Goal: Task Accomplishment & Management: Use online tool/utility

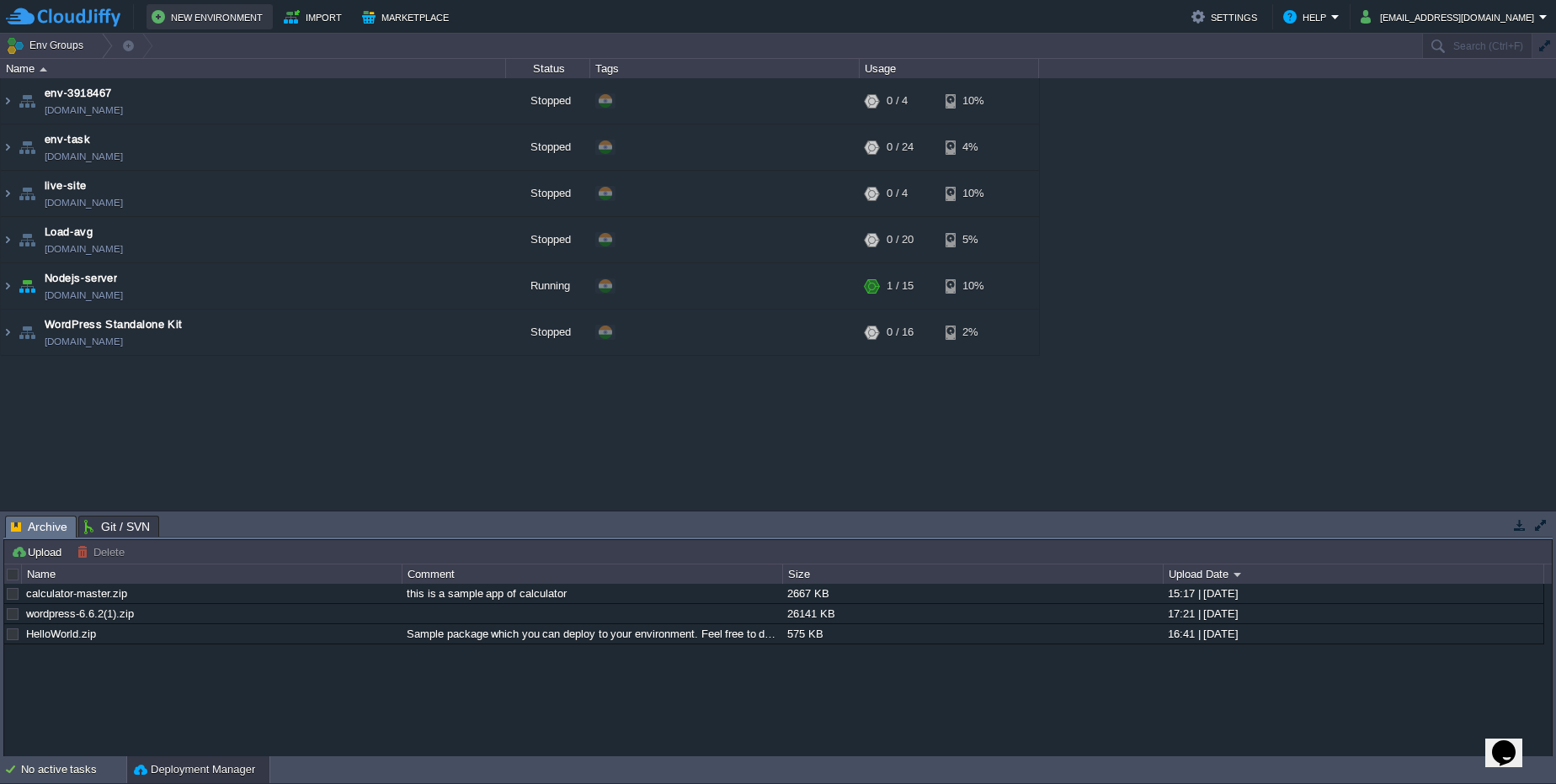
click at [168, 17] on button "New Environment" at bounding box center [209, 16] width 116 height 20
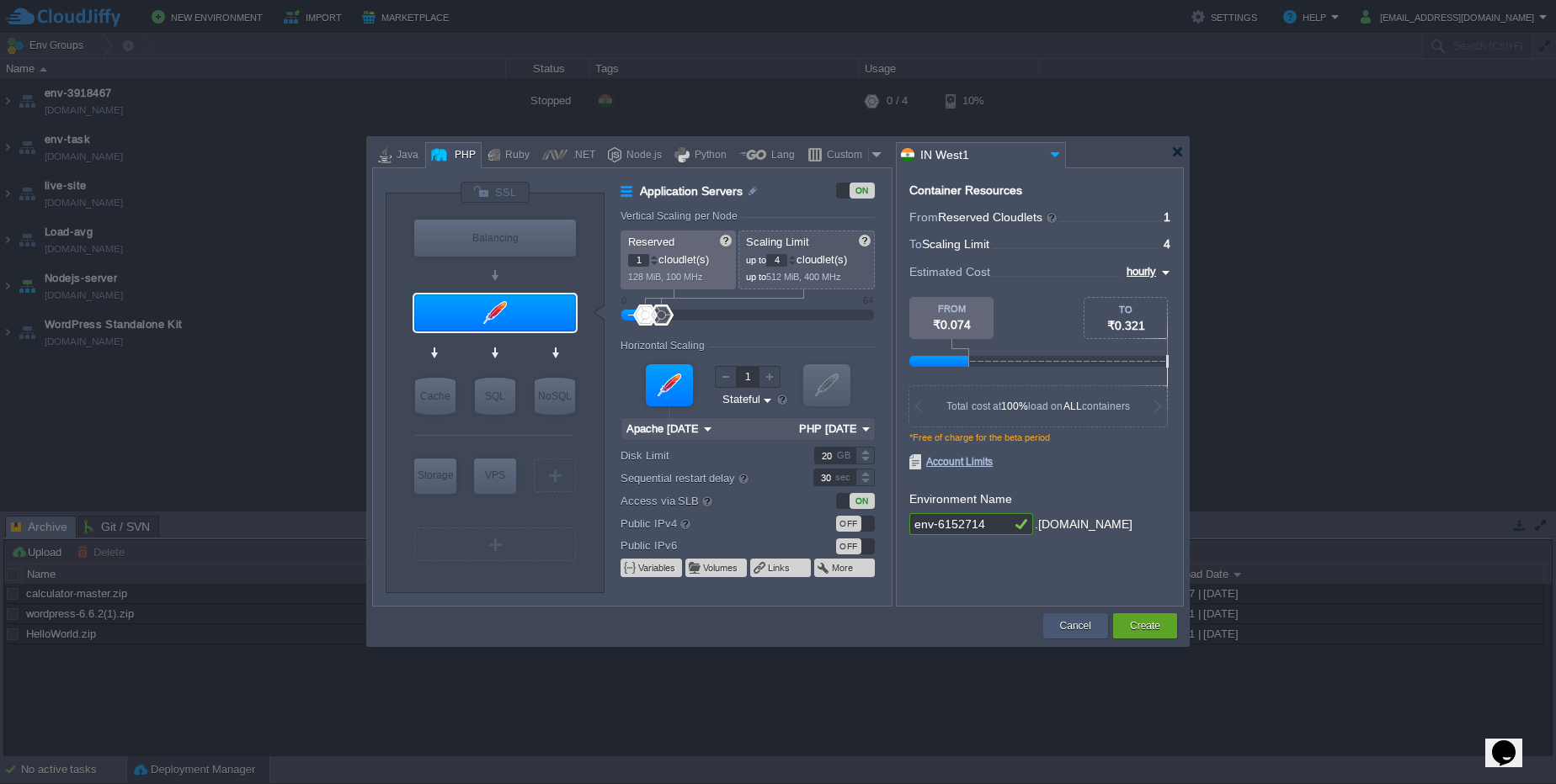
click at [1071, 628] on button "Cancel" at bounding box center [1075, 625] width 31 height 16
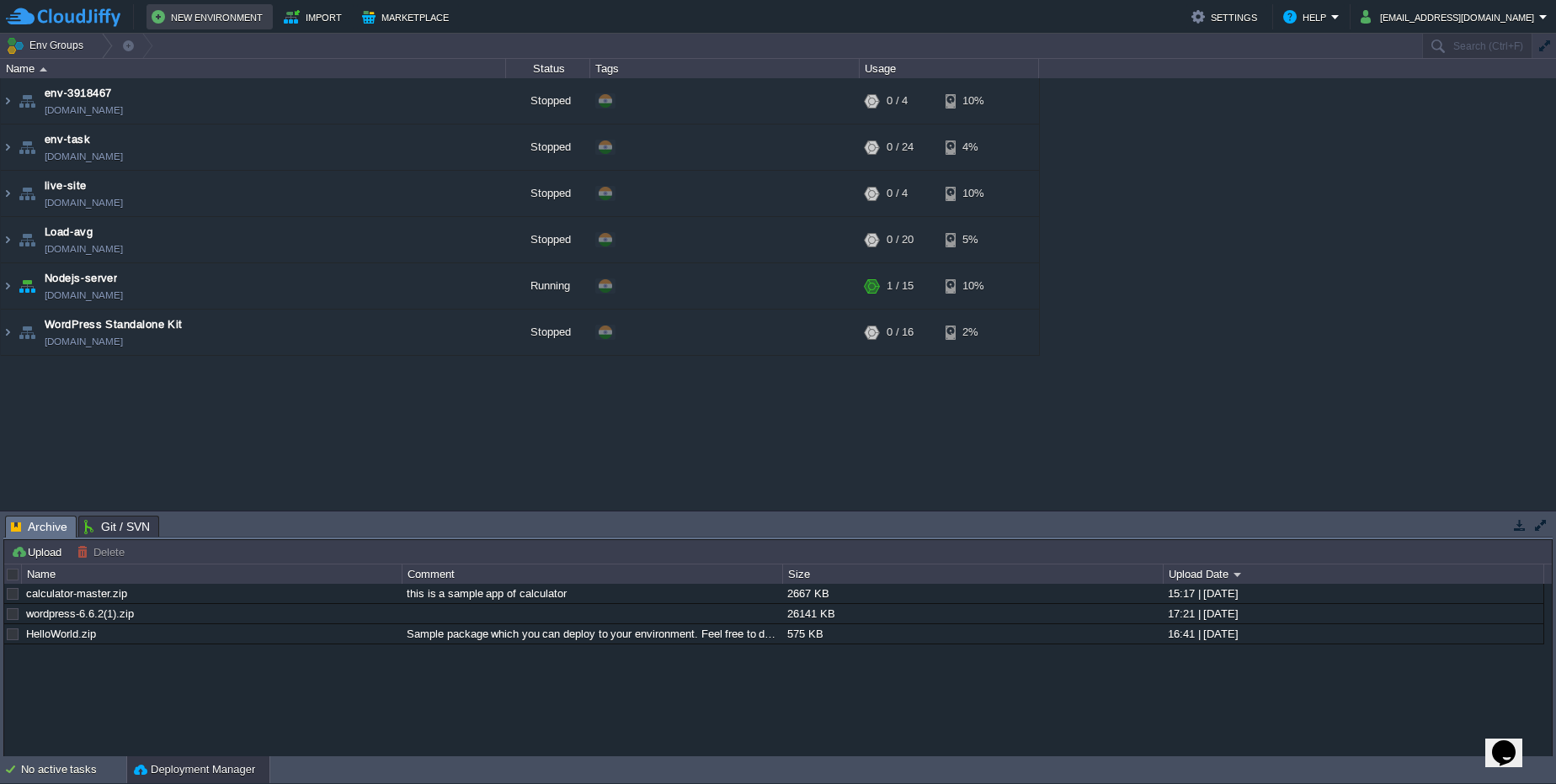
click at [229, 17] on button "New Environment" at bounding box center [209, 16] width 116 height 20
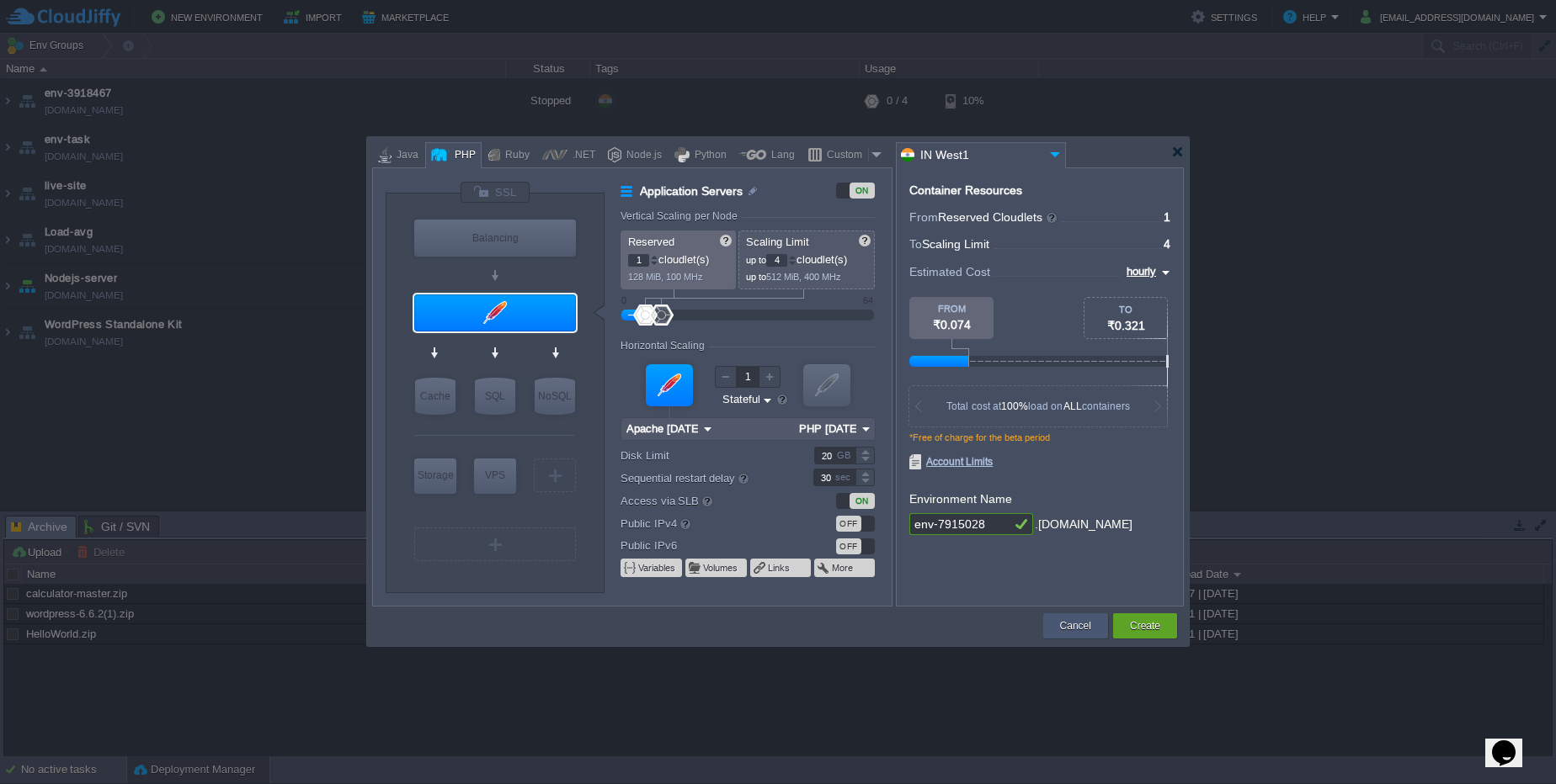
click at [1071, 623] on button "Cancel" at bounding box center [1075, 625] width 31 height 16
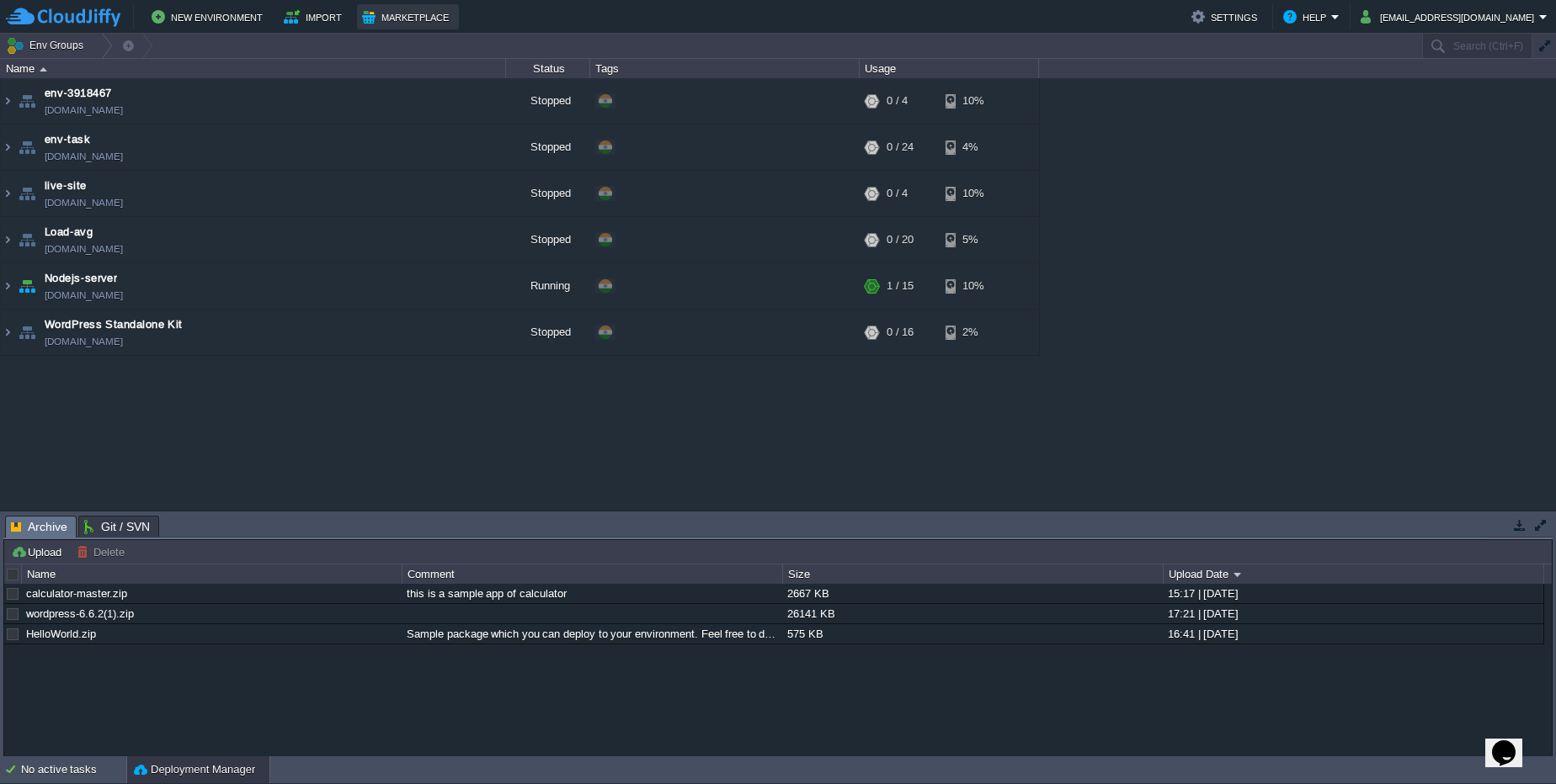
click at [410, 11] on button "Marketplace" at bounding box center [407, 16] width 92 height 20
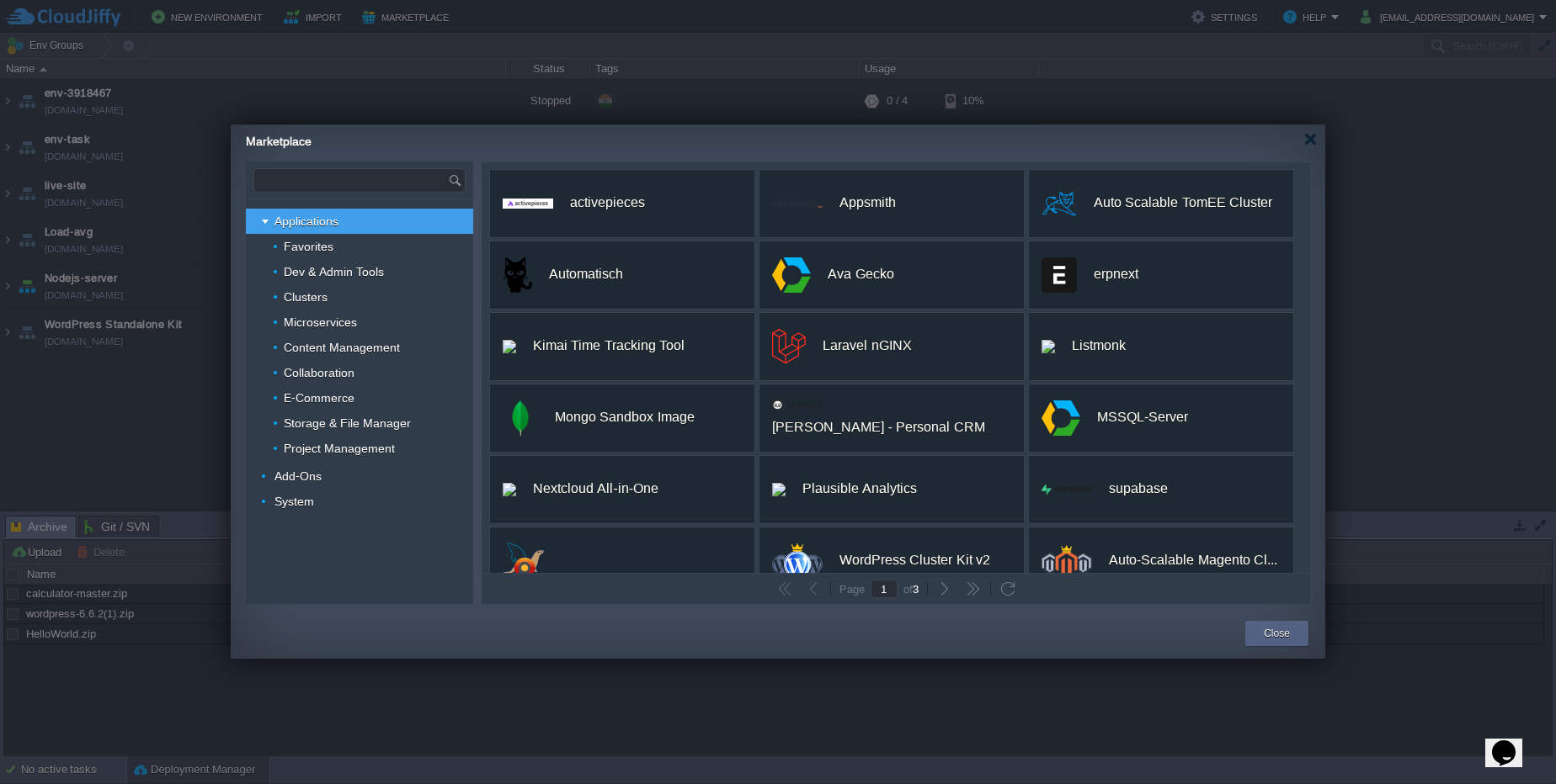
click at [356, 177] on input "text" at bounding box center [351, 180] width 194 height 22
click at [342, 207] on span "Laravel nGINX" at bounding box center [316, 205] width 67 height 22
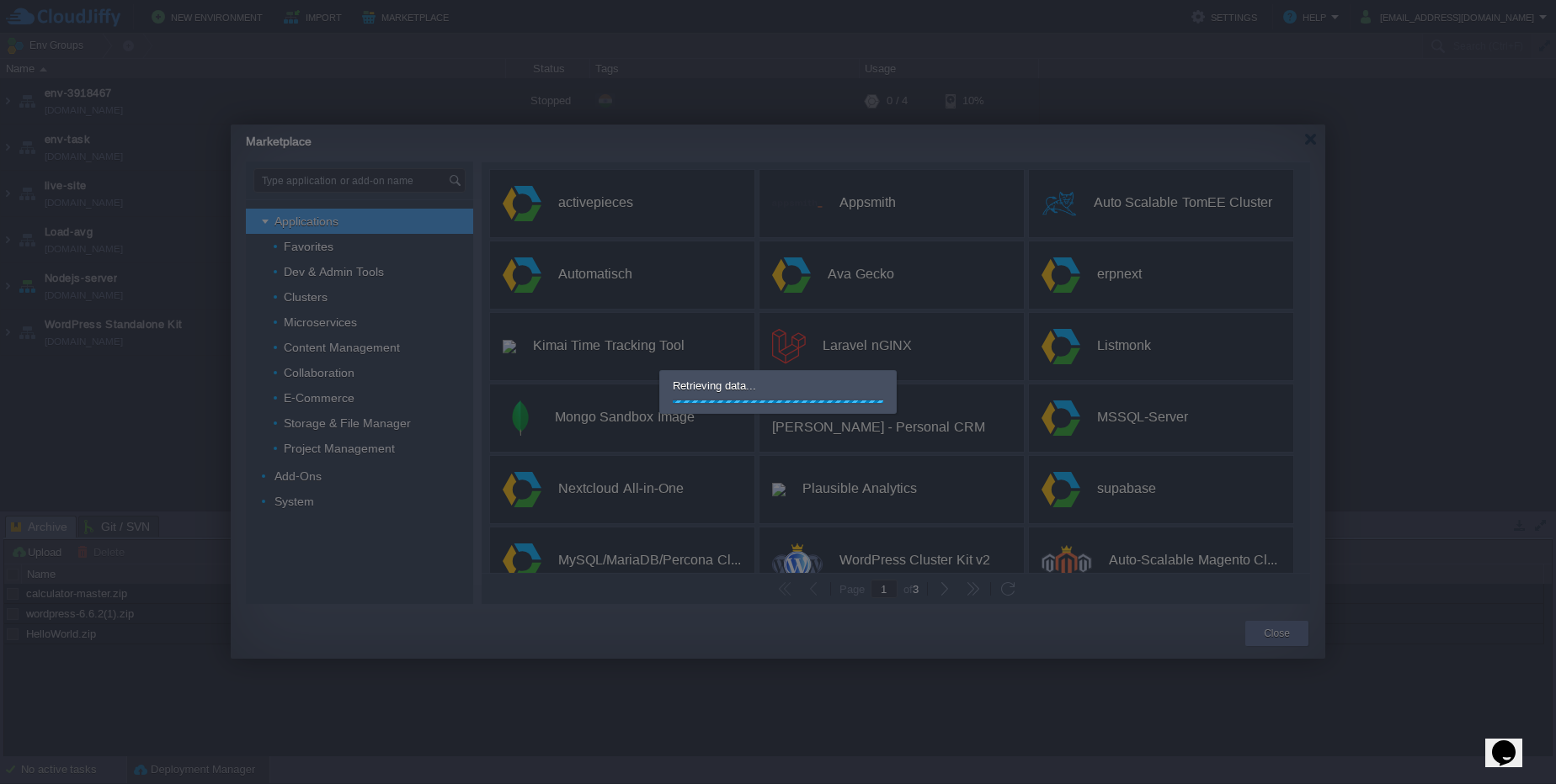
type input "Type application or add-on name"
click at [1316, 642] on div at bounding box center [778, 392] width 1556 height 784
click at [1313, 642] on div at bounding box center [778, 392] width 1556 height 784
click at [1315, 132] on div at bounding box center [778, 392] width 1556 height 784
click at [1312, 140] on div at bounding box center [778, 392] width 1556 height 784
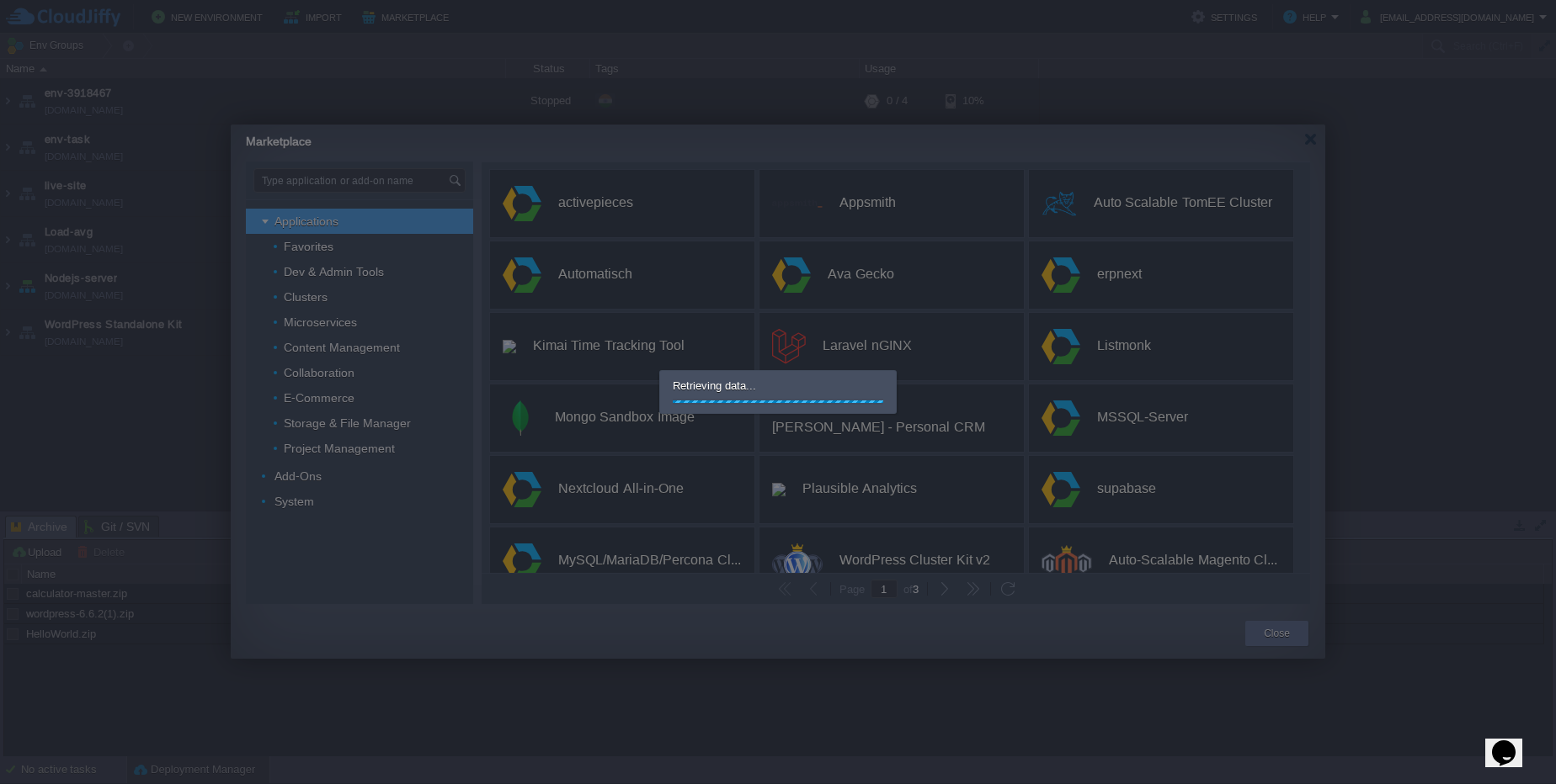
click at [1311, 139] on div at bounding box center [778, 392] width 1556 height 784
click at [1311, 140] on div at bounding box center [778, 392] width 1556 height 784
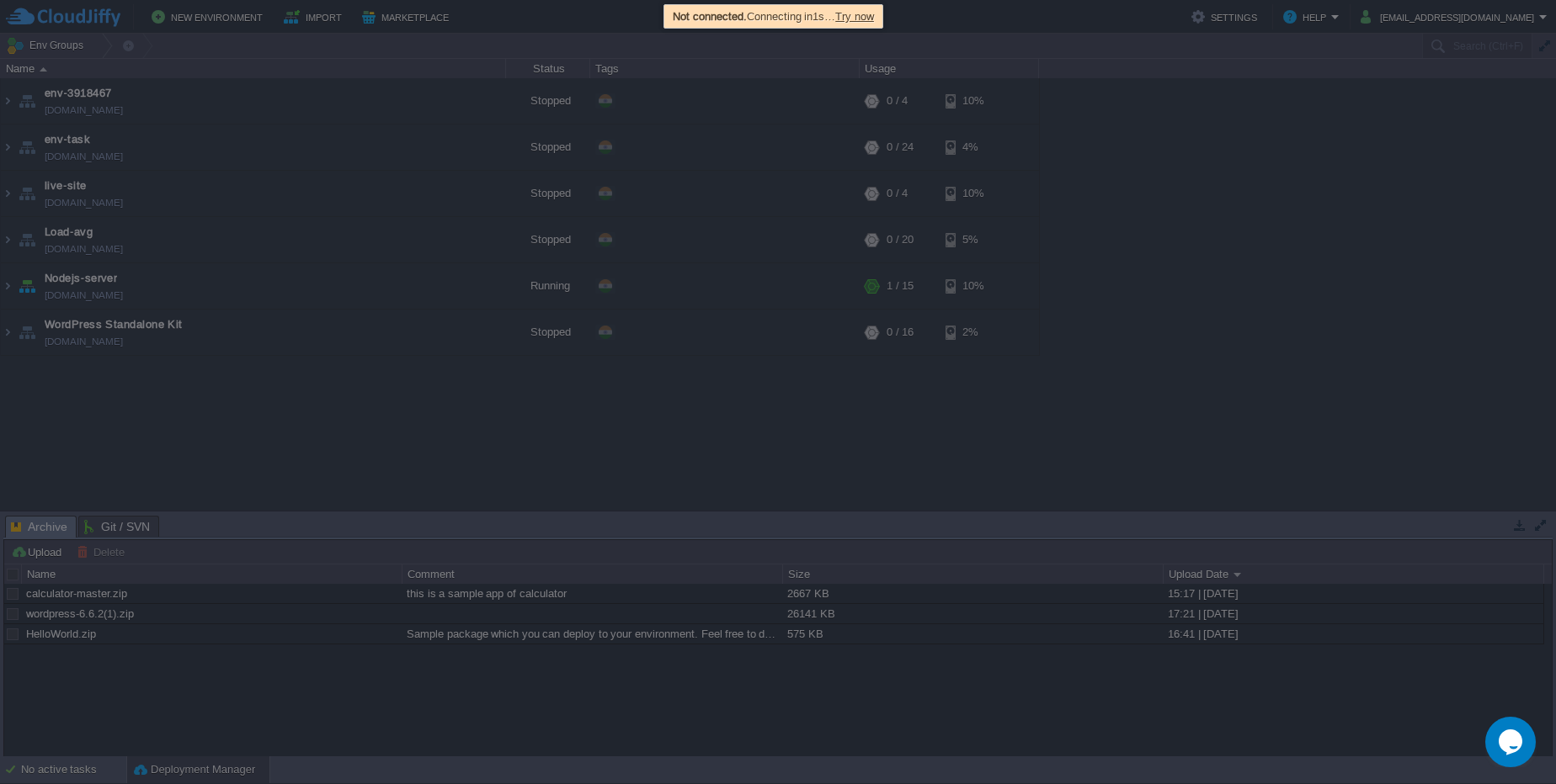
click at [862, 16] on span "Try now" at bounding box center [854, 16] width 39 height 13
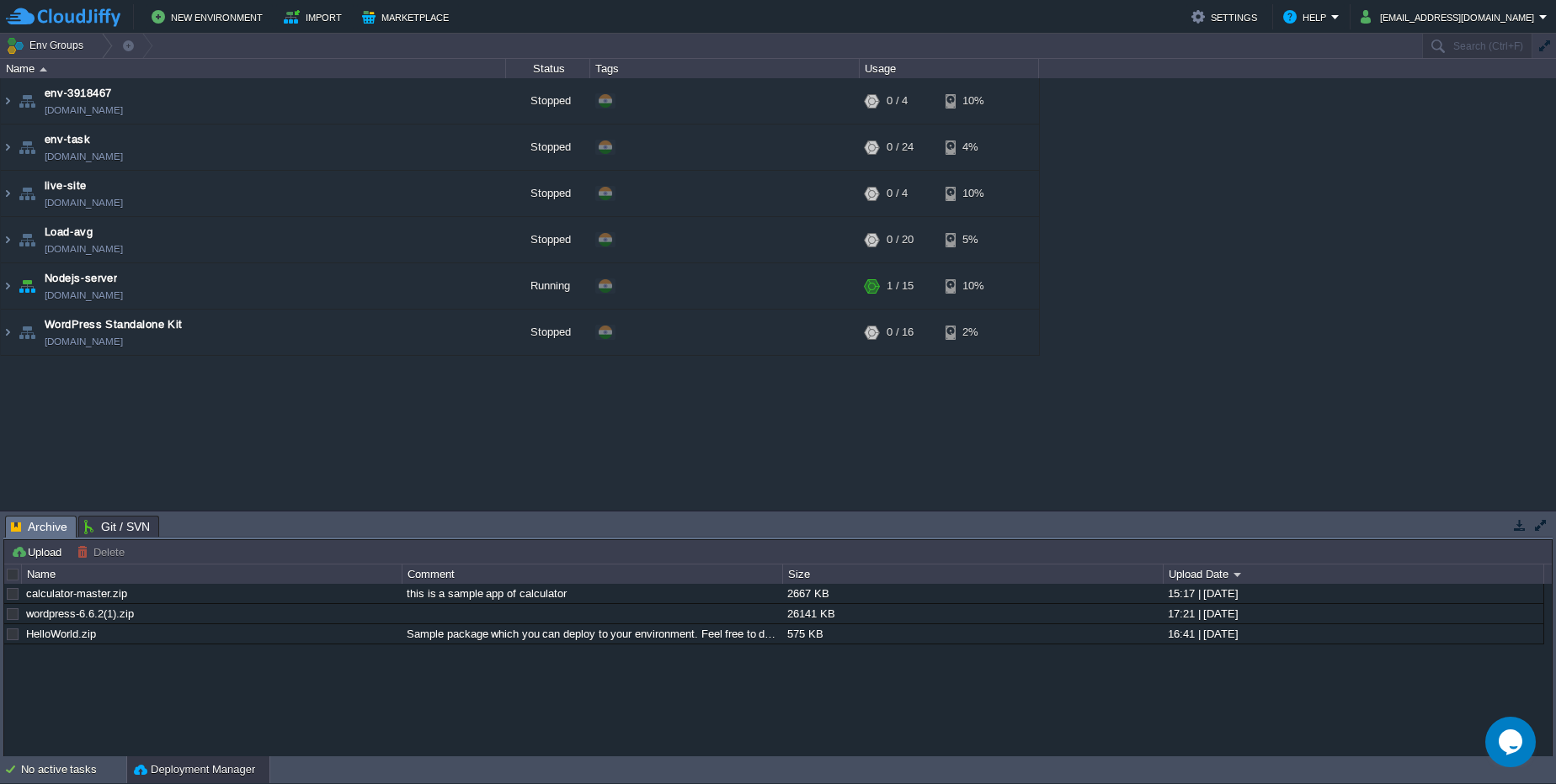
click at [415, 2] on div "New Environment Import Marketplace Bonus ₹0.00 Upgrade Account Settings Help pa…" at bounding box center [778, 16] width 1556 height 34
click at [413, 24] on button "Marketplace" at bounding box center [407, 16] width 92 height 20
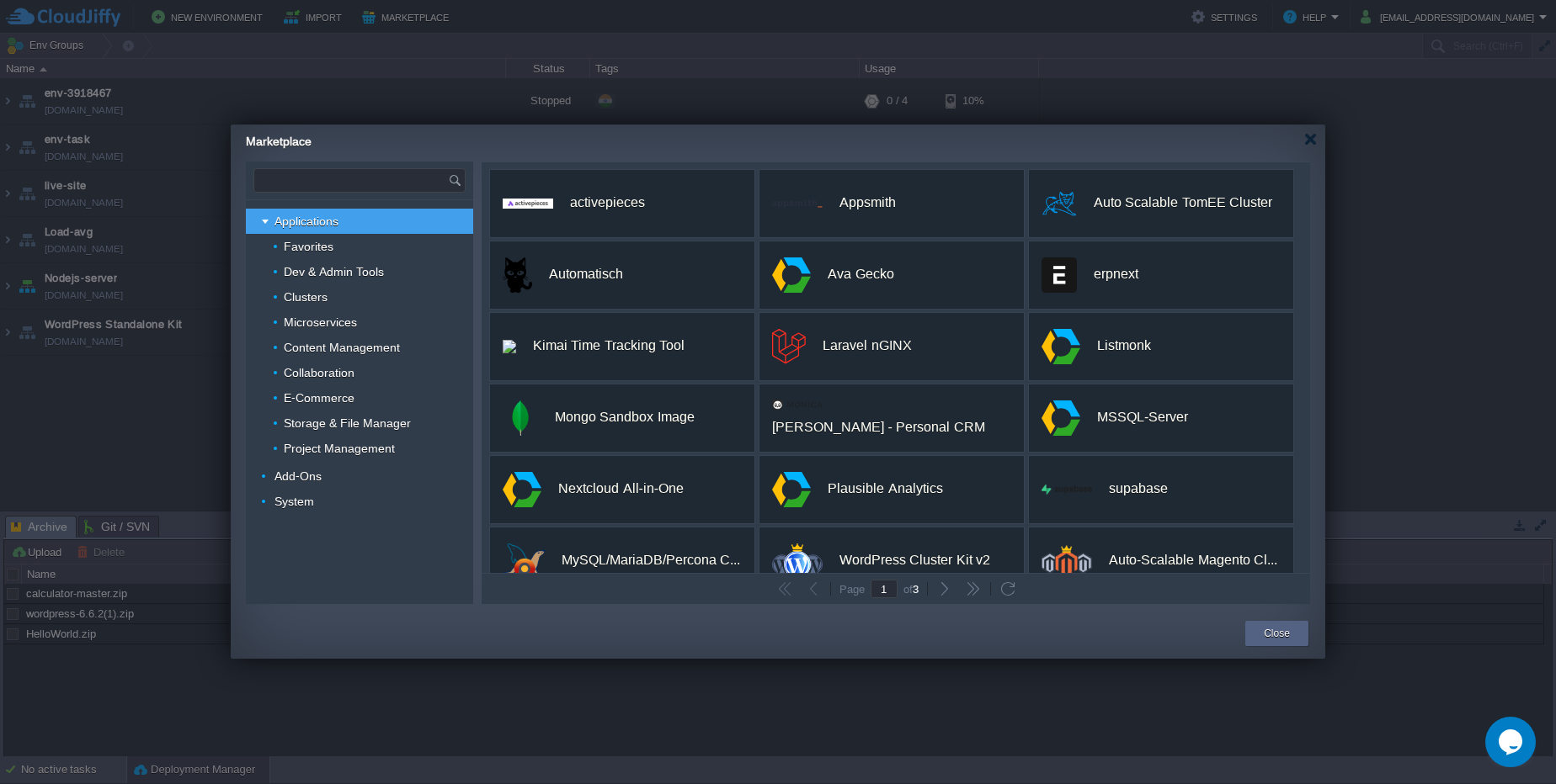
click at [387, 180] on input "text" at bounding box center [351, 180] width 194 height 22
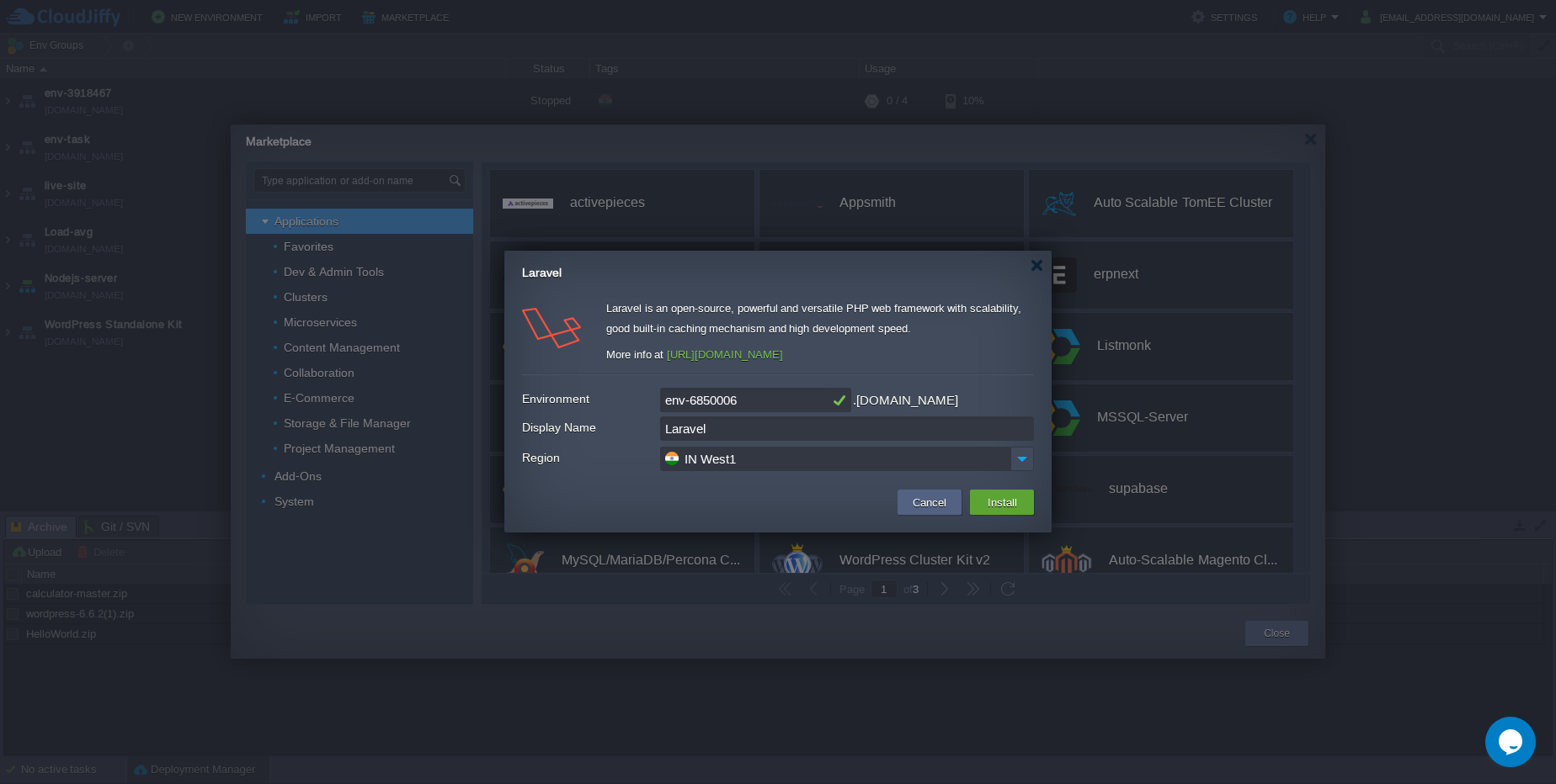
type input "Type application or add-on name"
click at [734, 433] on input "Laravel" at bounding box center [846, 428] width 373 height 24
click at [1021, 509] on td "Install" at bounding box center [1001, 502] width 64 height 25
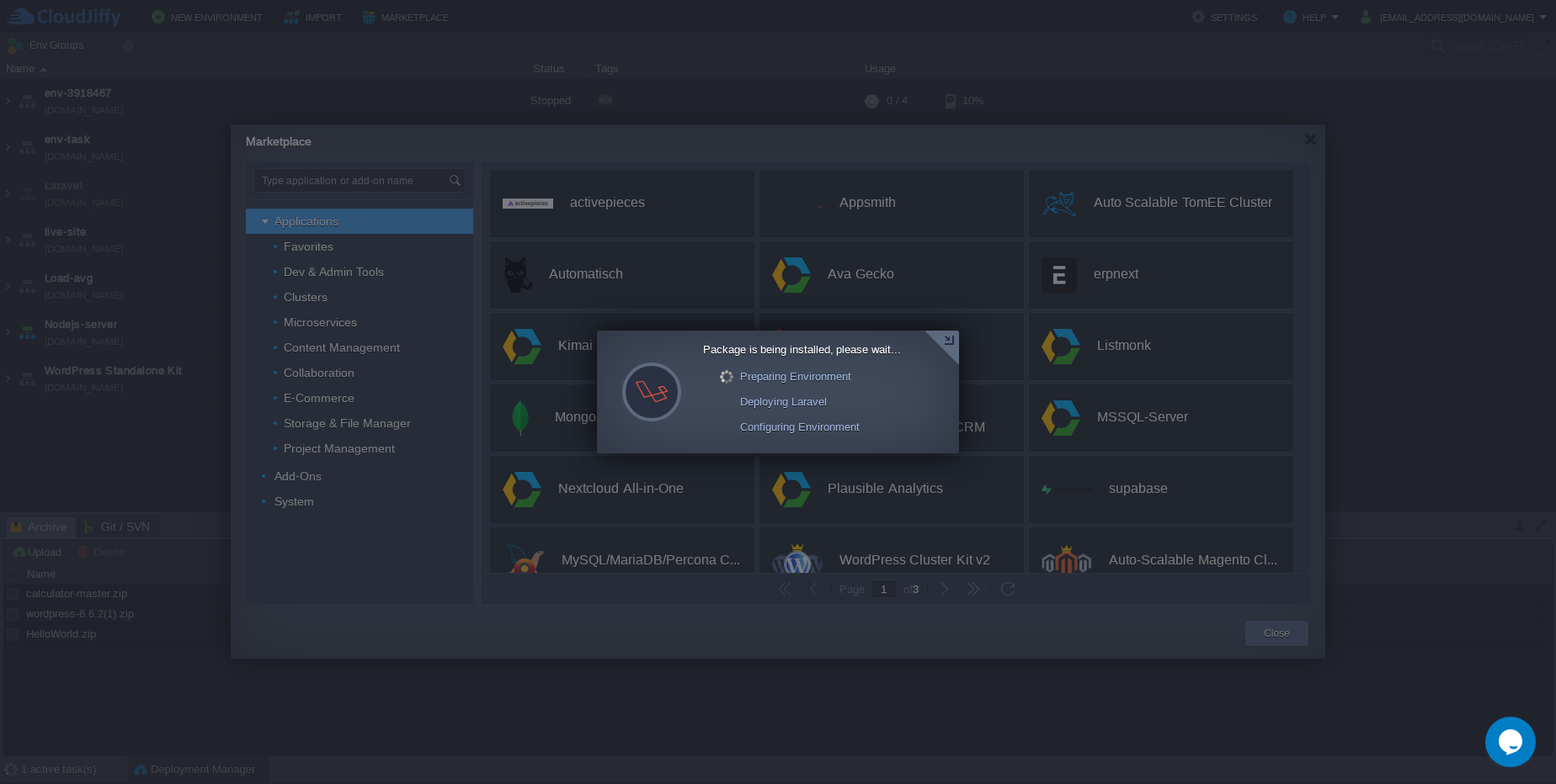
click at [953, 344] on div at bounding box center [941, 348] width 35 height 35
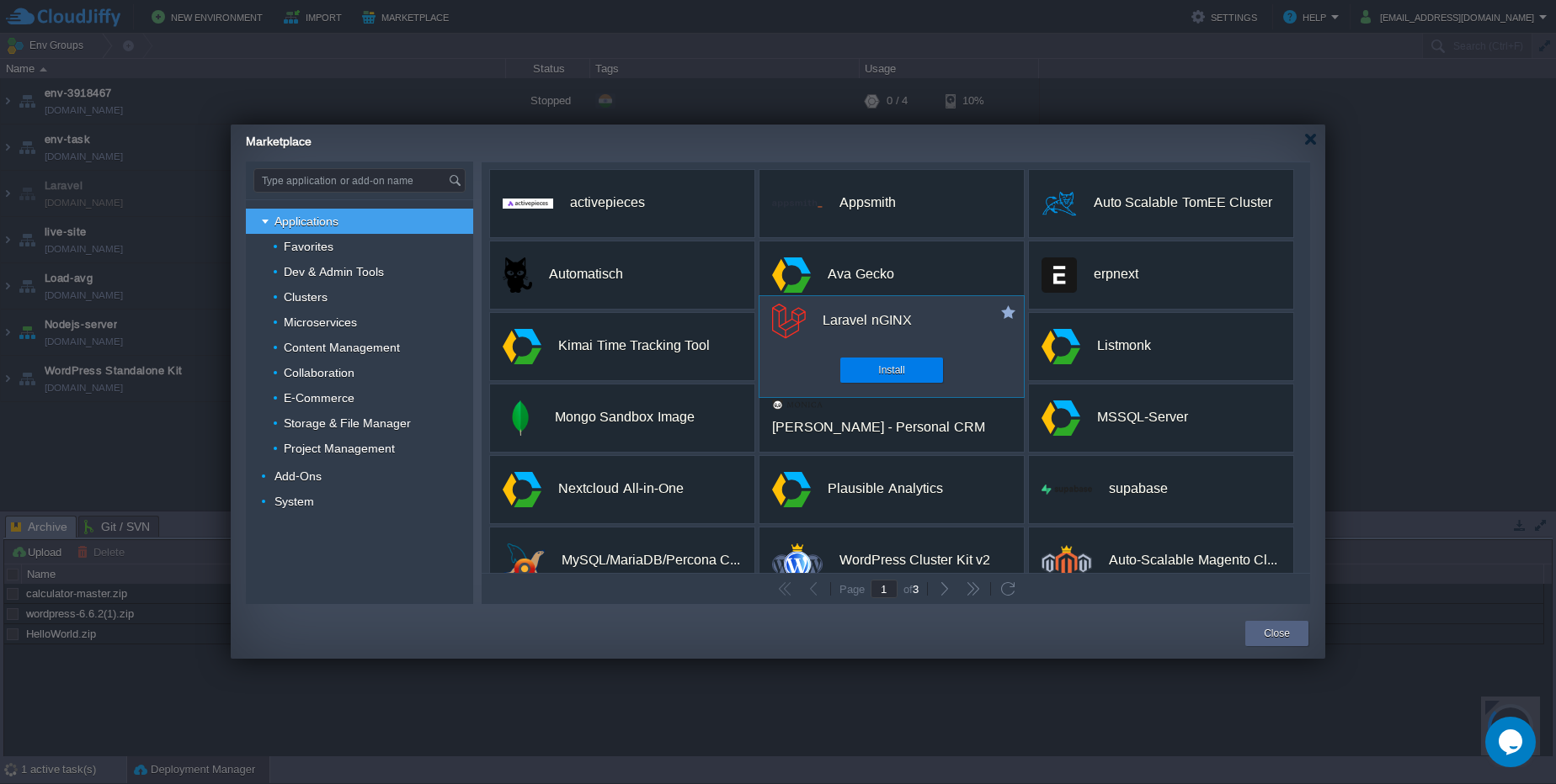
click at [833, 366] on div "custom Laravel nGINX Install" at bounding box center [891, 347] width 266 height 103
click at [859, 366] on div "Install" at bounding box center [892, 370] width 78 height 25
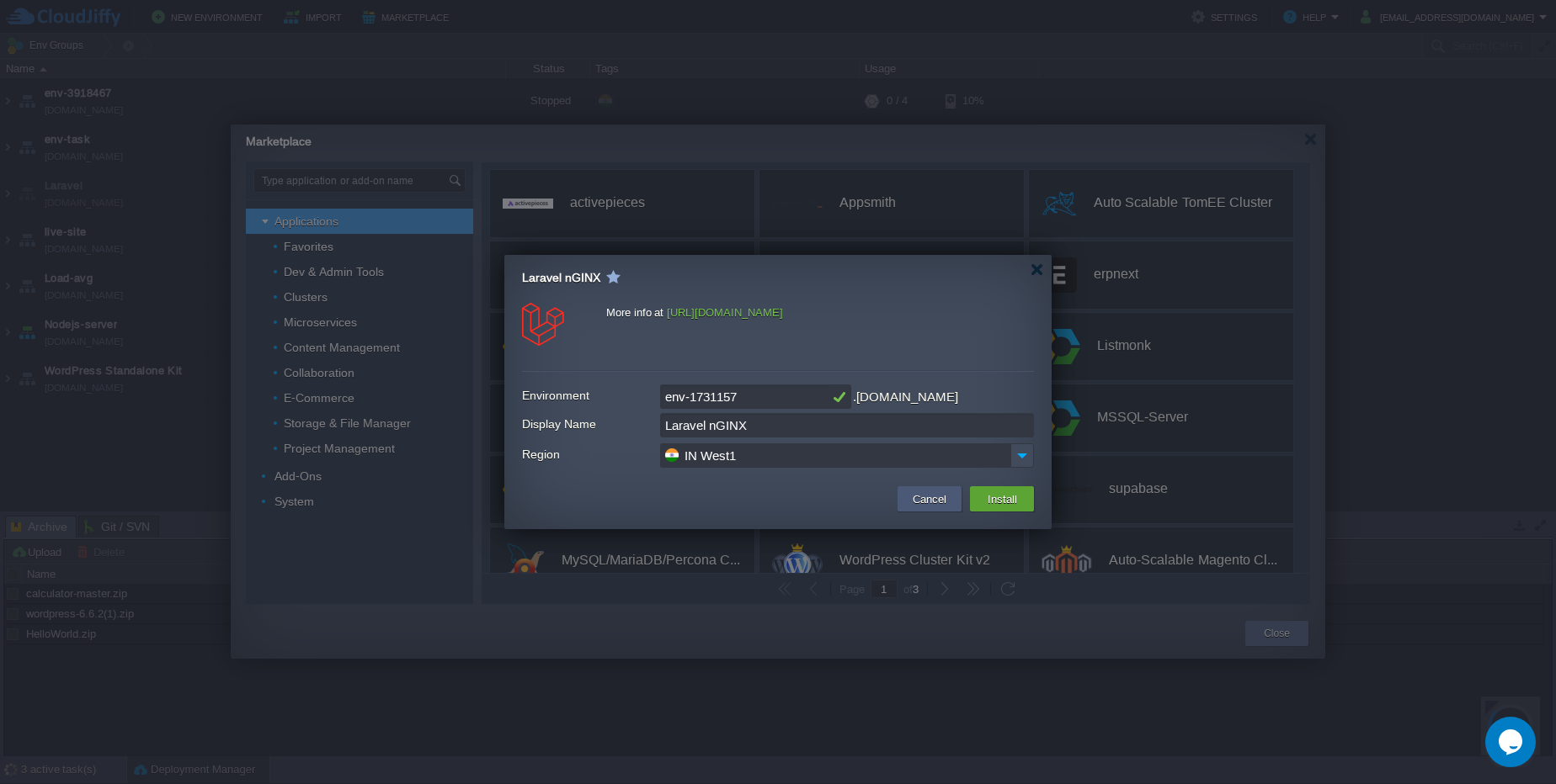
click at [928, 508] on button "Cancel" at bounding box center [929, 498] width 44 height 20
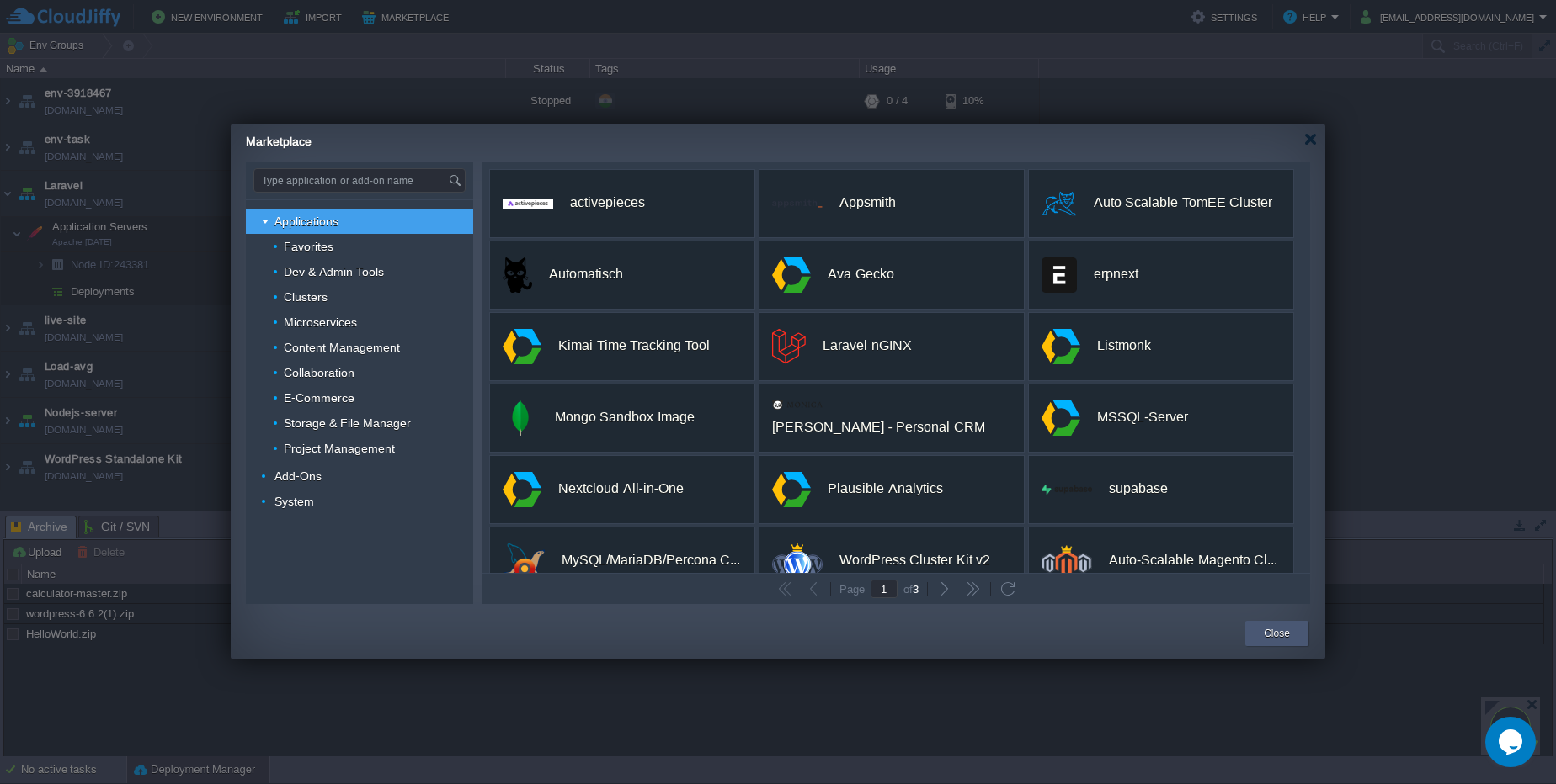
click at [1268, 634] on button "Close" at bounding box center [1276, 633] width 26 height 16
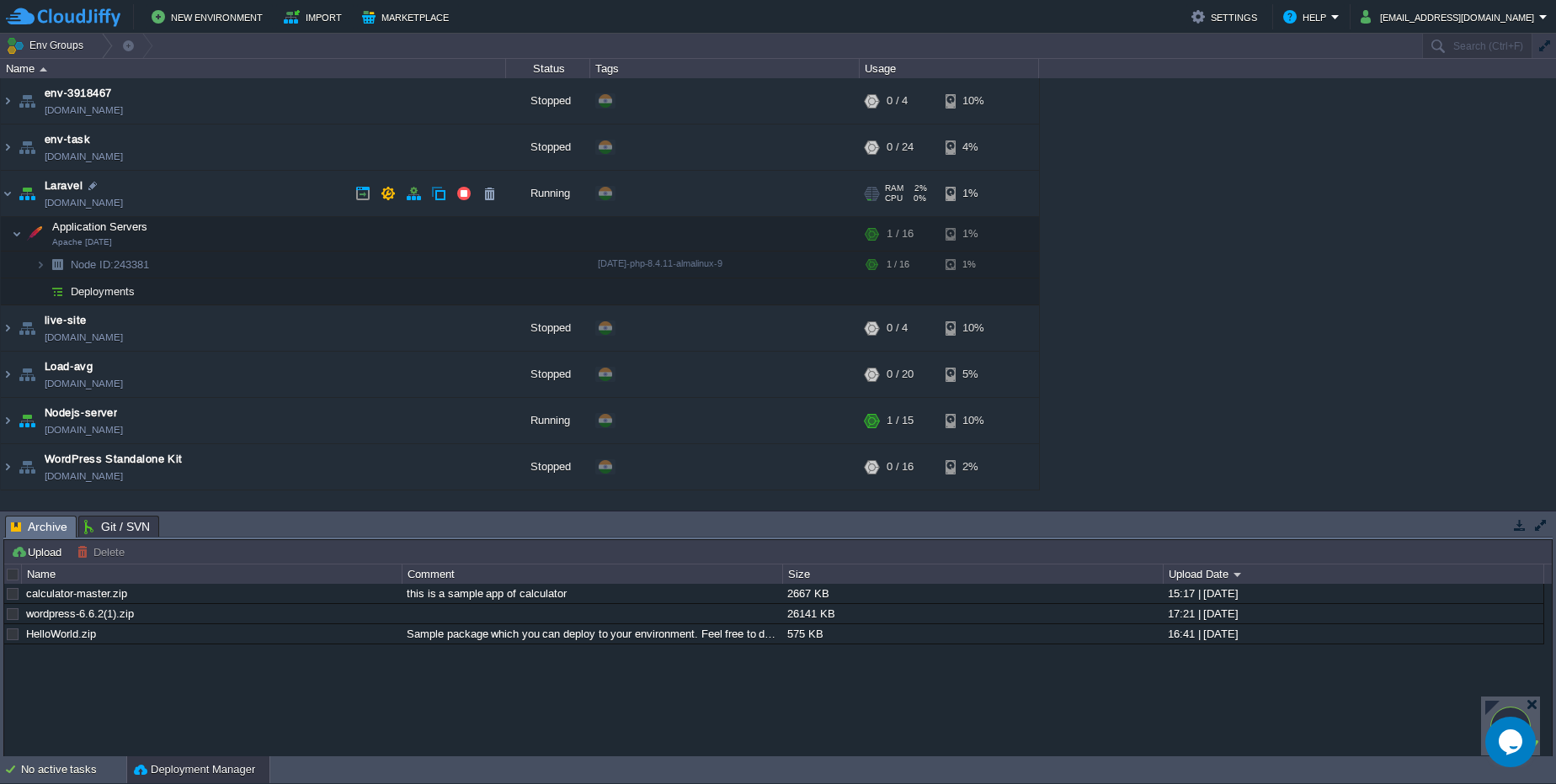
click at [159, 201] on td "Laravel env-6850006.cloudjiffy.net" at bounding box center [253, 194] width 505 height 47
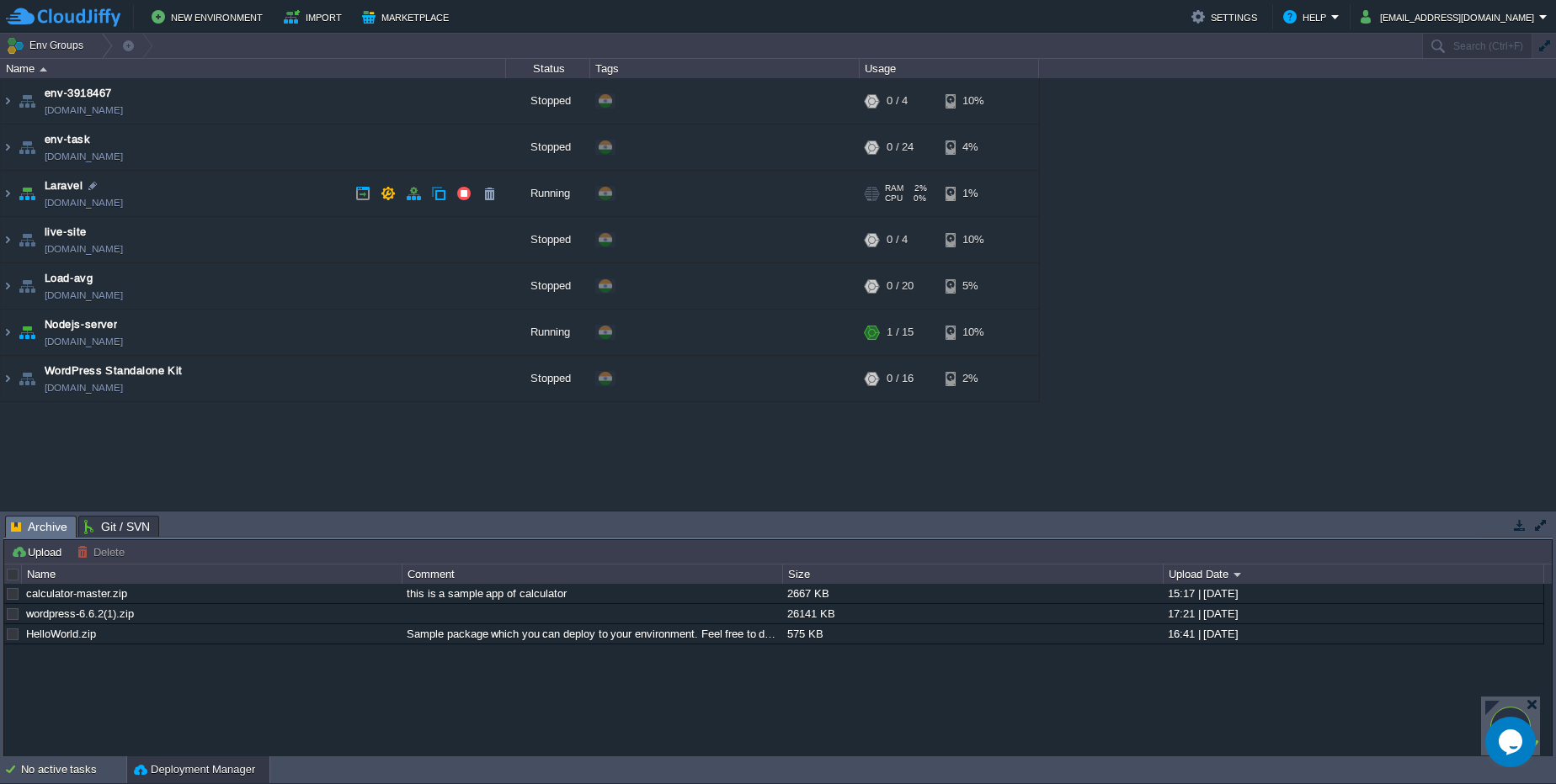
click at [123, 204] on link "env-6850006.cloudjiffy.net" at bounding box center [83, 203] width 79 height 16
click at [3, 188] on img at bounding box center [8, 193] width 14 height 46
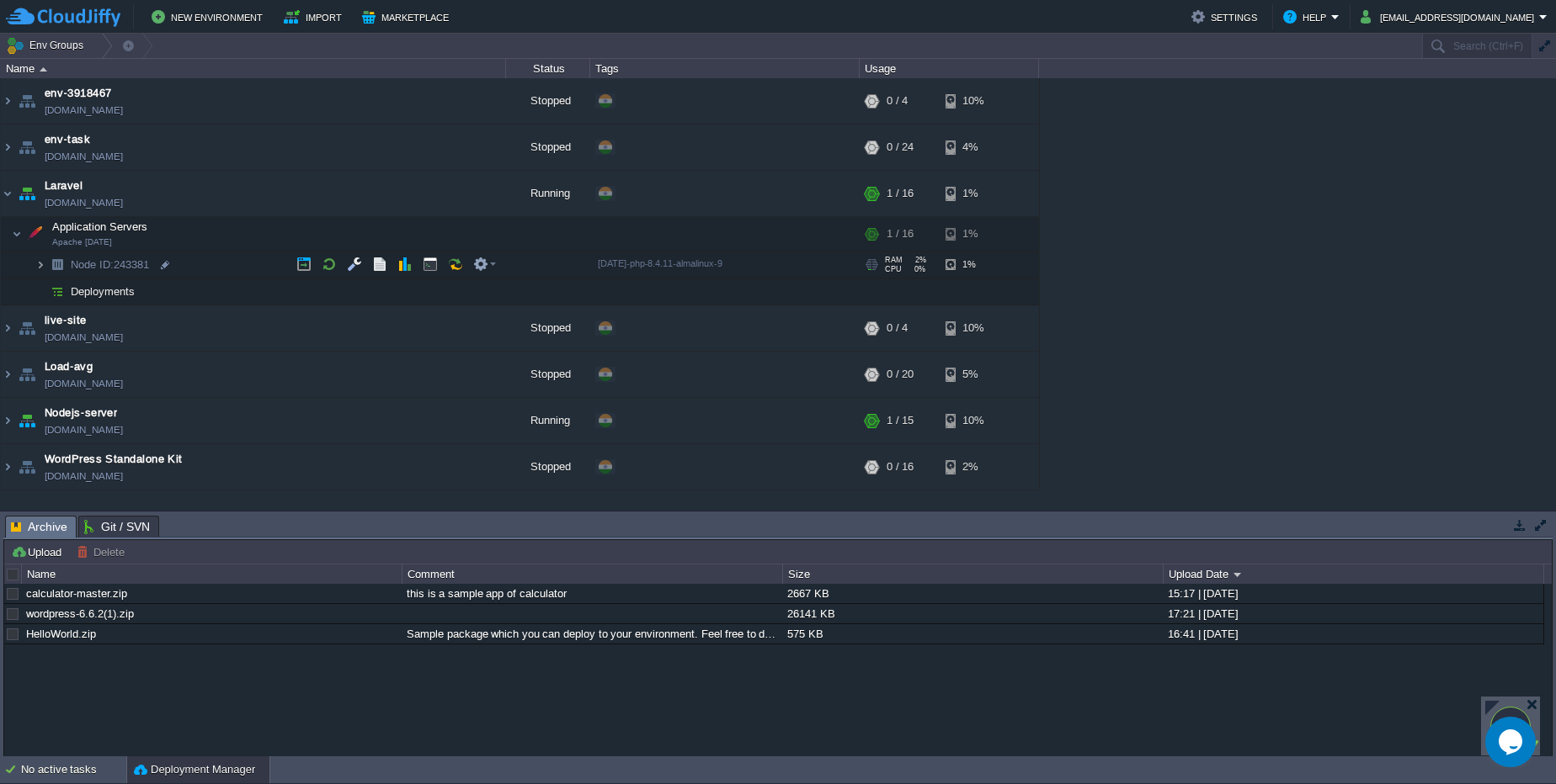
click at [35, 260] on img at bounding box center [40, 265] width 10 height 26
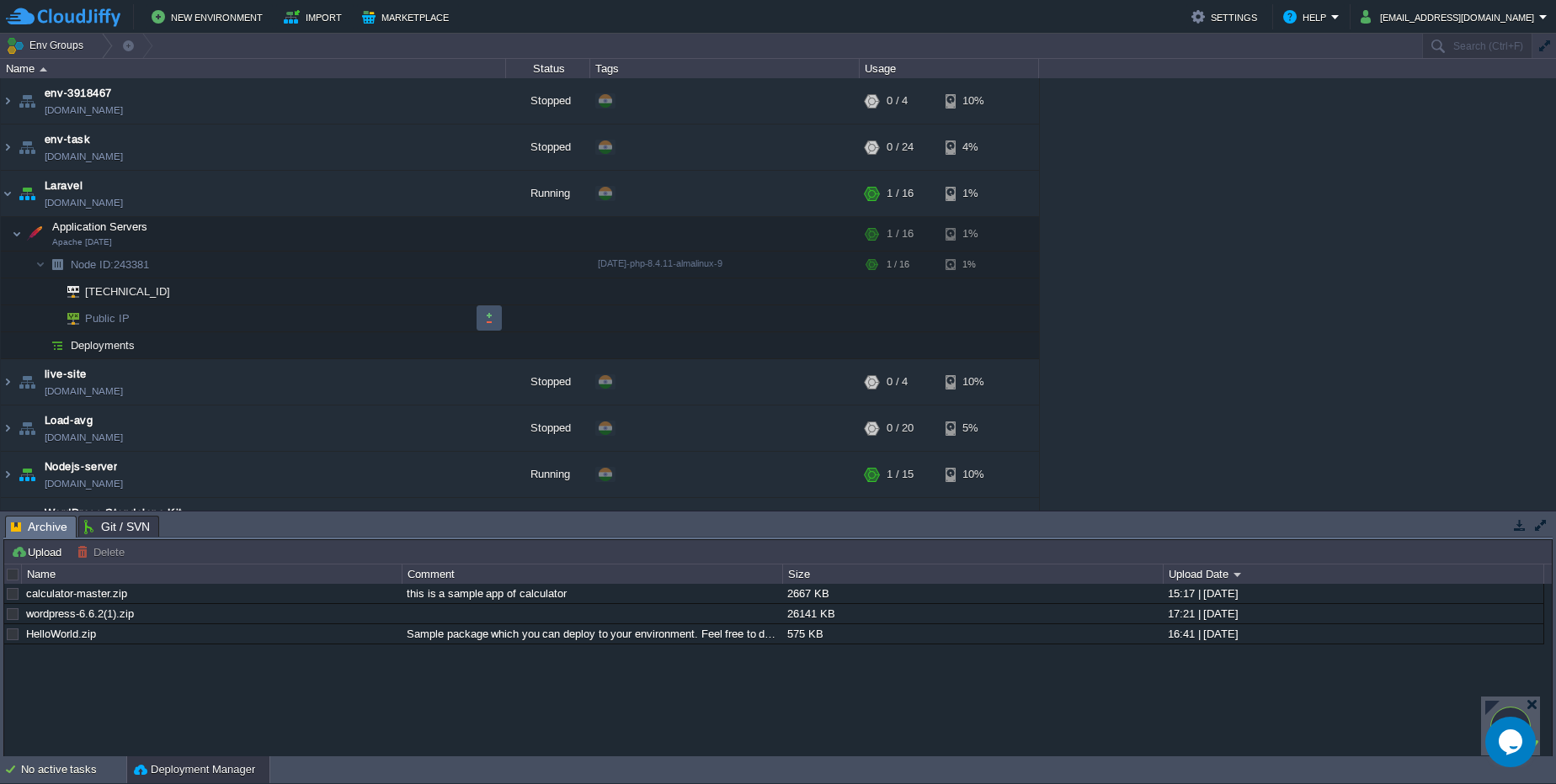
click at [489, 310] on button "button" at bounding box center [490, 318] width 16 height 16
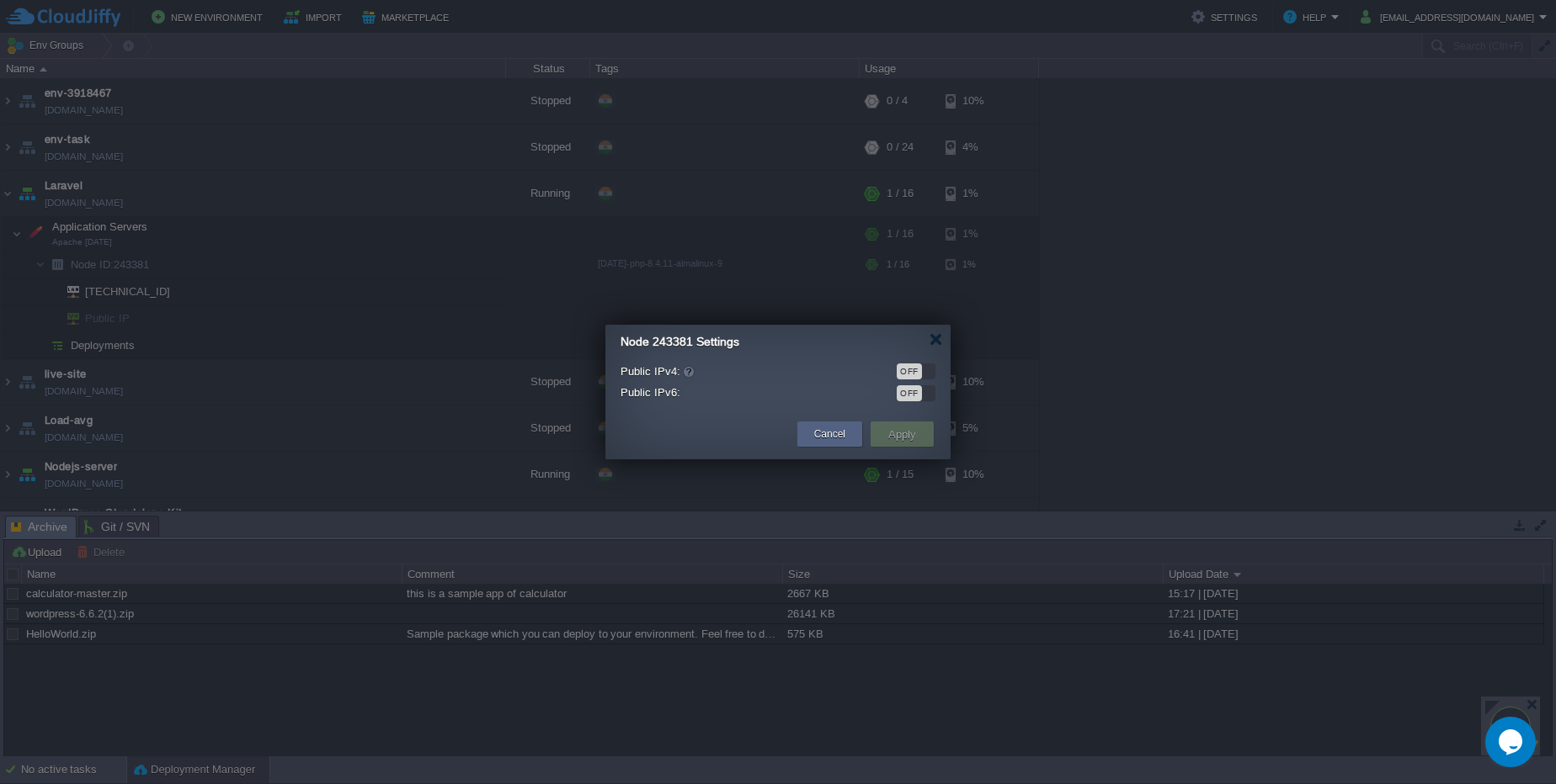
click at [915, 373] on div "OFF" at bounding box center [909, 371] width 25 height 16
click at [903, 444] on td "Apply" at bounding box center [902, 434] width 63 height 25
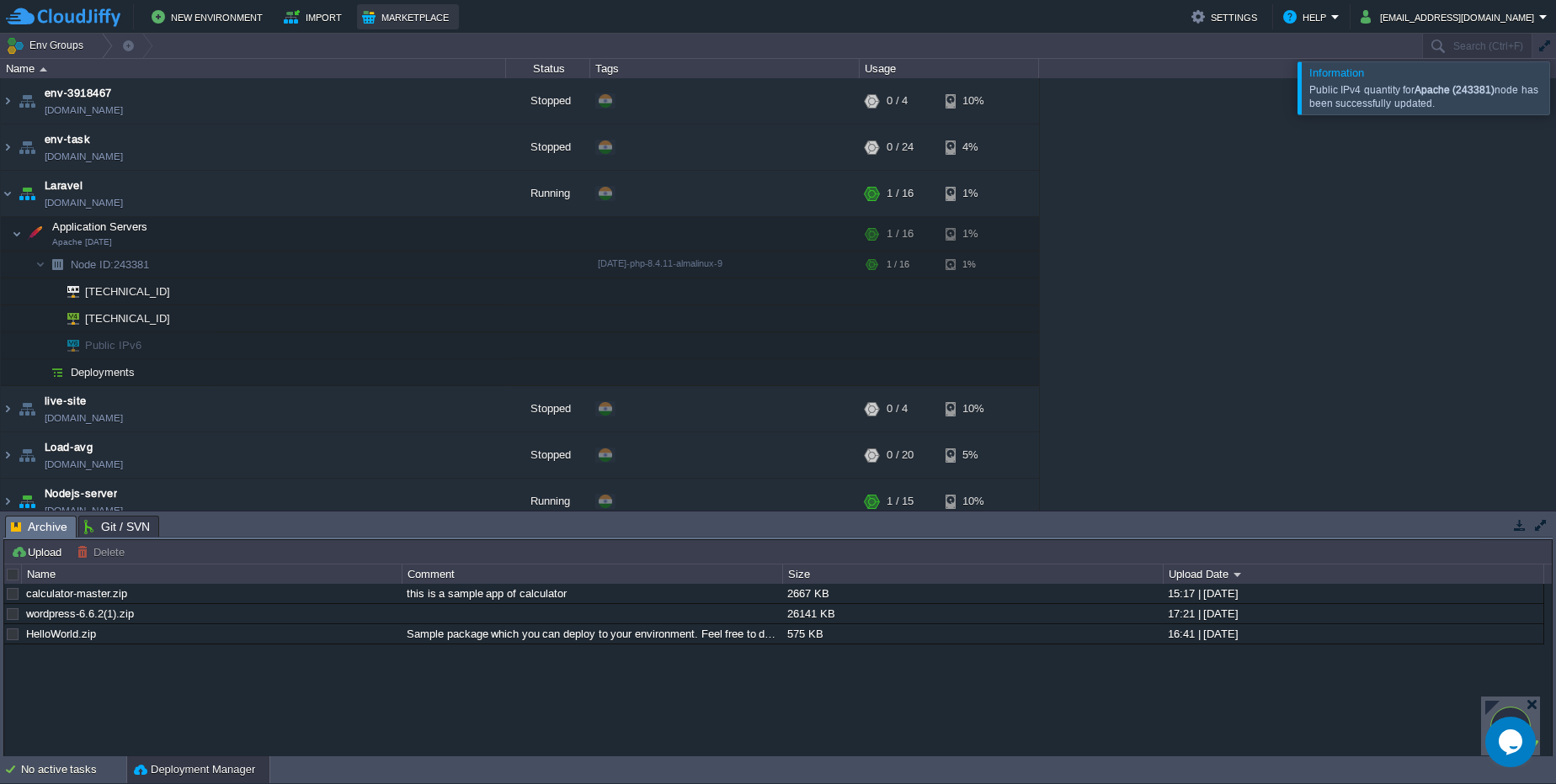
click at [383, 15] on button "Marketplace" at bounding box center [407, 16] width 92 height 20
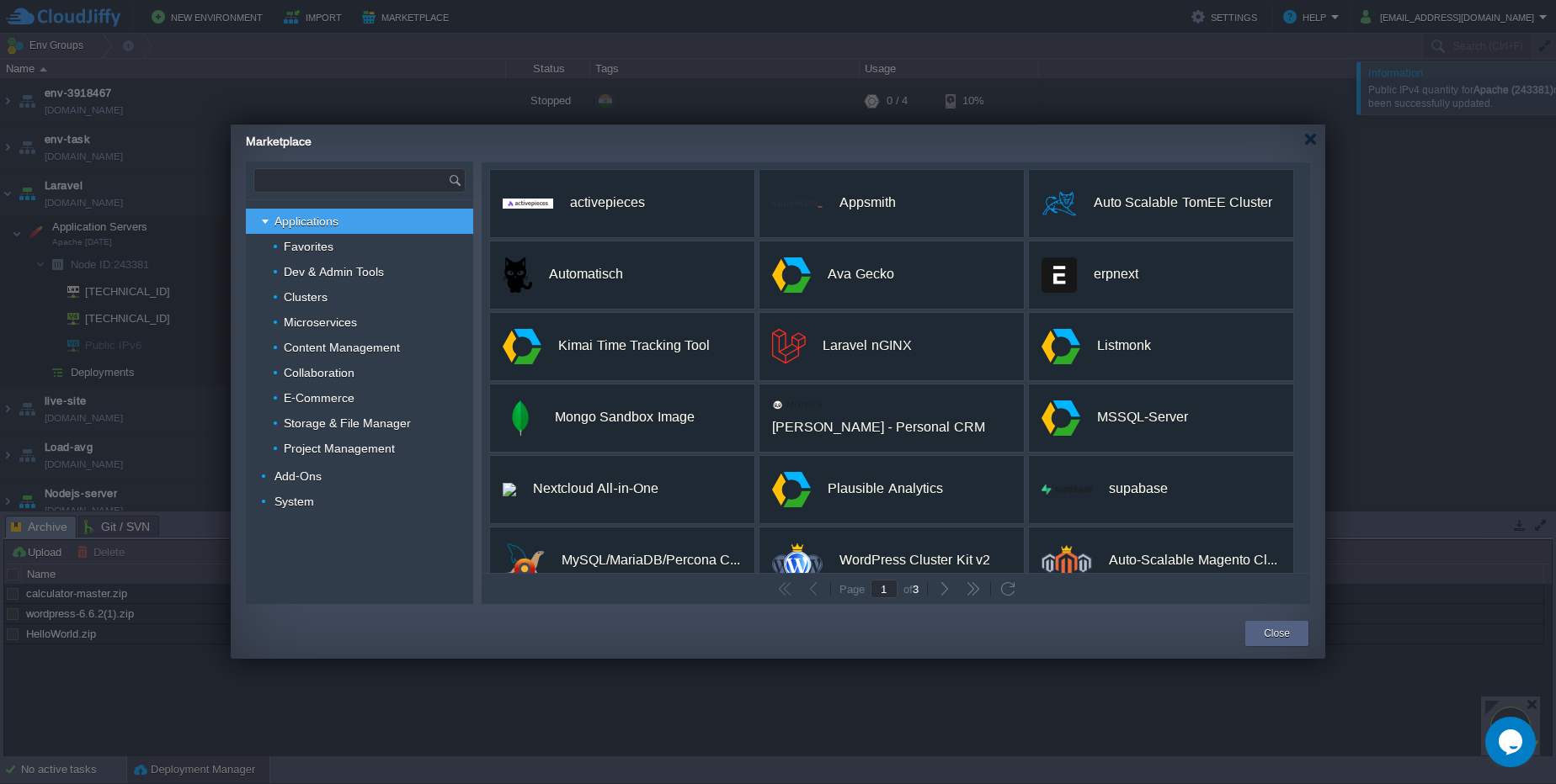
click at [369, 183] on input "text" at bounding box center [351, 180] width 194 height 22
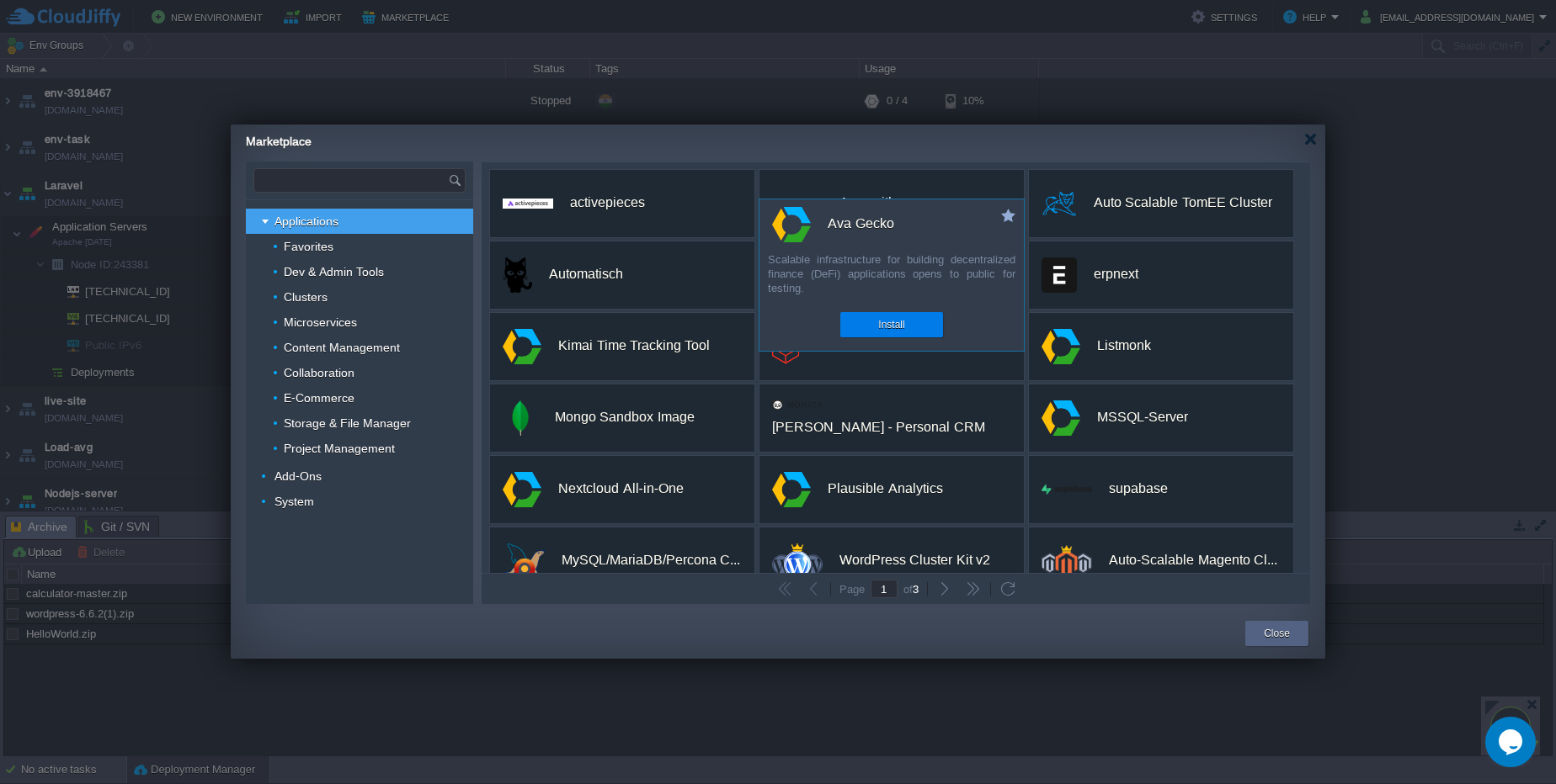
type input "Type application or add-on name"
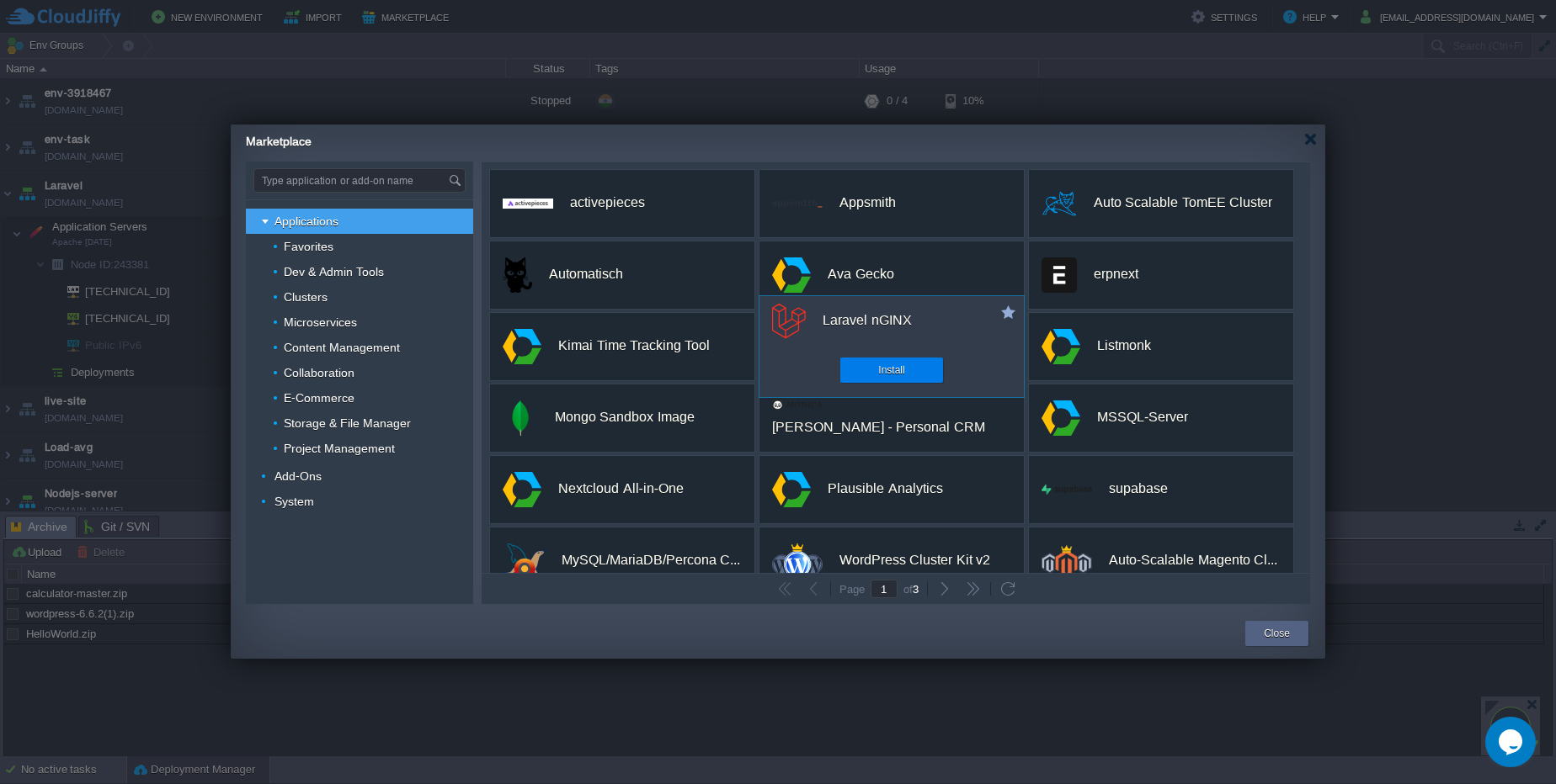
click at [832, 365] on div "custom Laravel nGINX Install" at bounding box center [891, 347] width 266 height 103
click at [869, 381] on div "Install" at bounding box center [892, 370] width 78 height 25
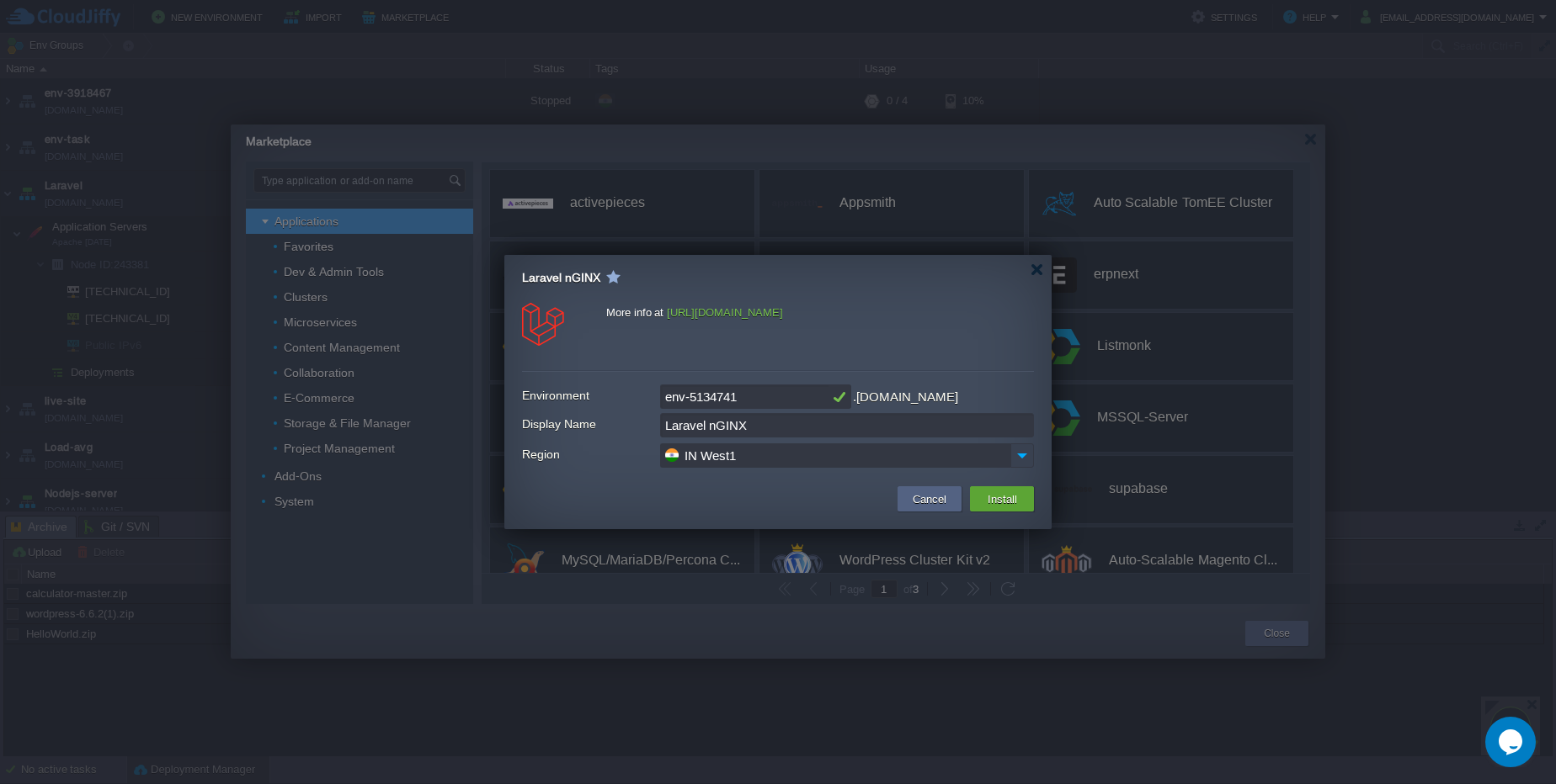
click at [1019, 451] on img at bounding box center [1022, 455] width 23 height 24
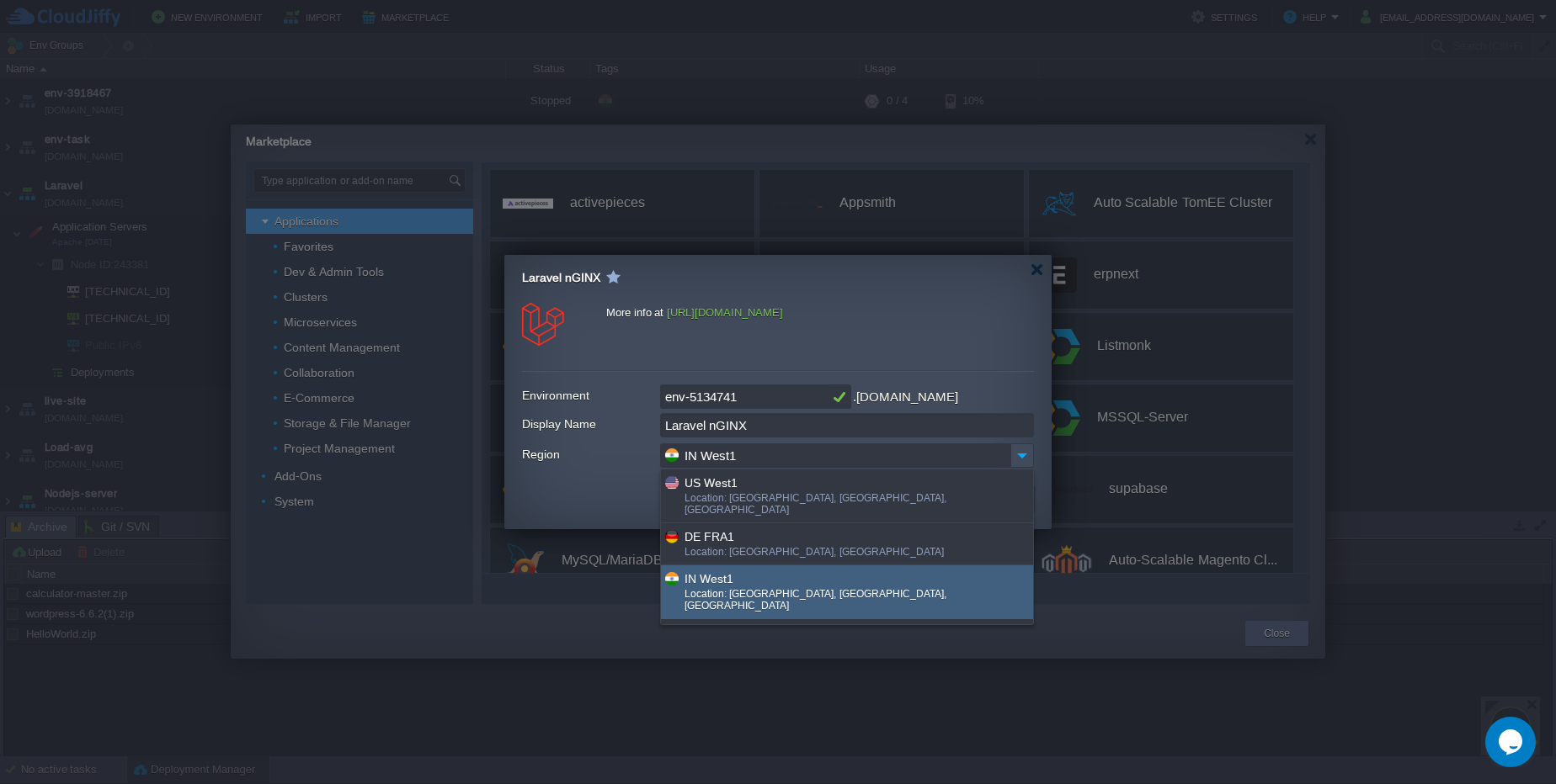
click at [968, 569] on div "IN West1" at bounding box center [858, 579] width 347 height 19
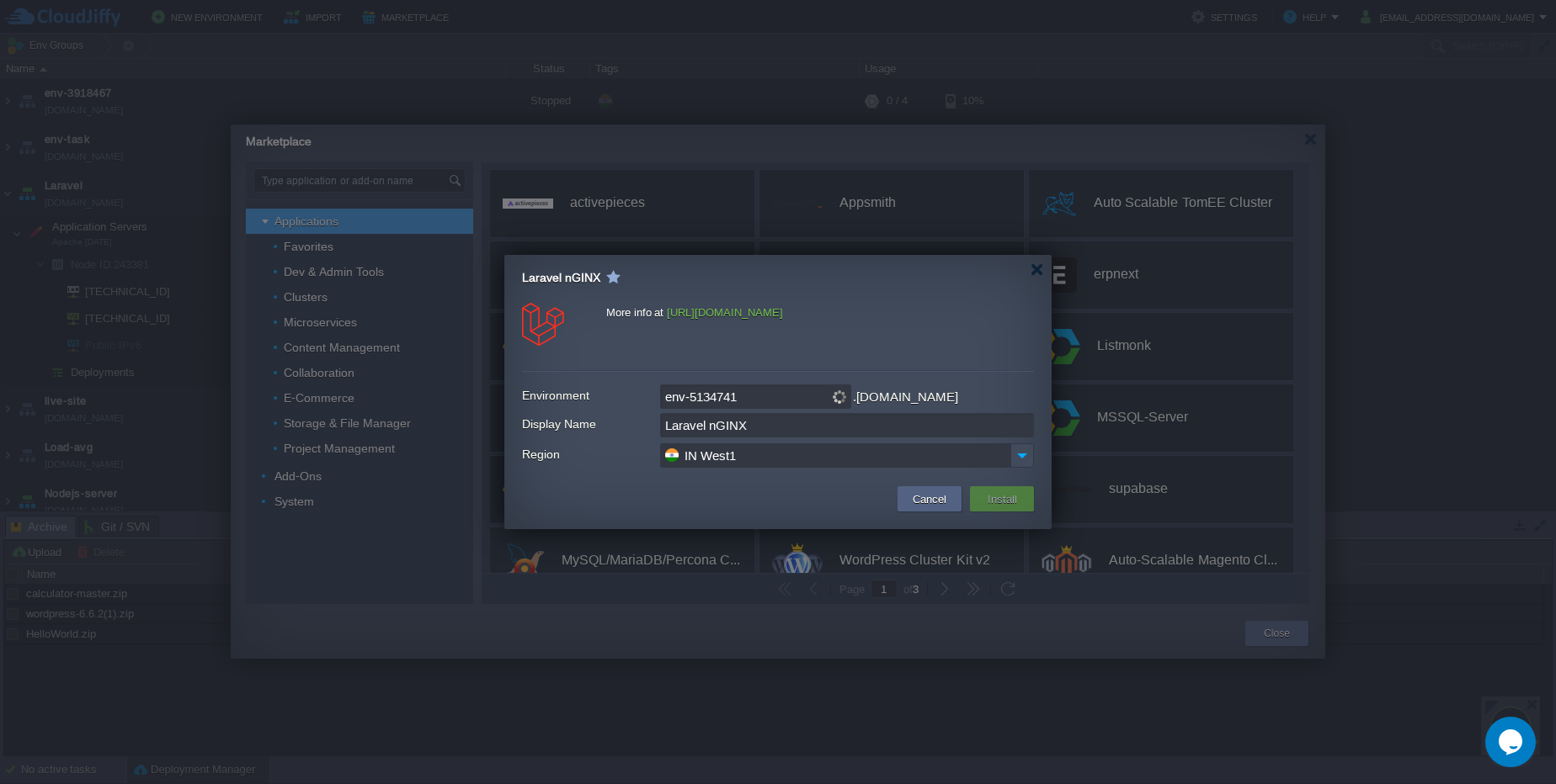
click at [1001, 514] on td "Install" at bounding box center [1001, 498] width 73 height 30
click at [1002, 508] on button "Install" at bounding box center [1001, 498] width 40 height 20
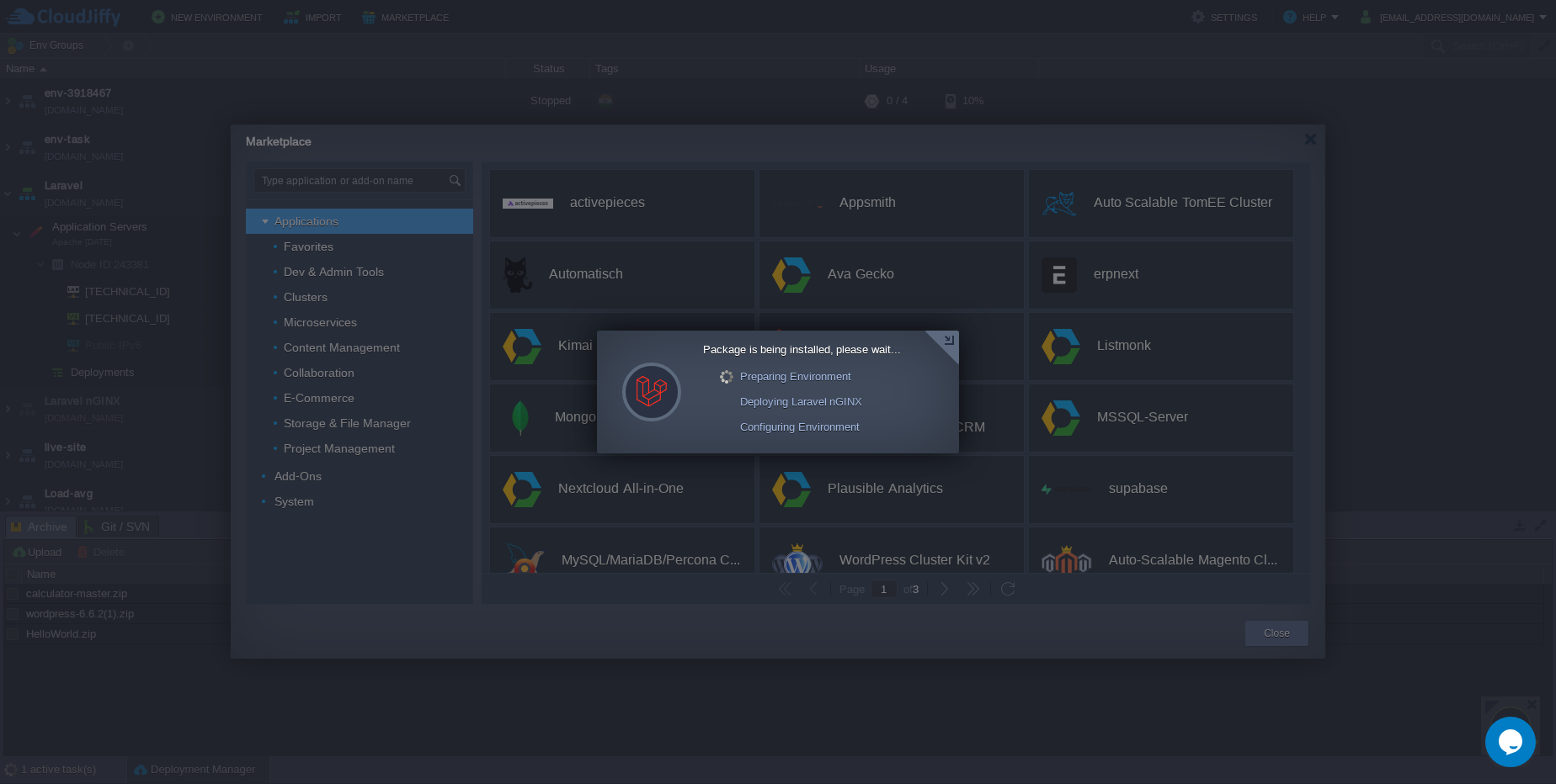
click at [955, 348] on div at bounding box center [941, 348] width 35 height 35
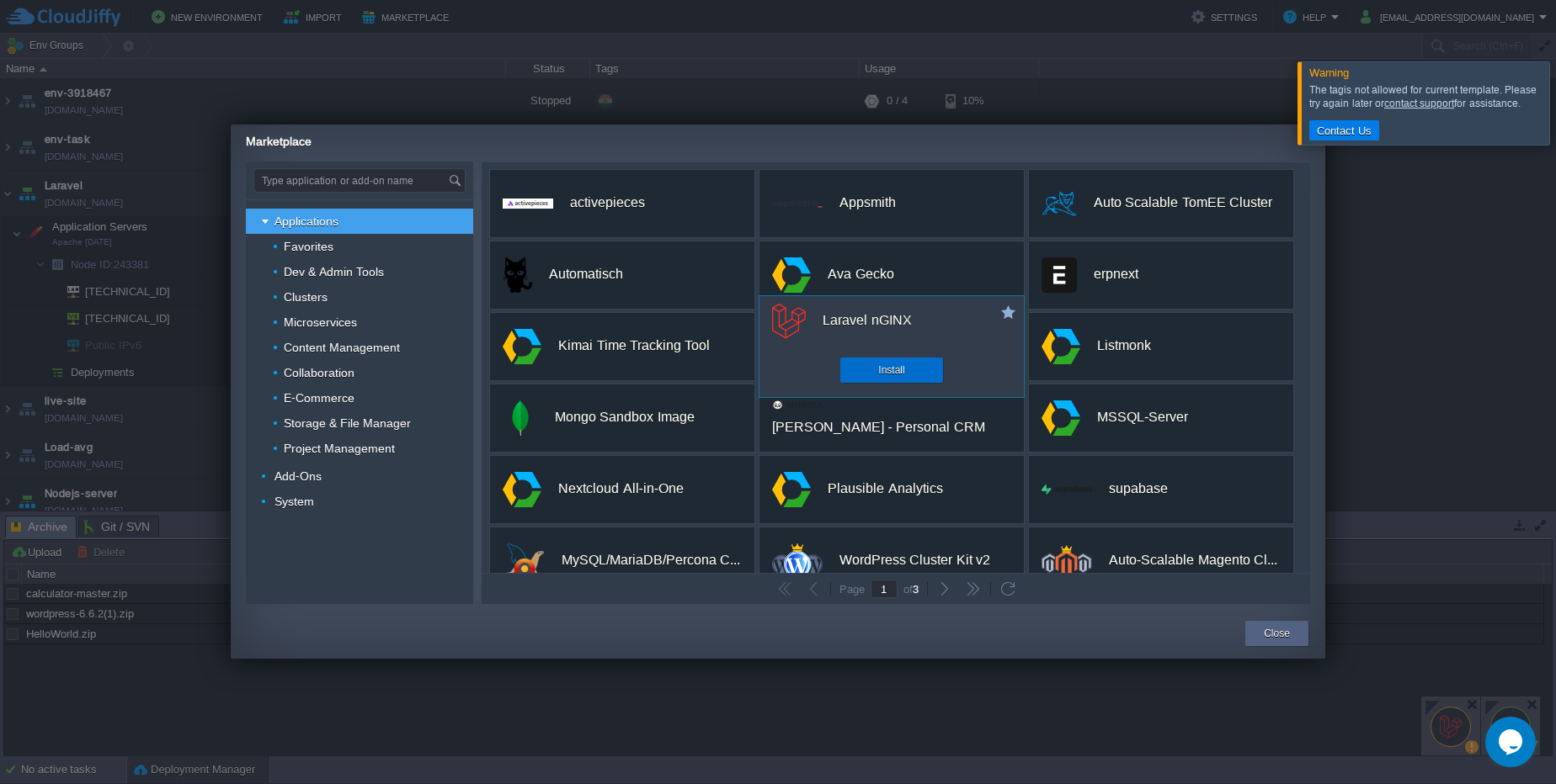
click at [926, 369] on div "Install" at bounding box center [892, 370] width 78 height 25
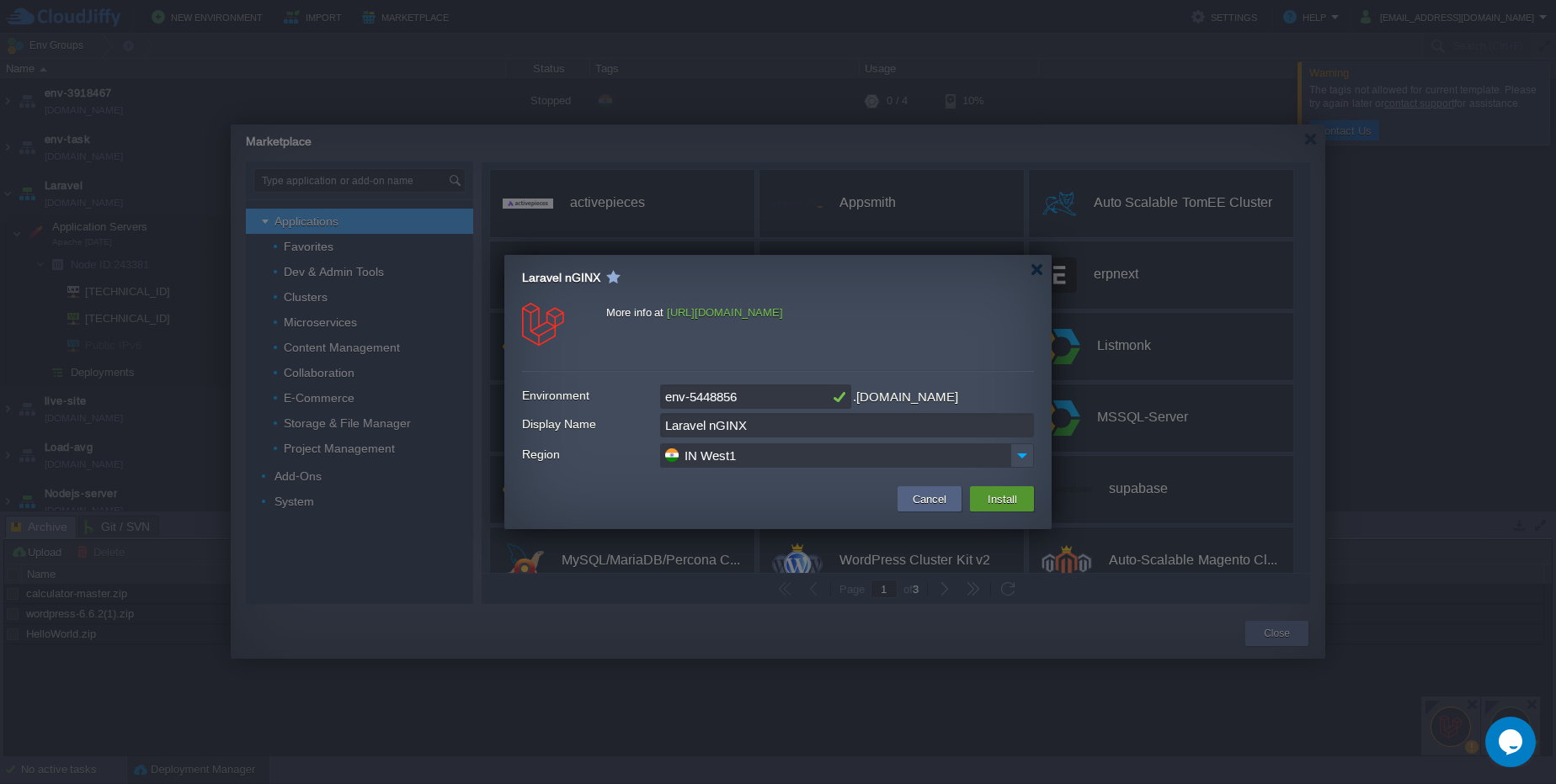
click at [1003, 492] on button "Install" at bounding box center [1001, 498] width 40 height 20
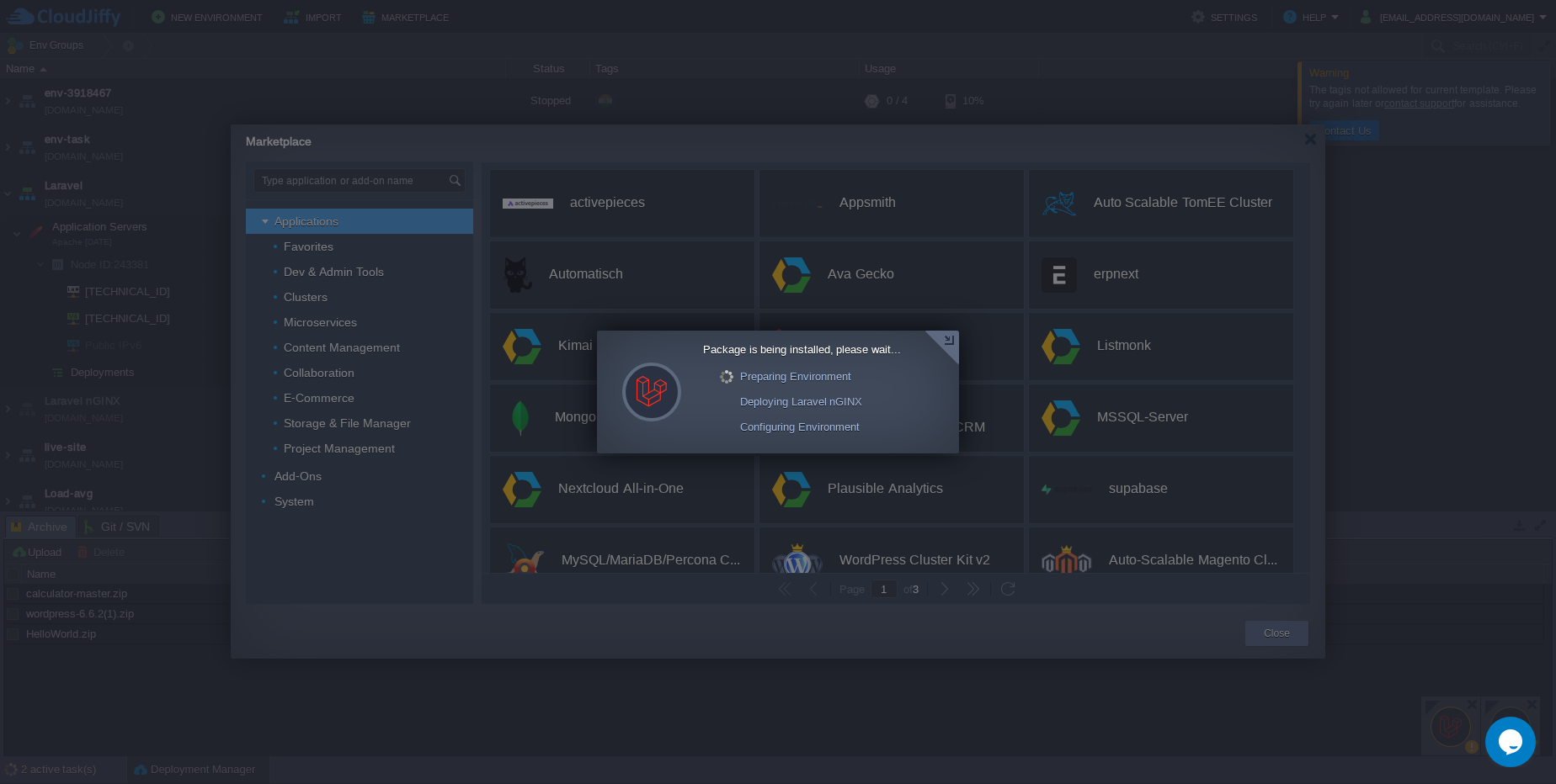
click at [942, 344] on div at bounding box center [941, 348] width 35 height 35
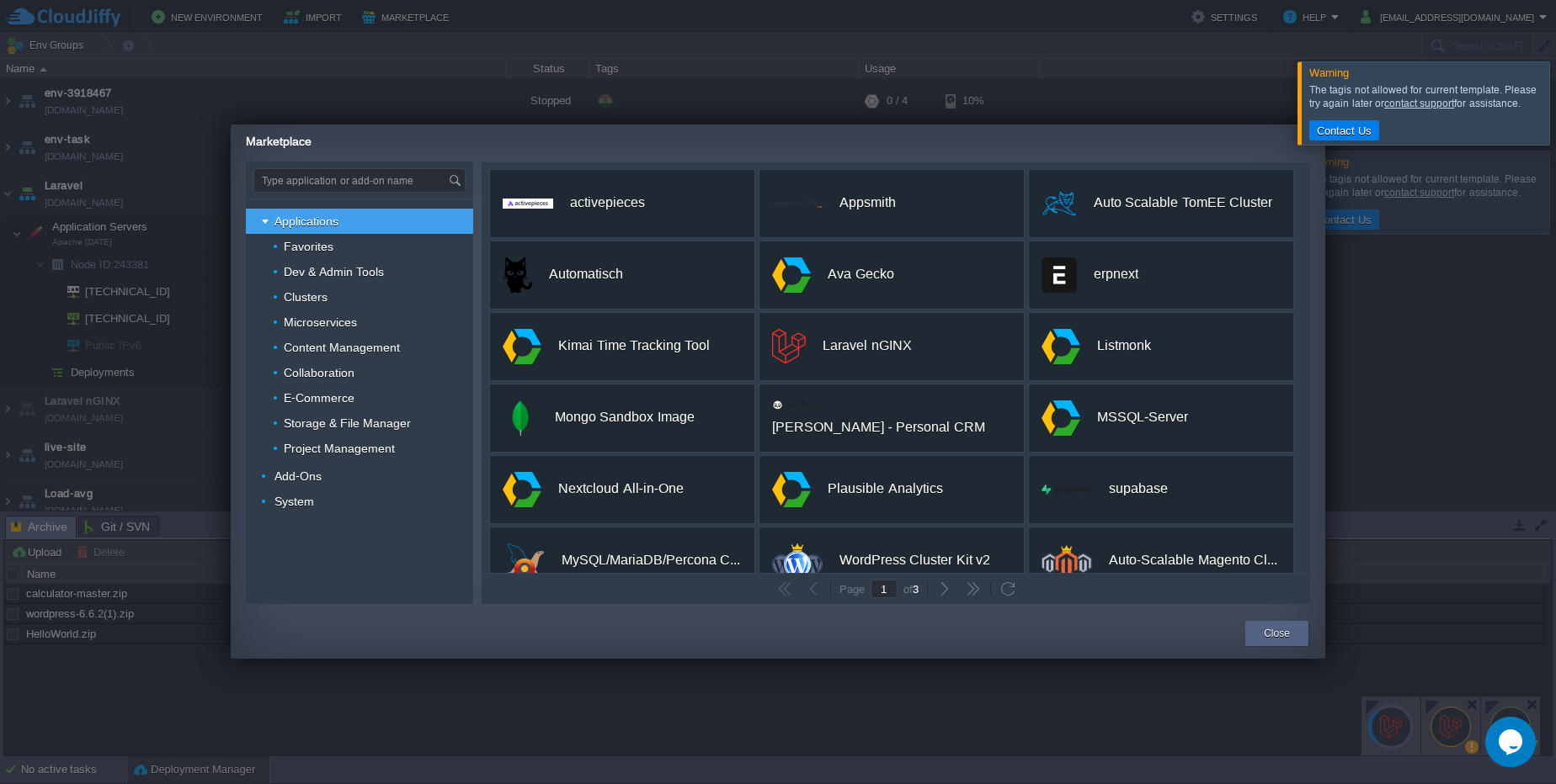
click at [1313, 141] on div "Contact Us" at bounding box center [1428, 131] width 239 height 22
click at [1555, 93] on div at bounding box center [1575, 102] width 0 height 82
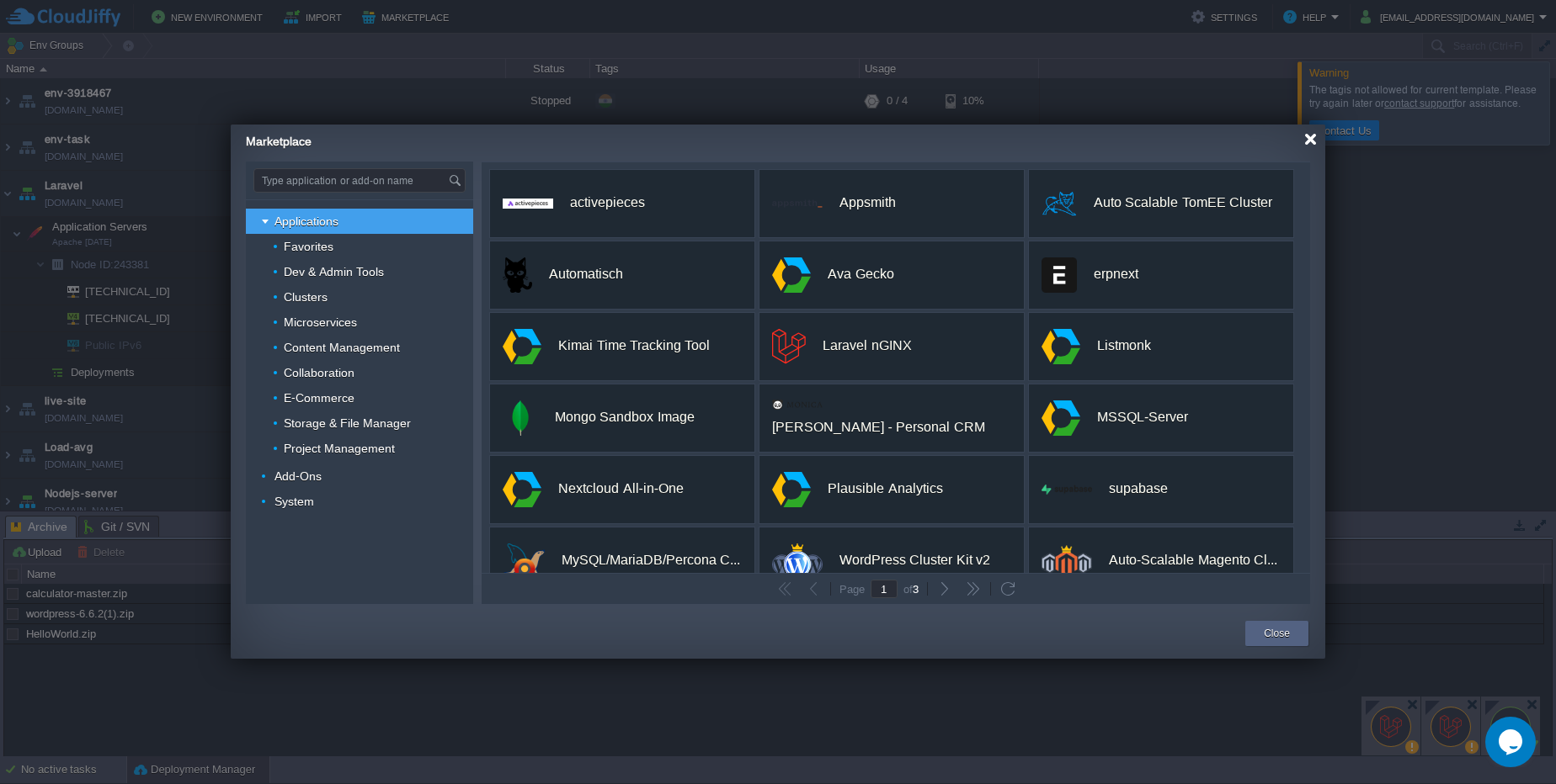
click at [1313, 143] on div at bounding box center [1310, 139] width 13 height 13
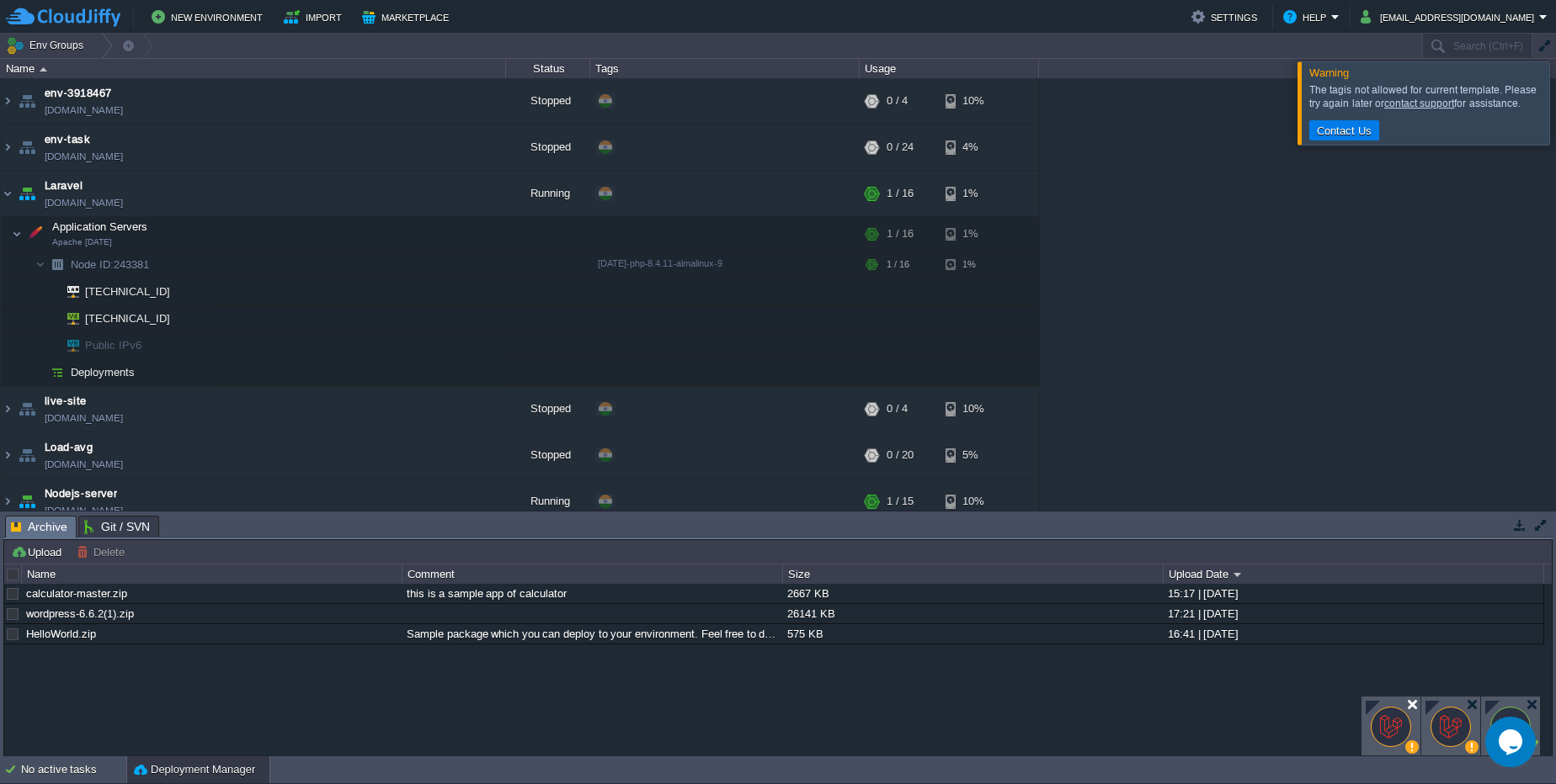
click at [1411, 702] on div at bounding box center [1412, 705] width 13 height 13
click at [1469, 706] on div at bounding box center [1472, 705] width 13 height 13
click at [420, 227] on td at bounding box center [430, 234] width 25 height 25
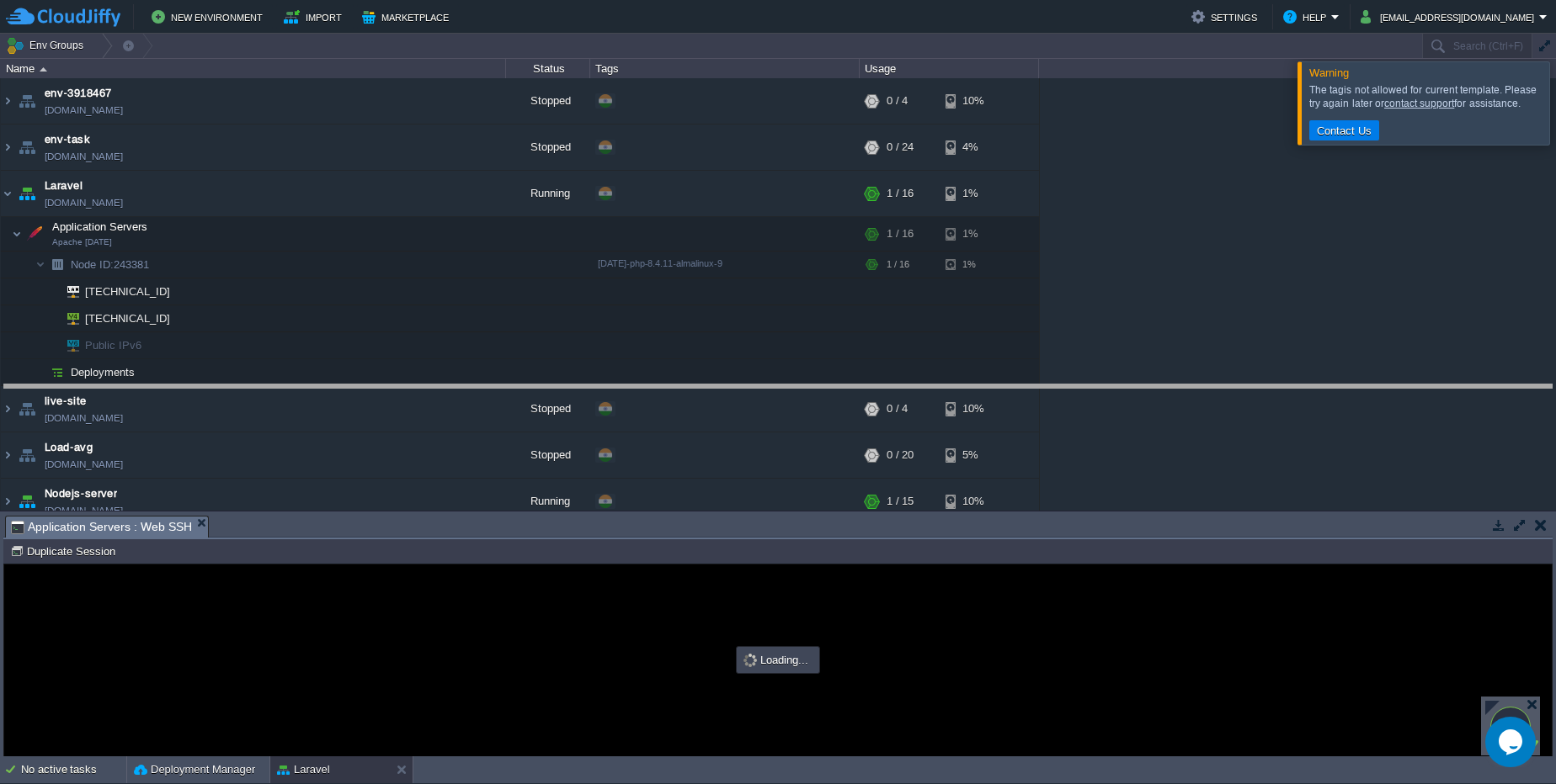
drag, startPoint x: 799, startPoint y: 534, endPoint x: 798, endPoint y: 403, distance: 131.0
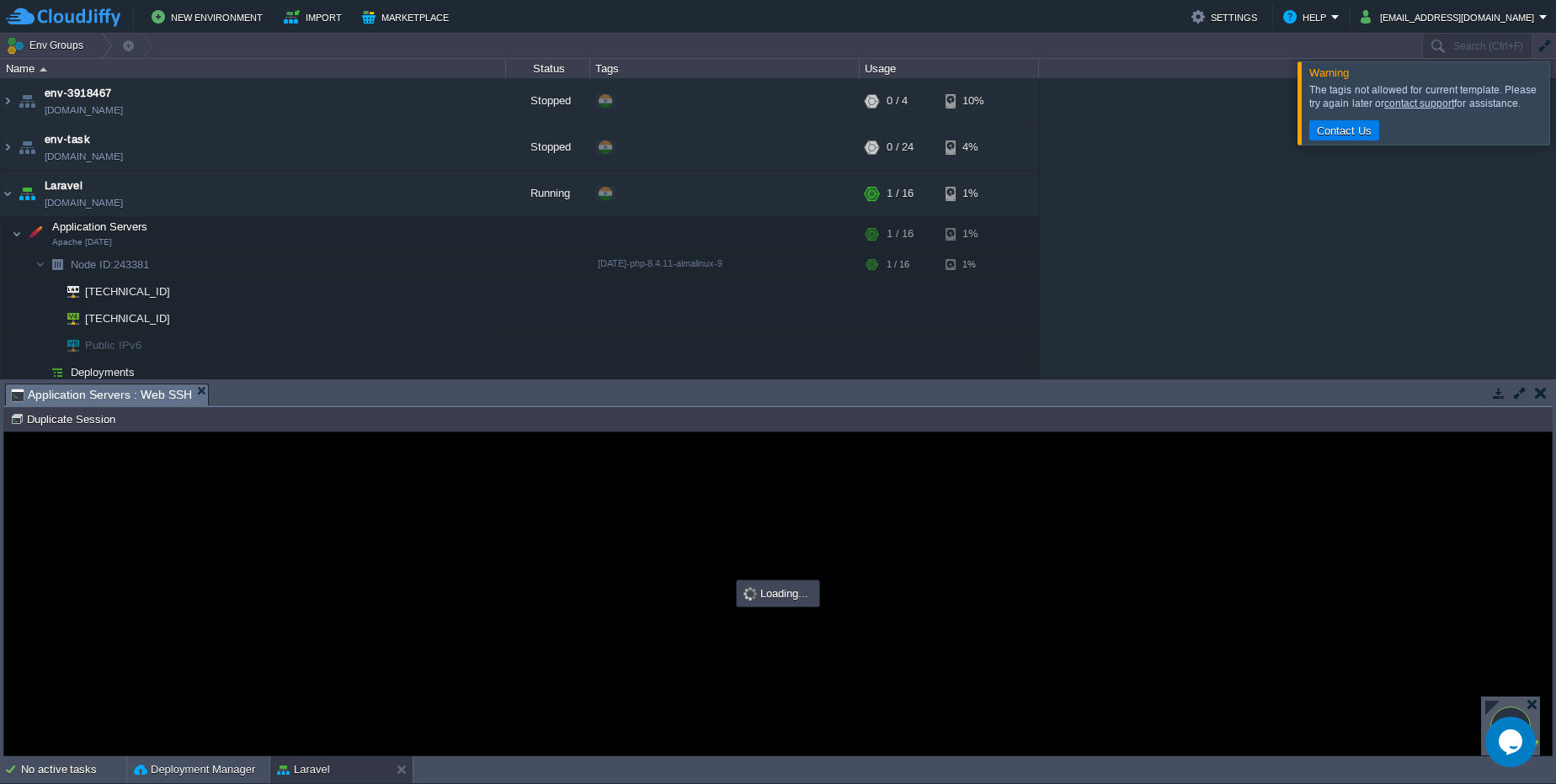
click at [931, 632] on div at bounding box center [778, 593] width 1547 height 323
type input "#000000"
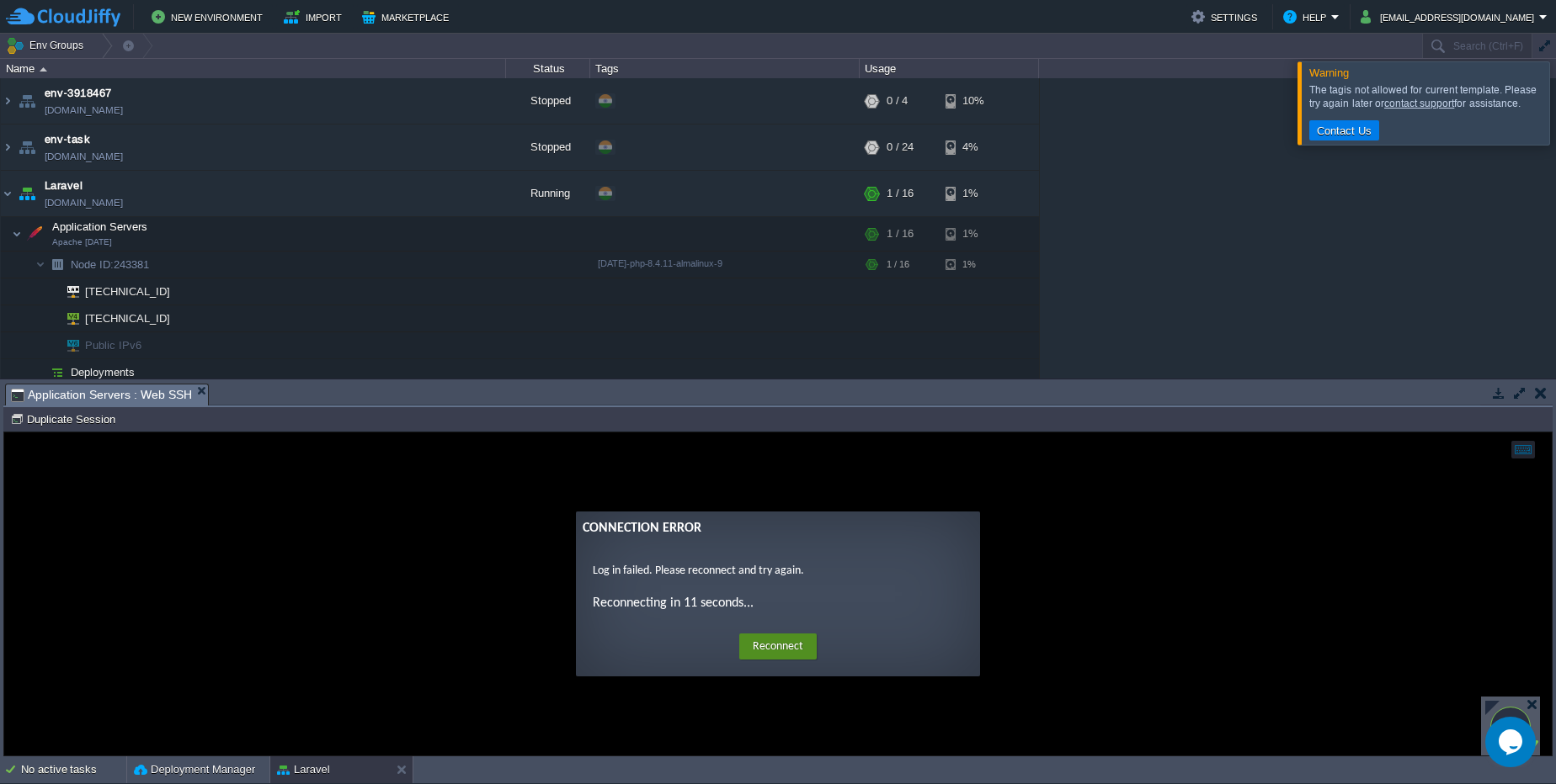
click at [799, 648] on button "Reconnect" at bounding box center [778, 647] width 78 height 27
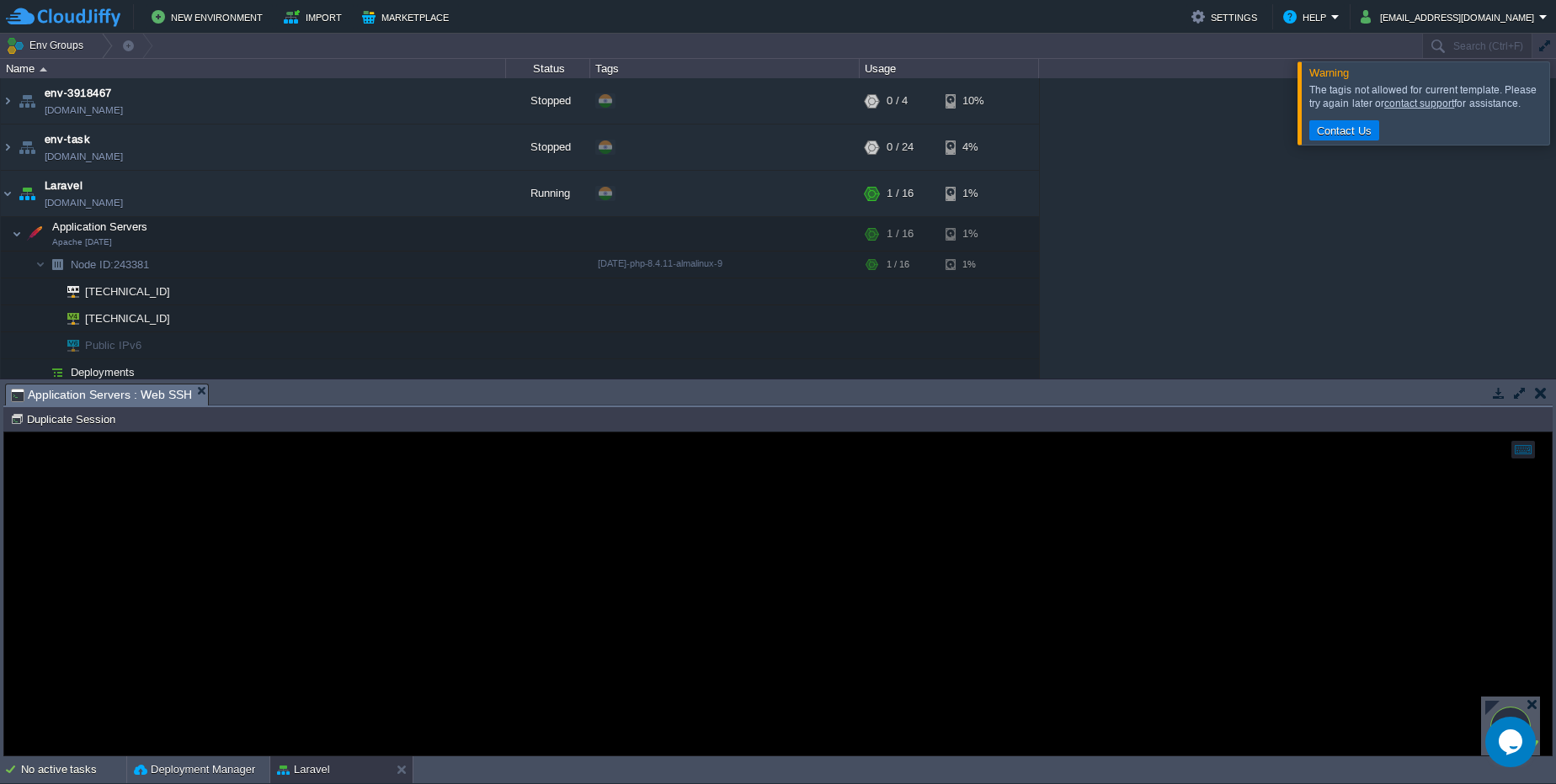
click at [1551, 384] on div at bounding box center [1515, 393] width 73 height 22
click at [1549, 390] on td at bounding box center [1540, 392] width 21 height 20
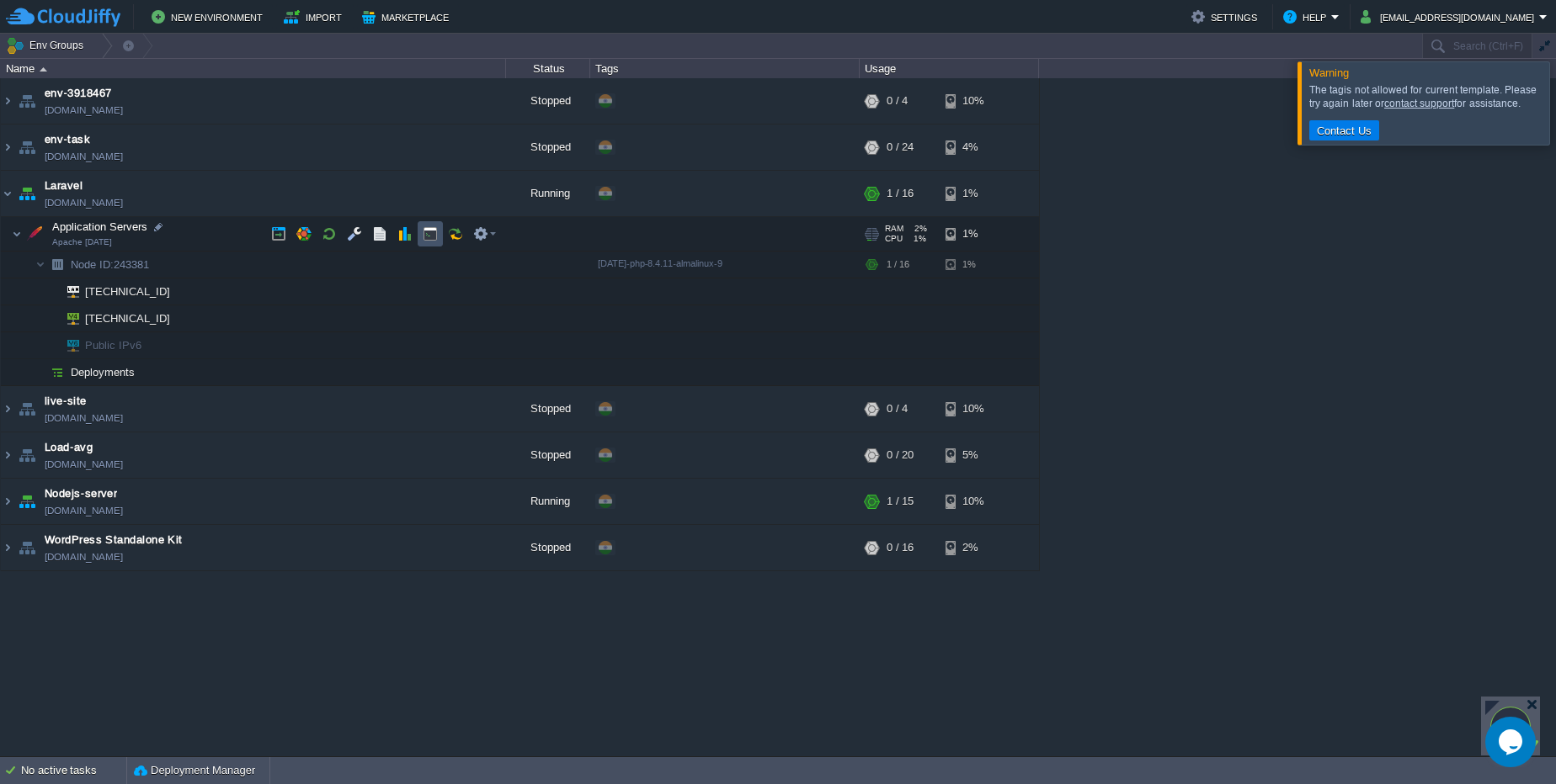
click at [430, 234] on button "button" at bounding box center [430, 235] width 16 height 16
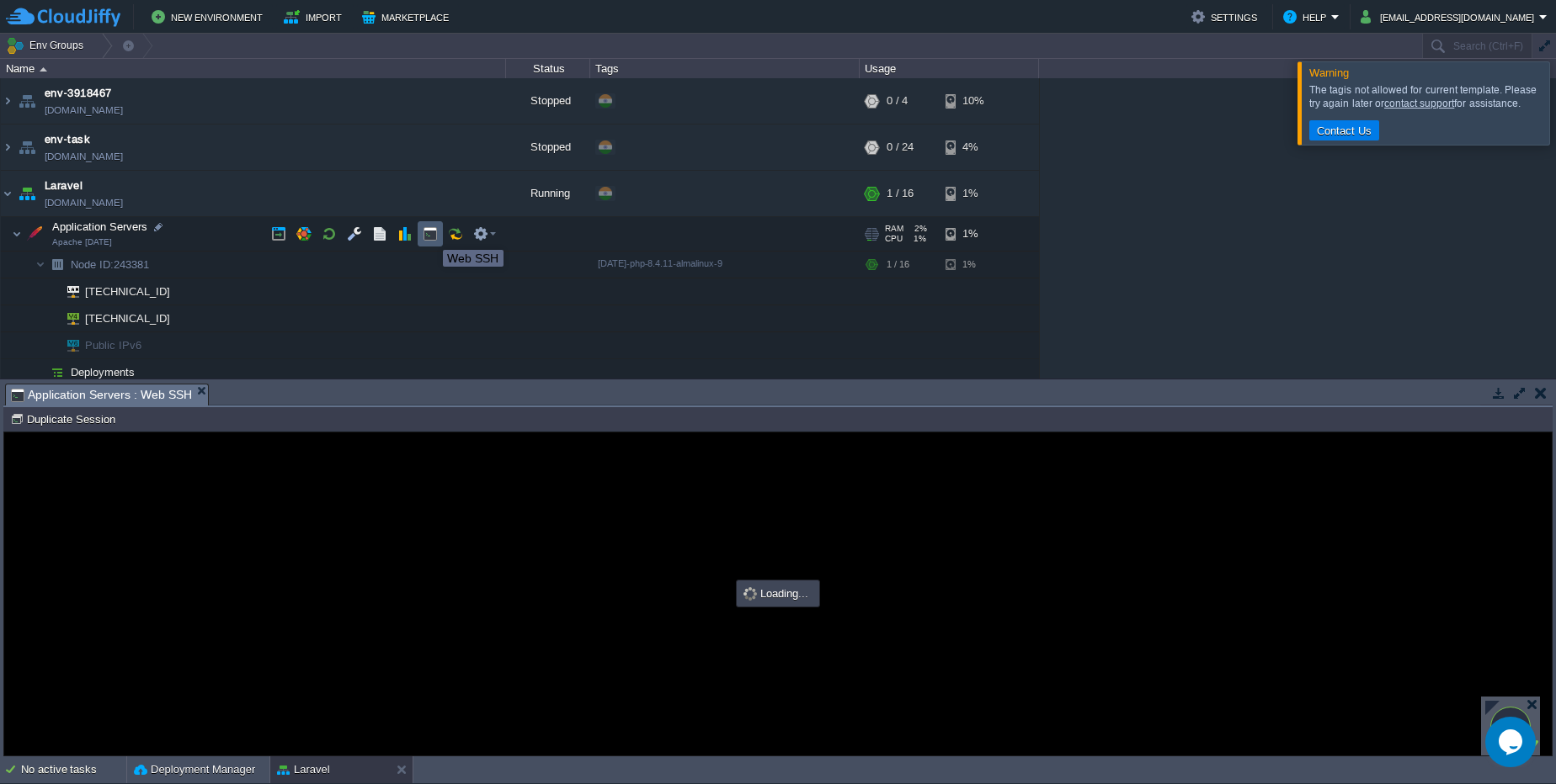
type input "#000000"
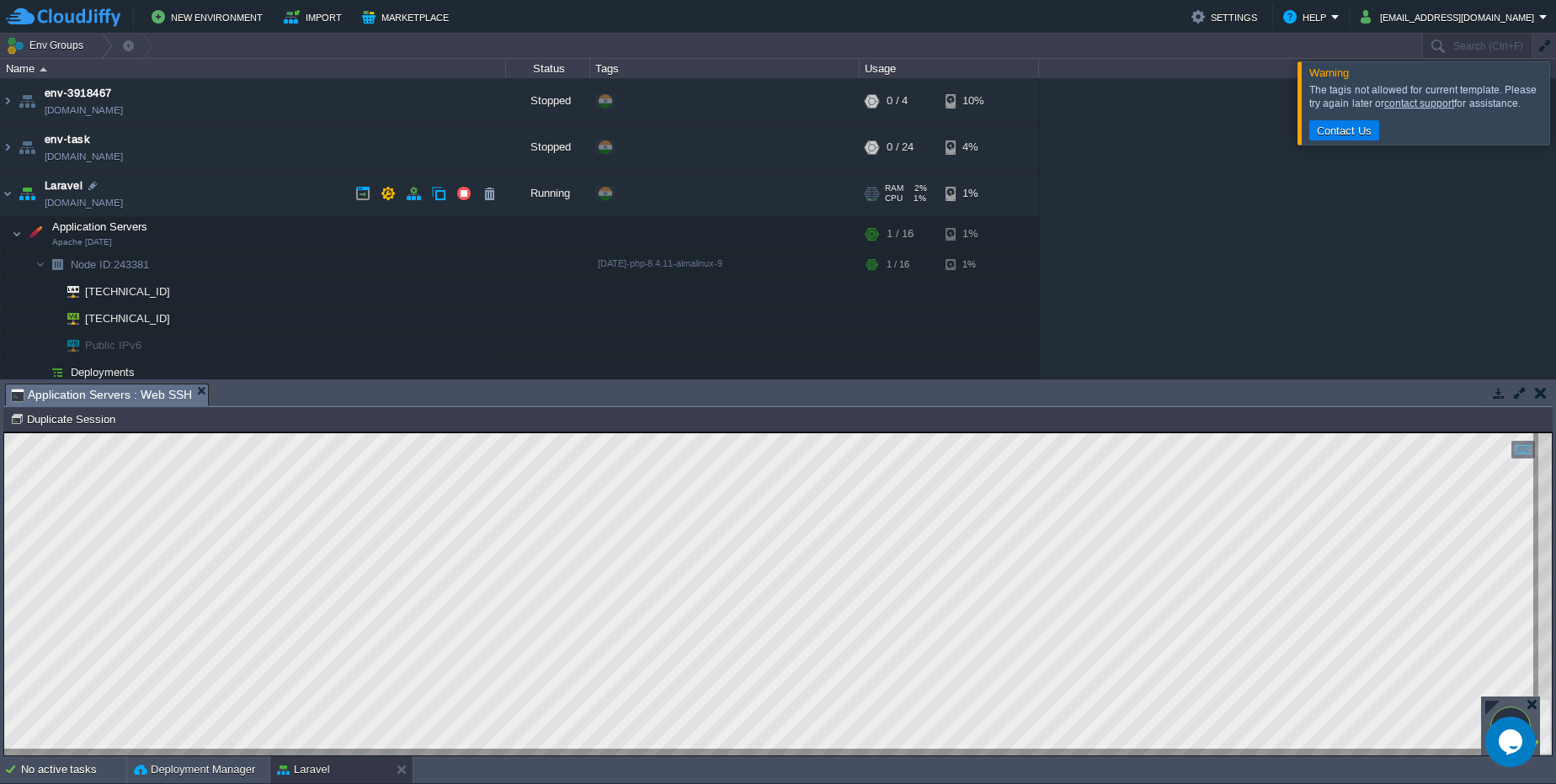
click at [123, 204] on link "env-6850006.cloudjiffy.net" at bounding box center [83, 203] width 79 height 16
click at [1522, 392] on button "button" at bounding box center [1519, 393] width 16 height 16
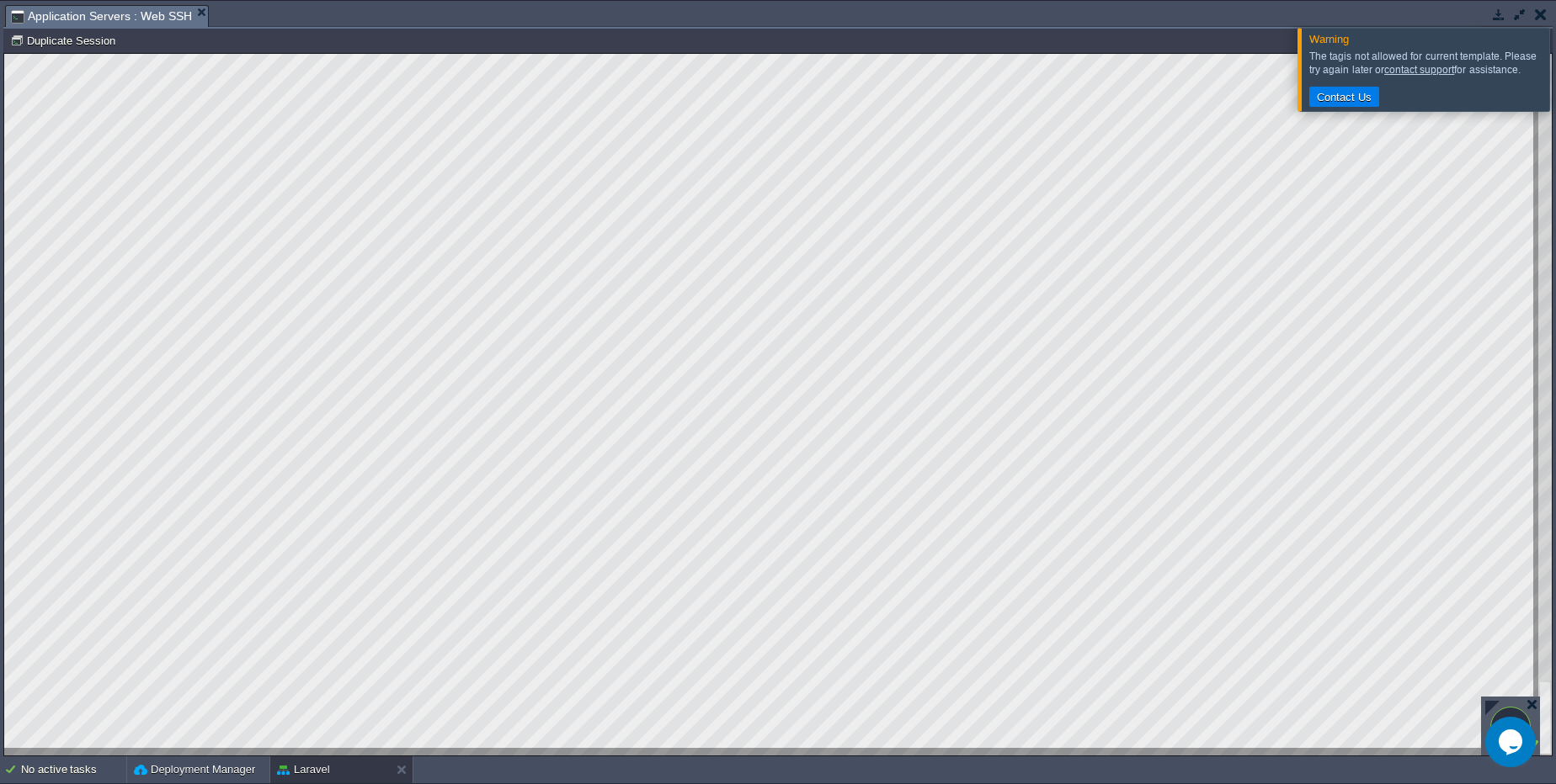
click at [1555, 73] on div at bounding box center [1575, 69] width 0 height 82
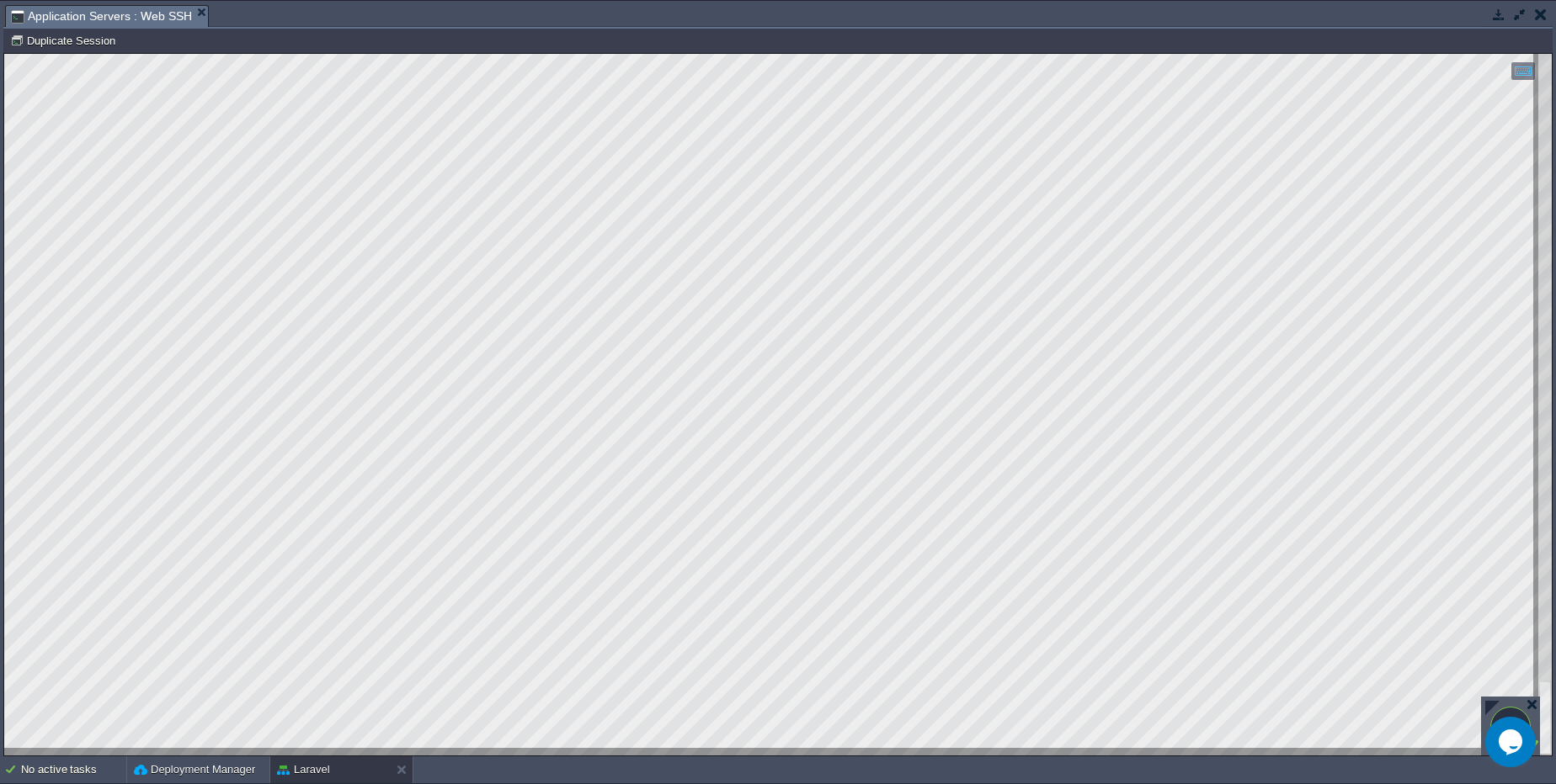
click at [1512, 16] on button "button" at bounding box center [1519, 15] width 16 height 16
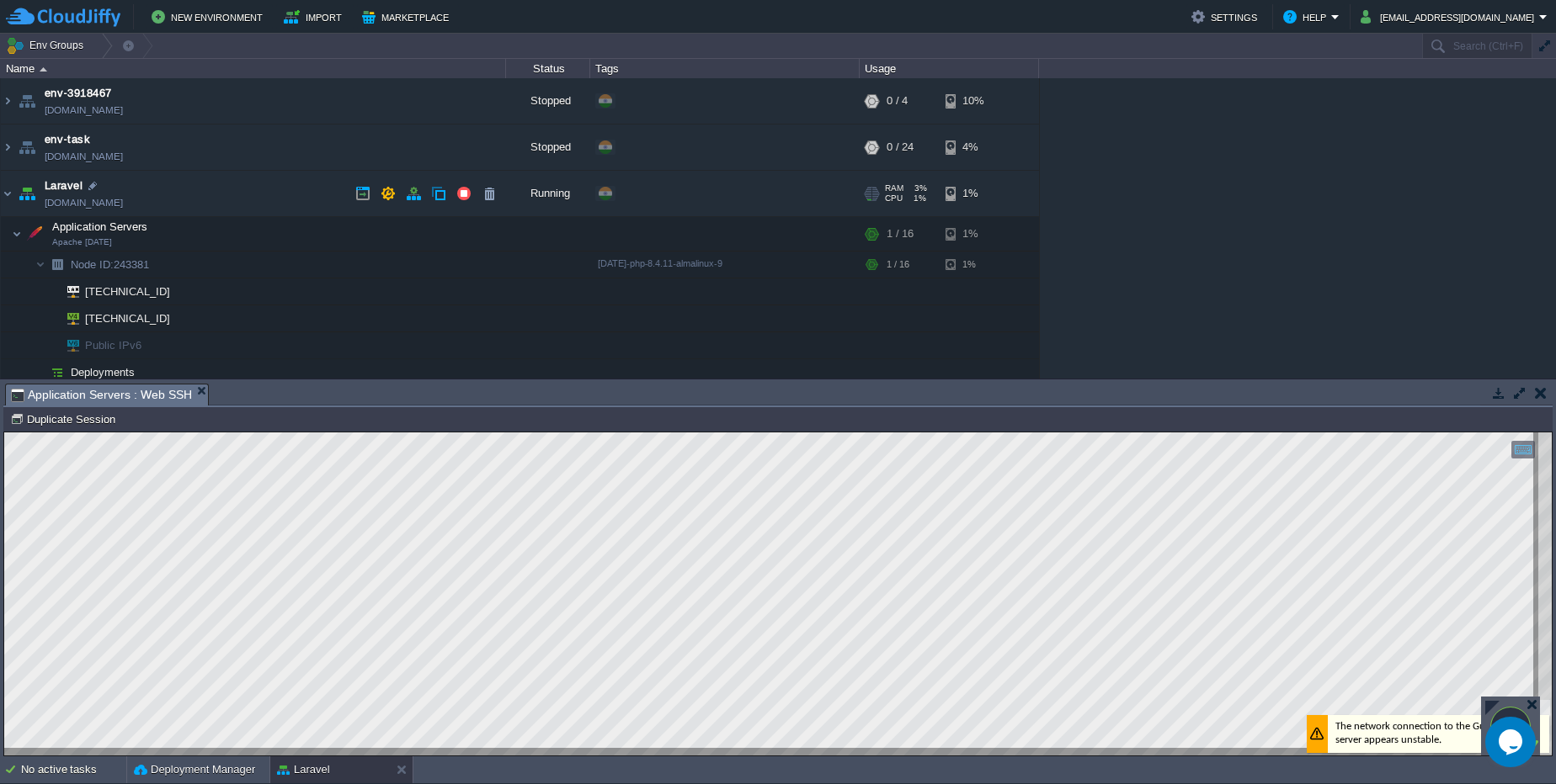
click at [123, 204] on link "env-6850006.cloudjiffy.net" at bounding box center [83, 203] width 79 height 16
click at [1513, 389] on button "button" at bounding box center [1519, 393] width 16 height 16
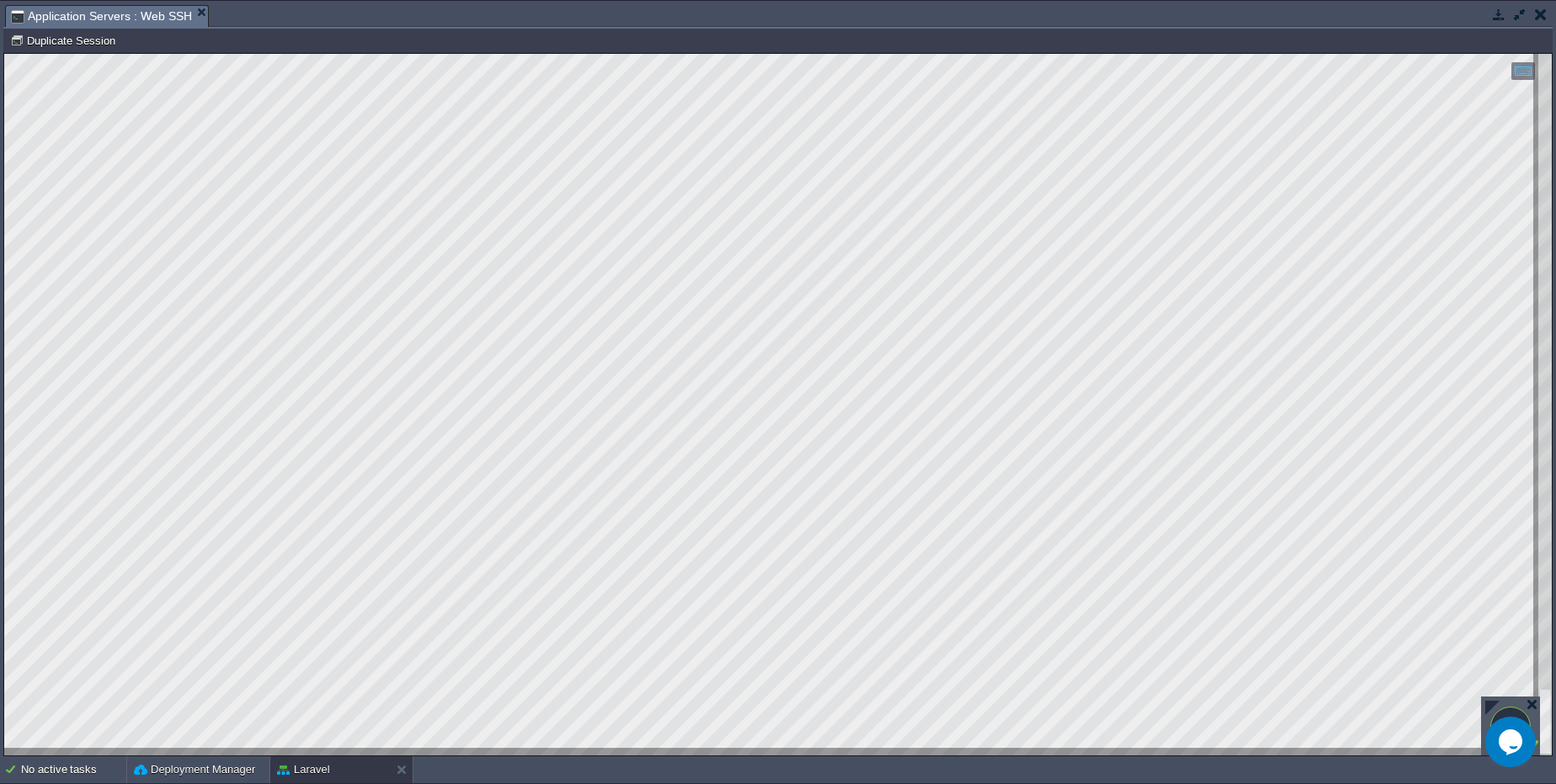
click at [1516, 15] on button "button" at bounding box center [1519, 15] width 16 height 16
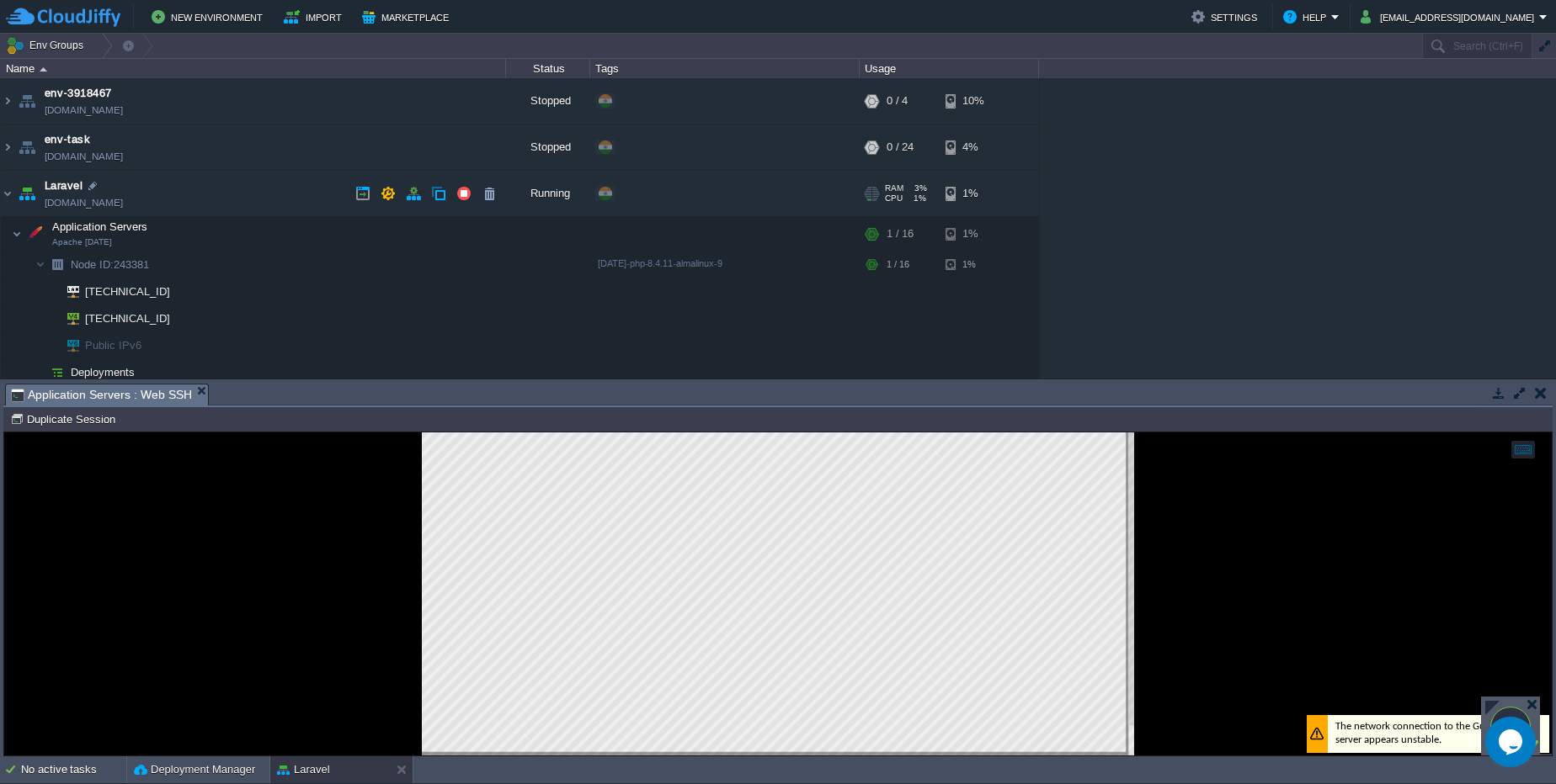
click at [123, 209] on link "env-6850006.cloudjiffy.net" at bounding box center [83, 203] width 79 height 16
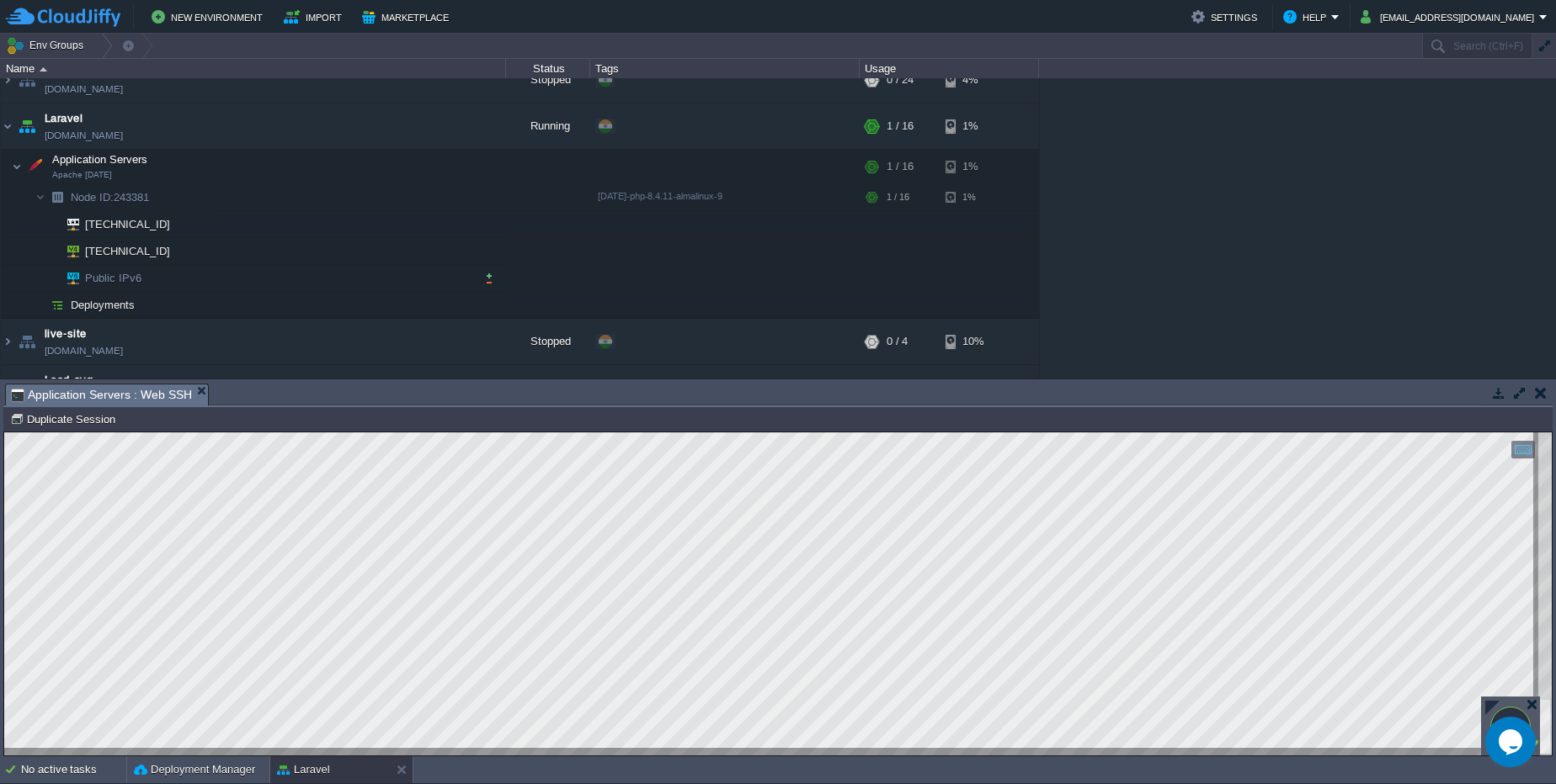
scroll to position [101, 0]
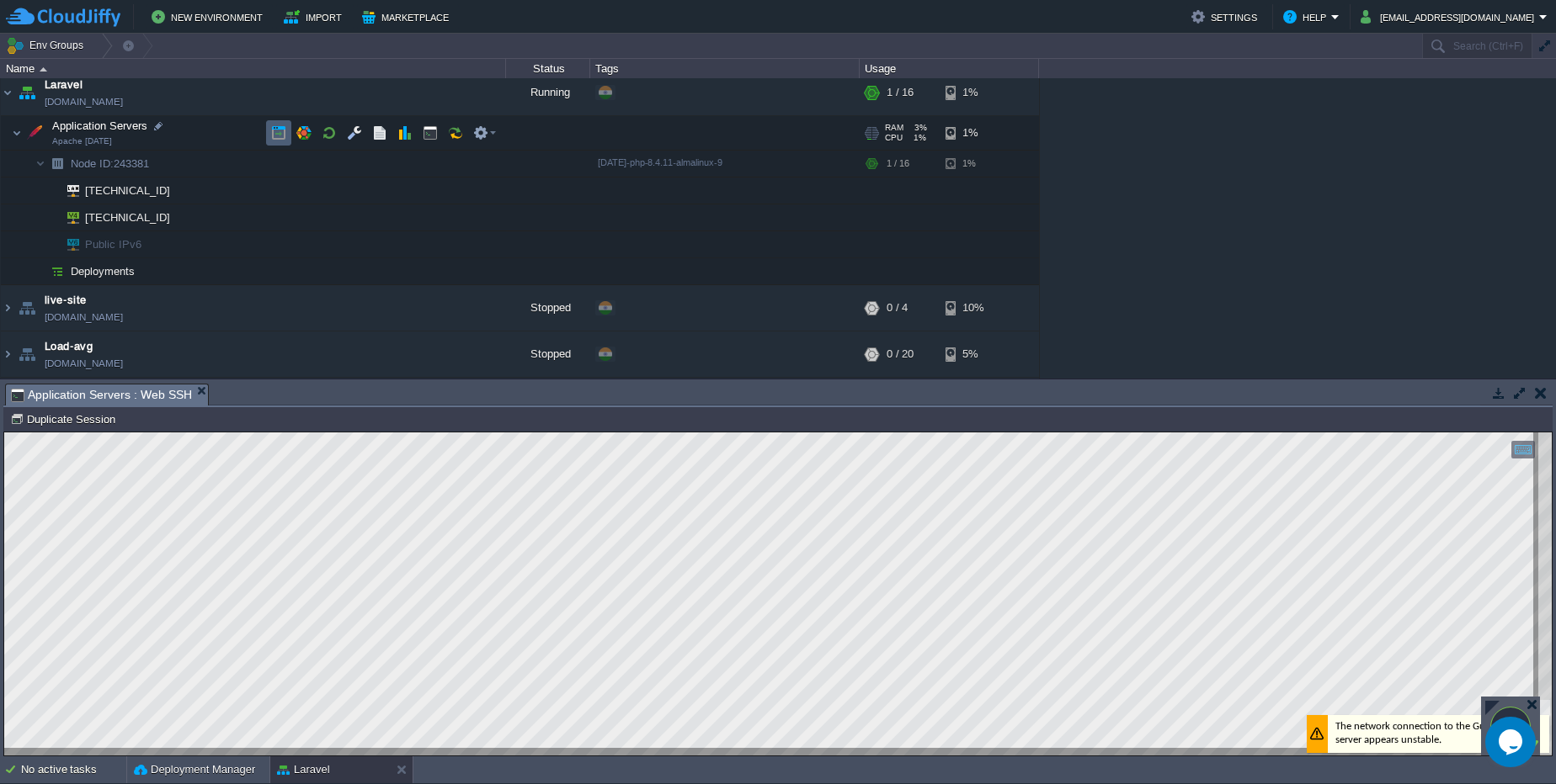
click at [282, 131] on button "button" at bounding box center [279, 133] width 16 height 16
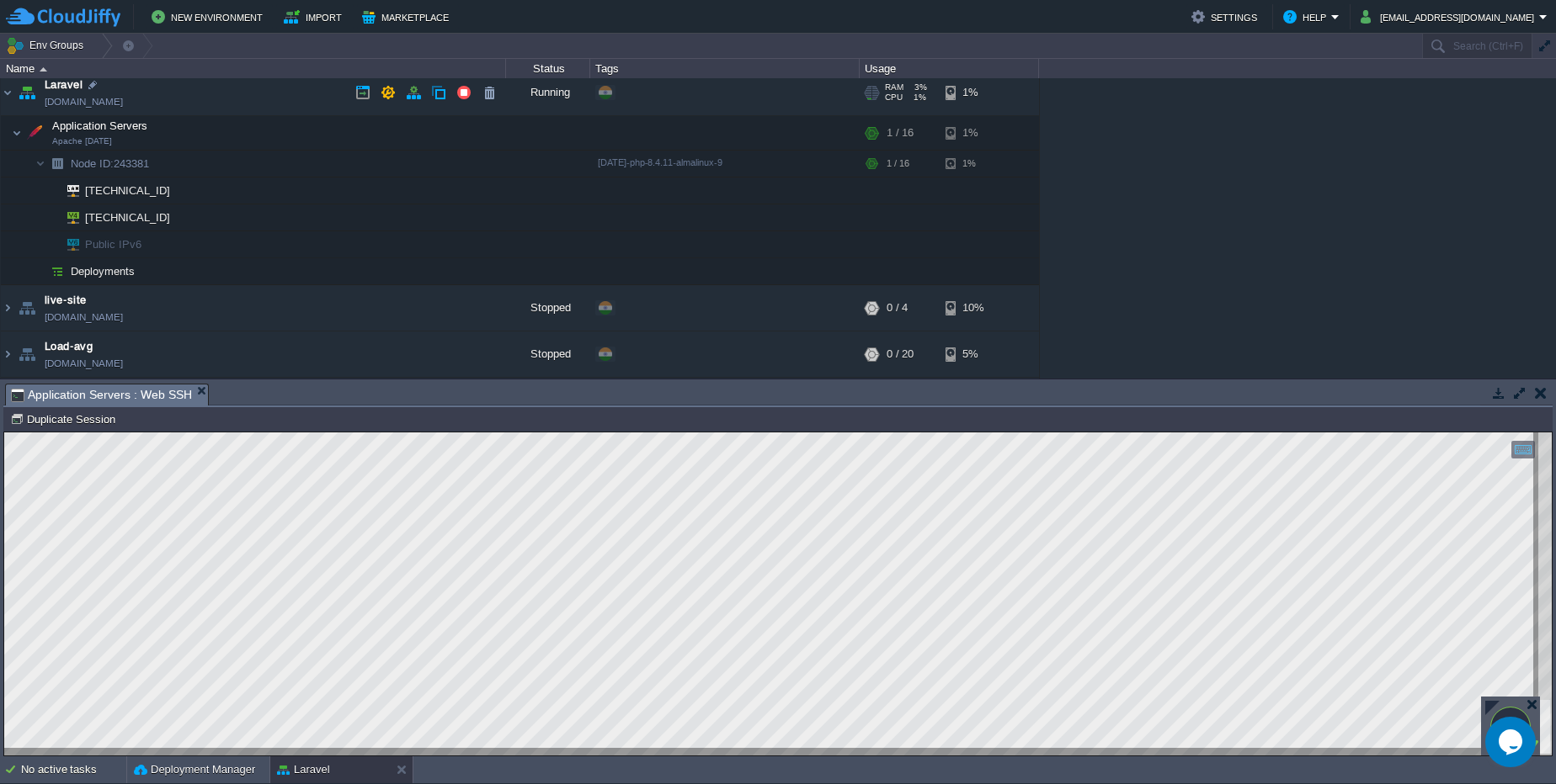
click at [109, 101] on link "env-6850006.cloudjiffy.net" at bounding box center [83, 101] width 79 height 16
click at [1222, 750] on div "Copy: Ctrl + Shift + C Paste: Ctrl + V Settings: Ctrl + Shift + Alt 0" at bounding box center [778, 593] width 1547 height 323
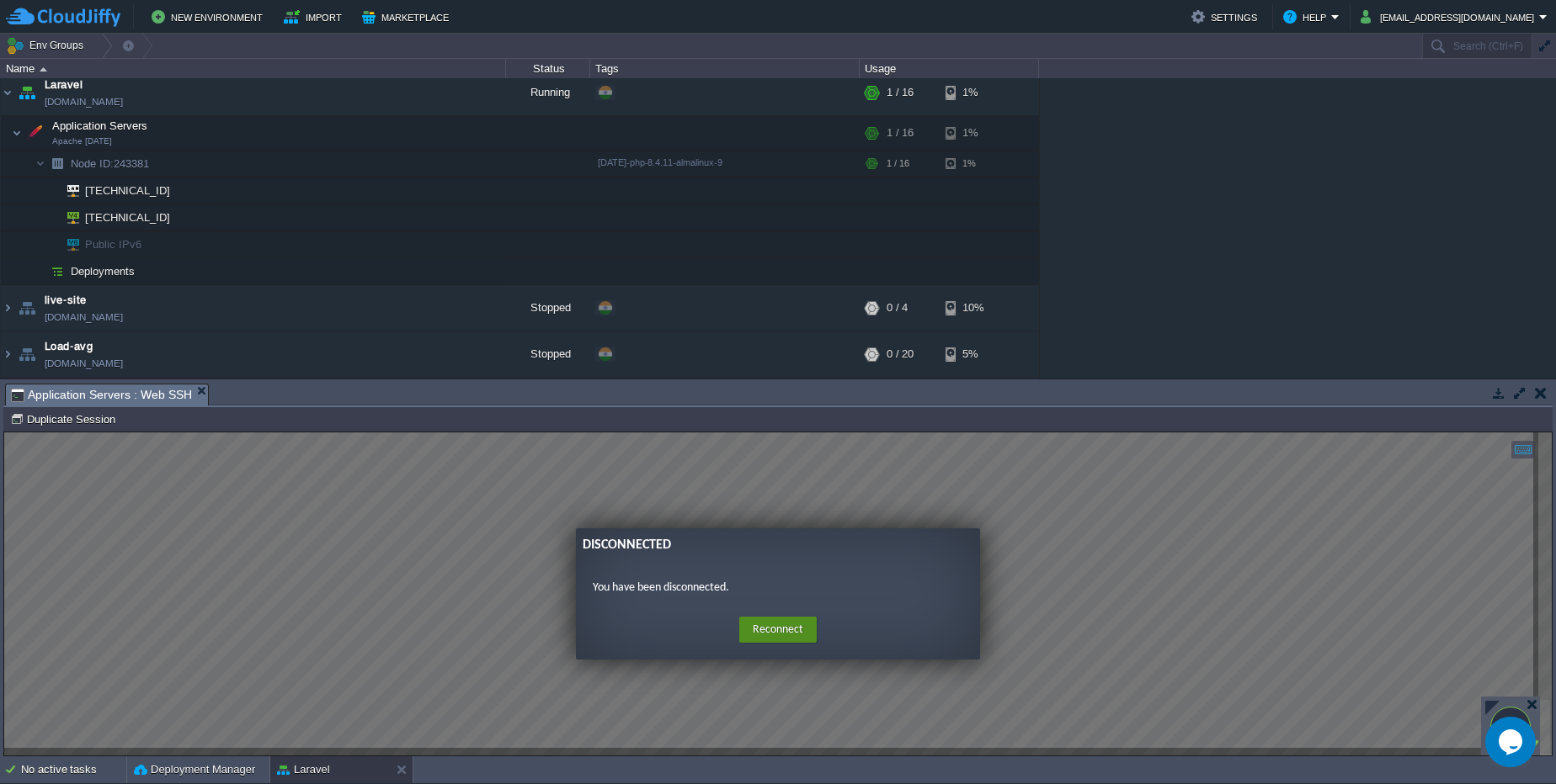
click at [785, 634] on button "Reconnect" at bounding box center [778, 630] width 78 height 27
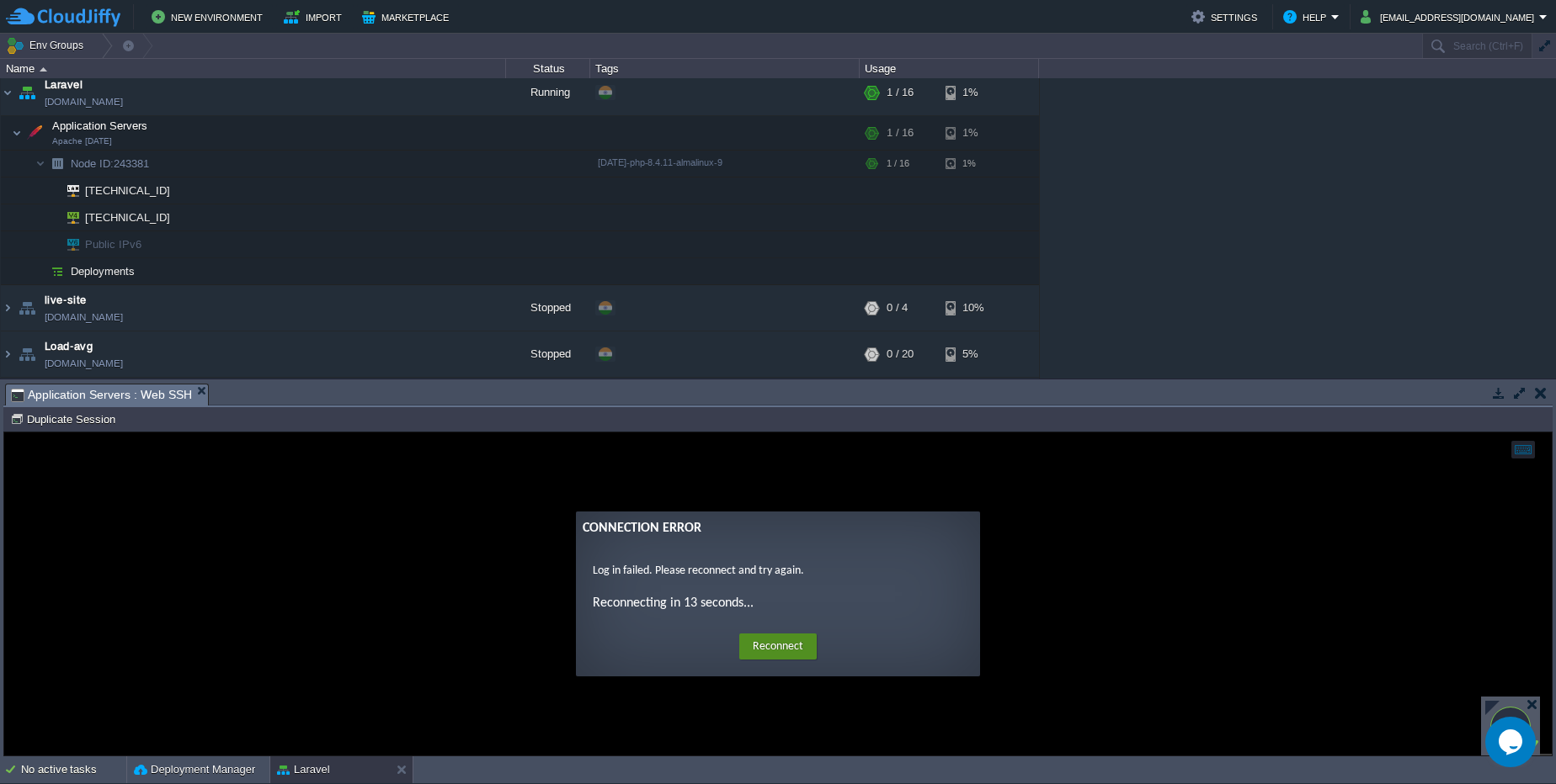
click at [759, 643] on button "Reconnect" at bounding box center [778, 647] width 78 height 27
click at [771, 659] on button "Reconnect" at bounding box center [778, 647] width 78 height 27
click at [1540, 404] on div at bounding box center [1515, 393] width 73 height 22
click at [1544, 398] on button "button" at bounding box center [1540, 393] width 12 height 16
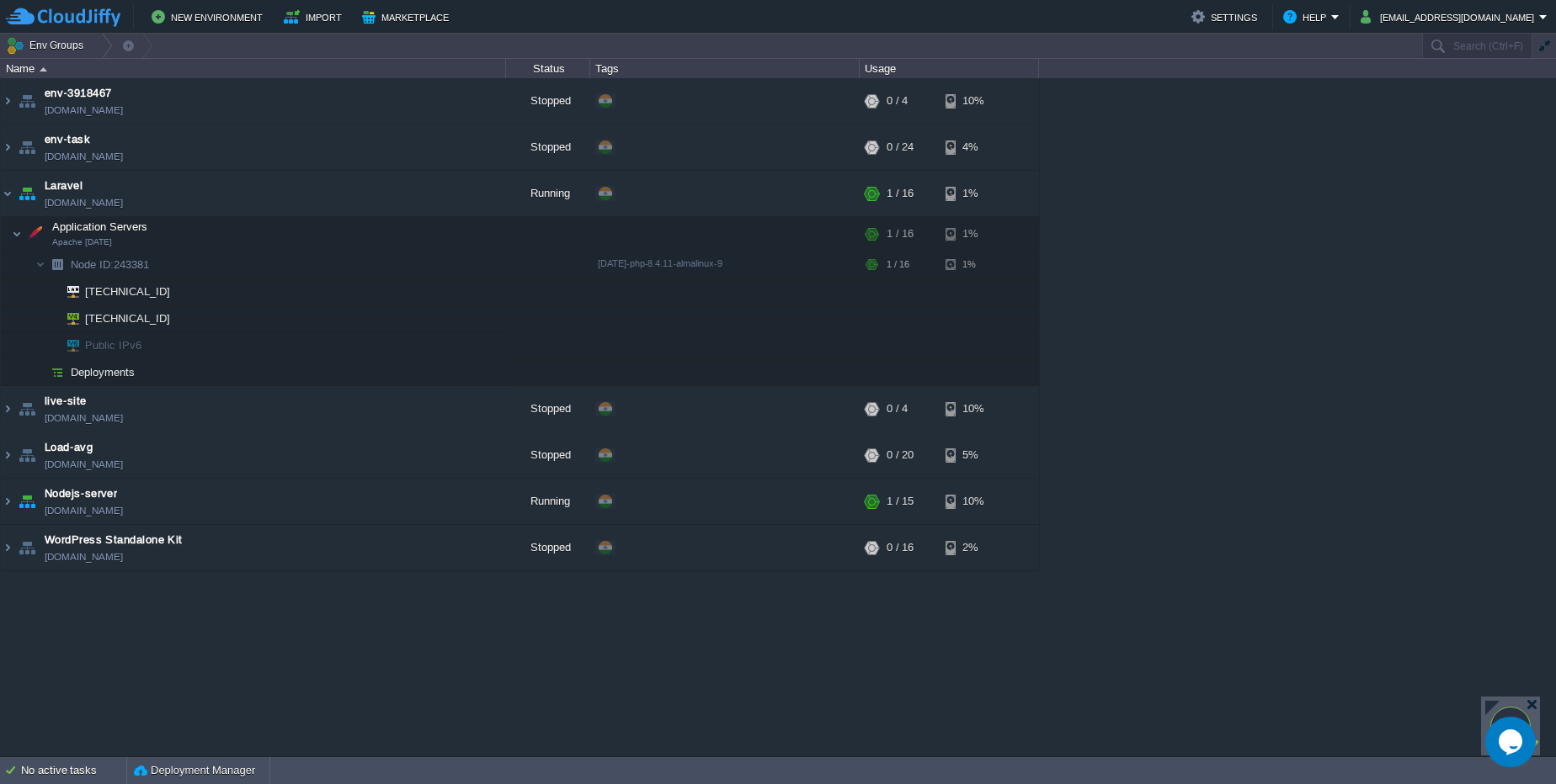
scroll to position [0, 0]
click at [420, 233] on td at bounding box center [430, 234] width 25 height 25
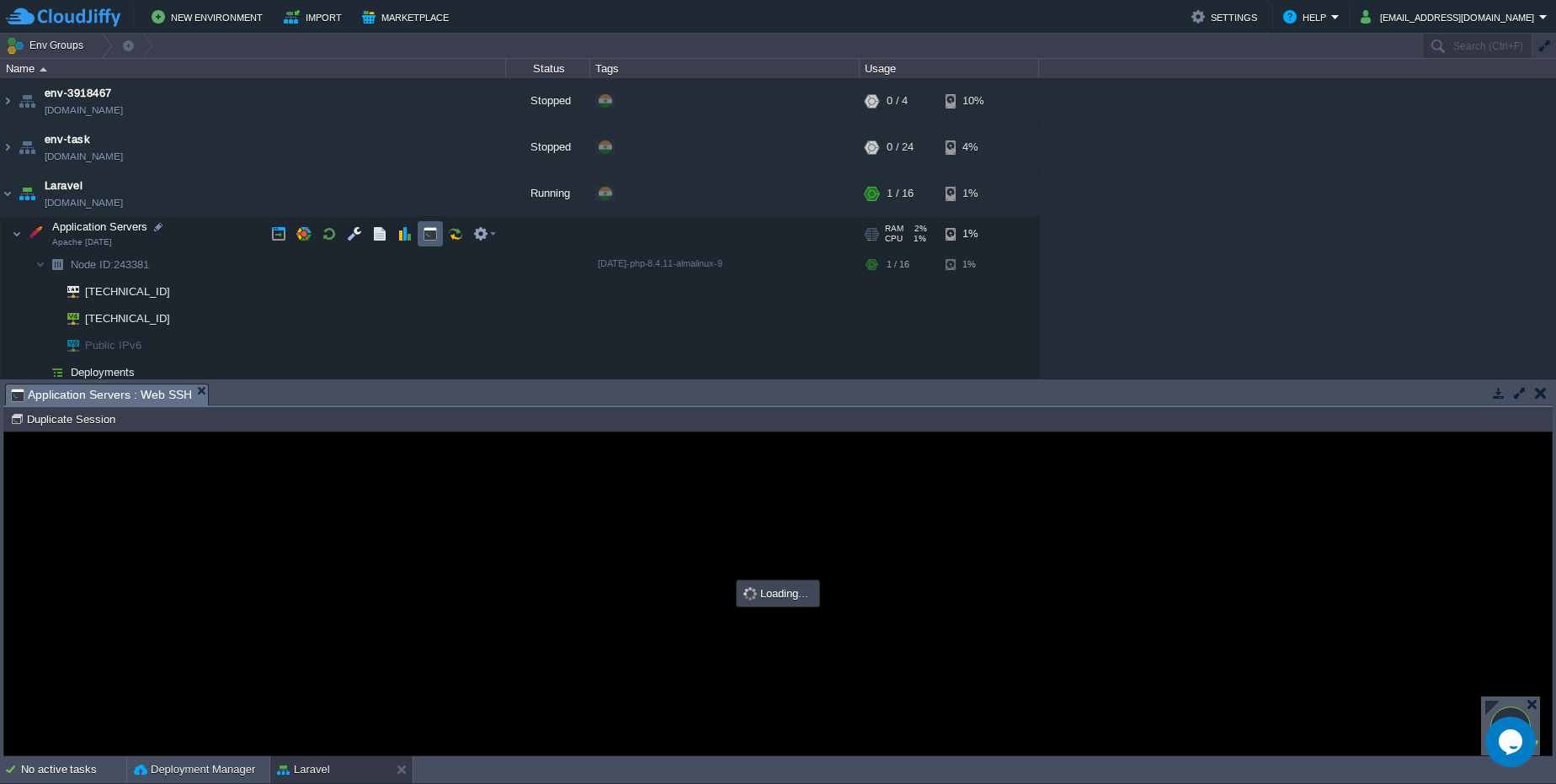
type input "#000000"
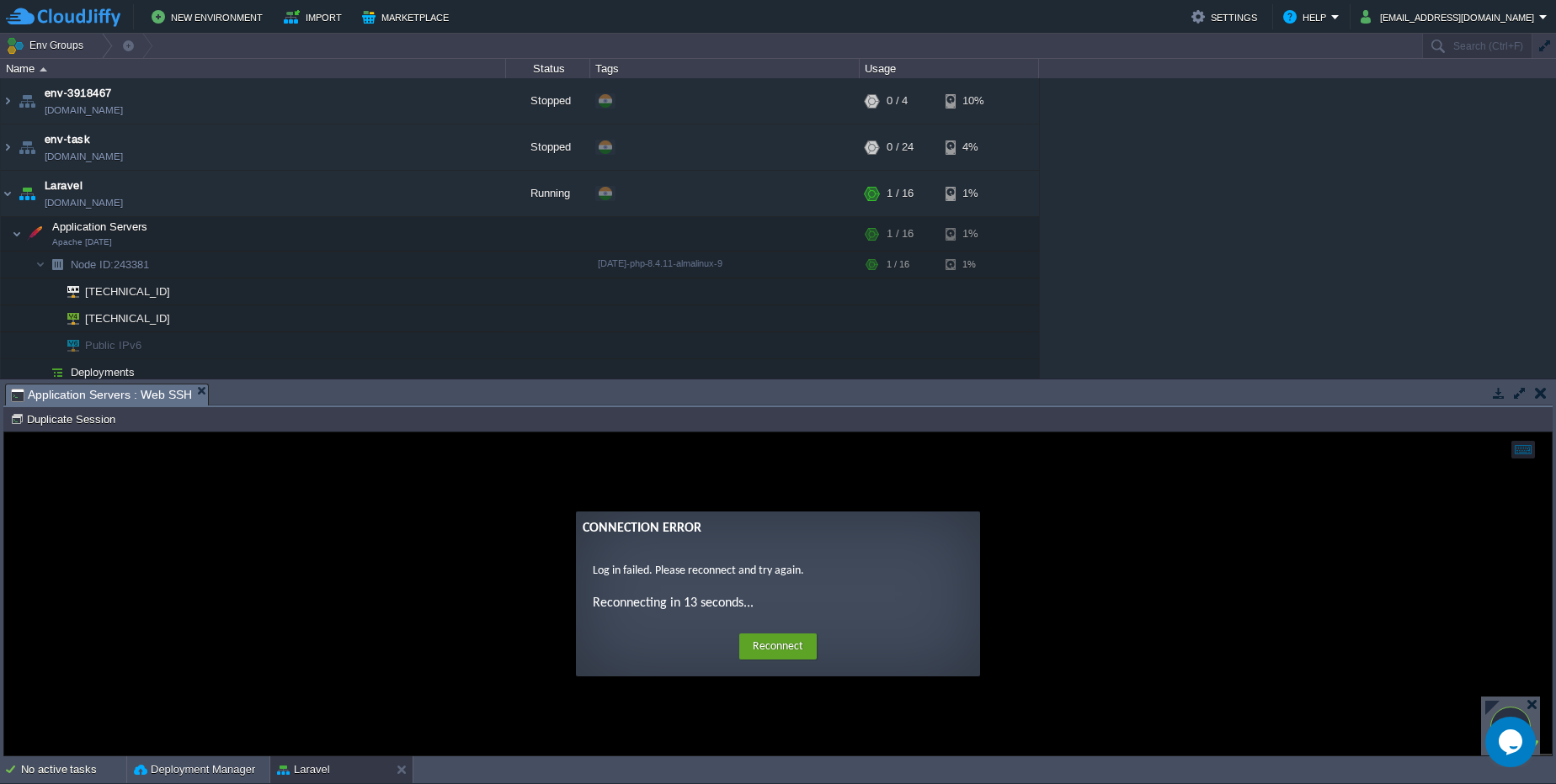
click at [759, 661] on div "Home Reconnect Logout" at bounding box center [778, 646] width 377 height 33
click at [778, 647] on button "Reconnect" at bounding box center [778, 647] width 78 height 27
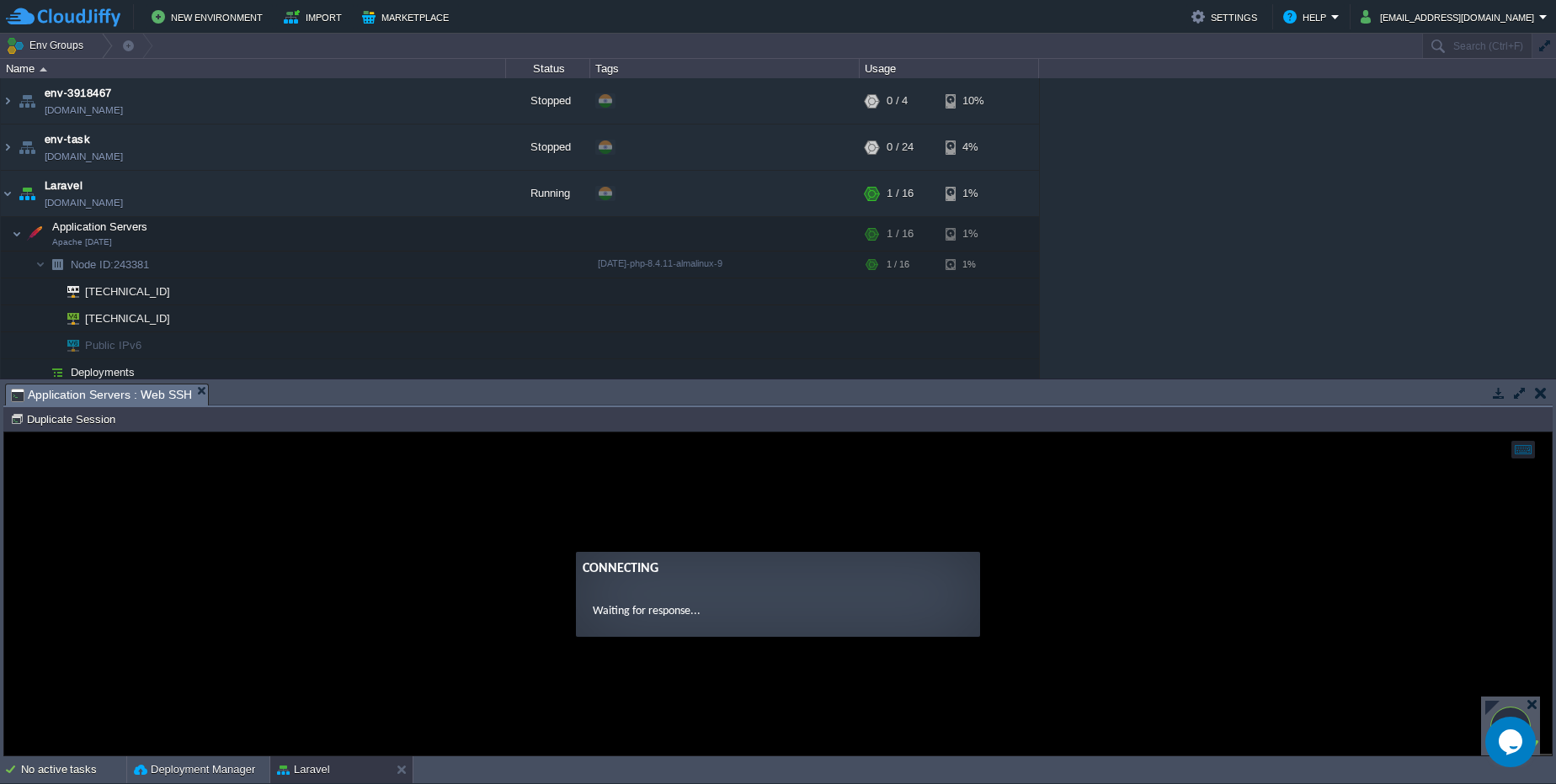
click at [778, 647] on guac-modal "Connecting Waiting for response..." at bounding box center [778, 593] width 1547 height 323
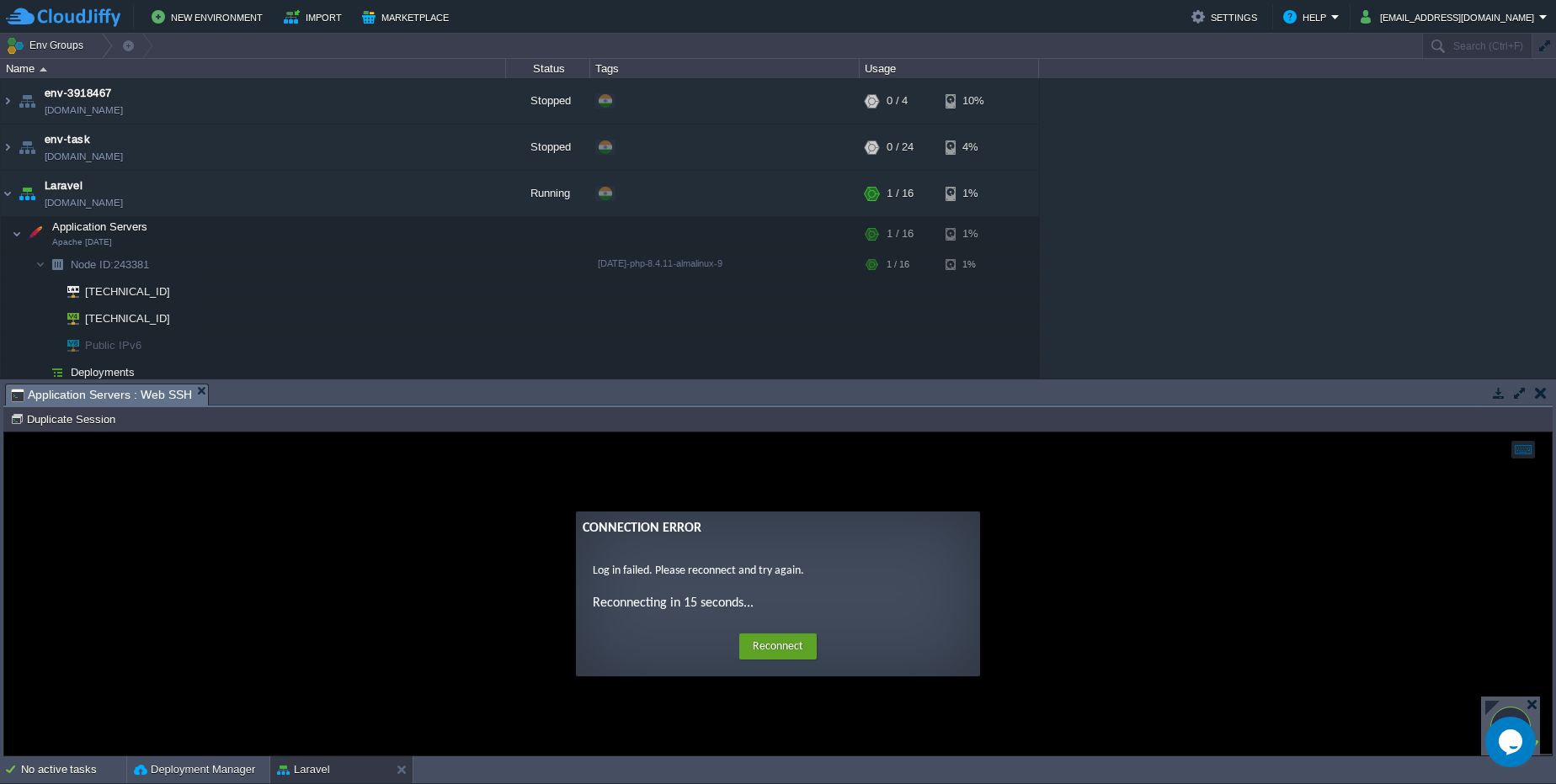
click at [778, 647] on button "Reconnect" at bounding box center [778, 647] width 78 height 27
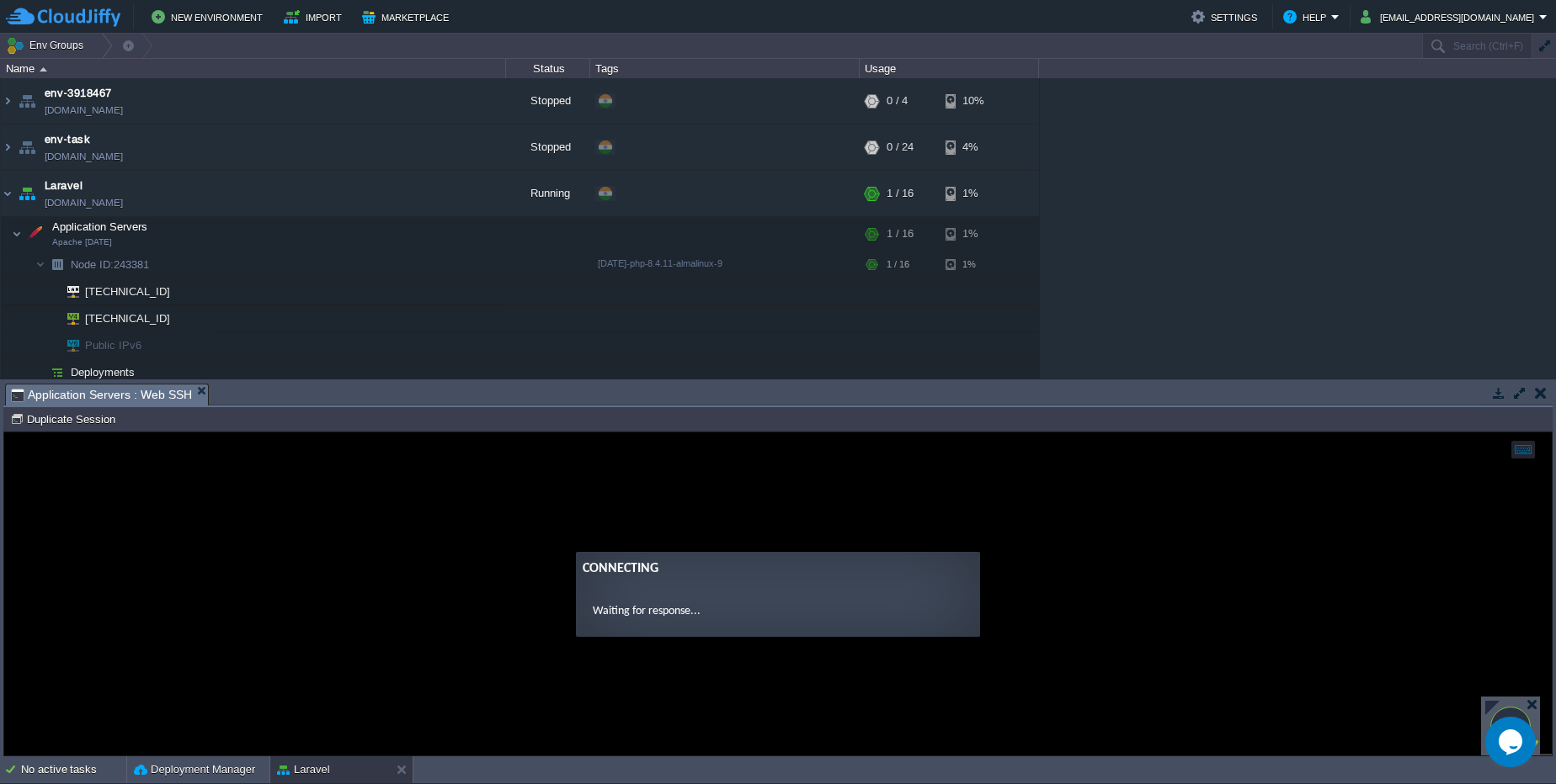
click at [778, 647] on guac-modal "Connecting Waiting for response..." at bounding box center [778, 593] width 1547 height 323
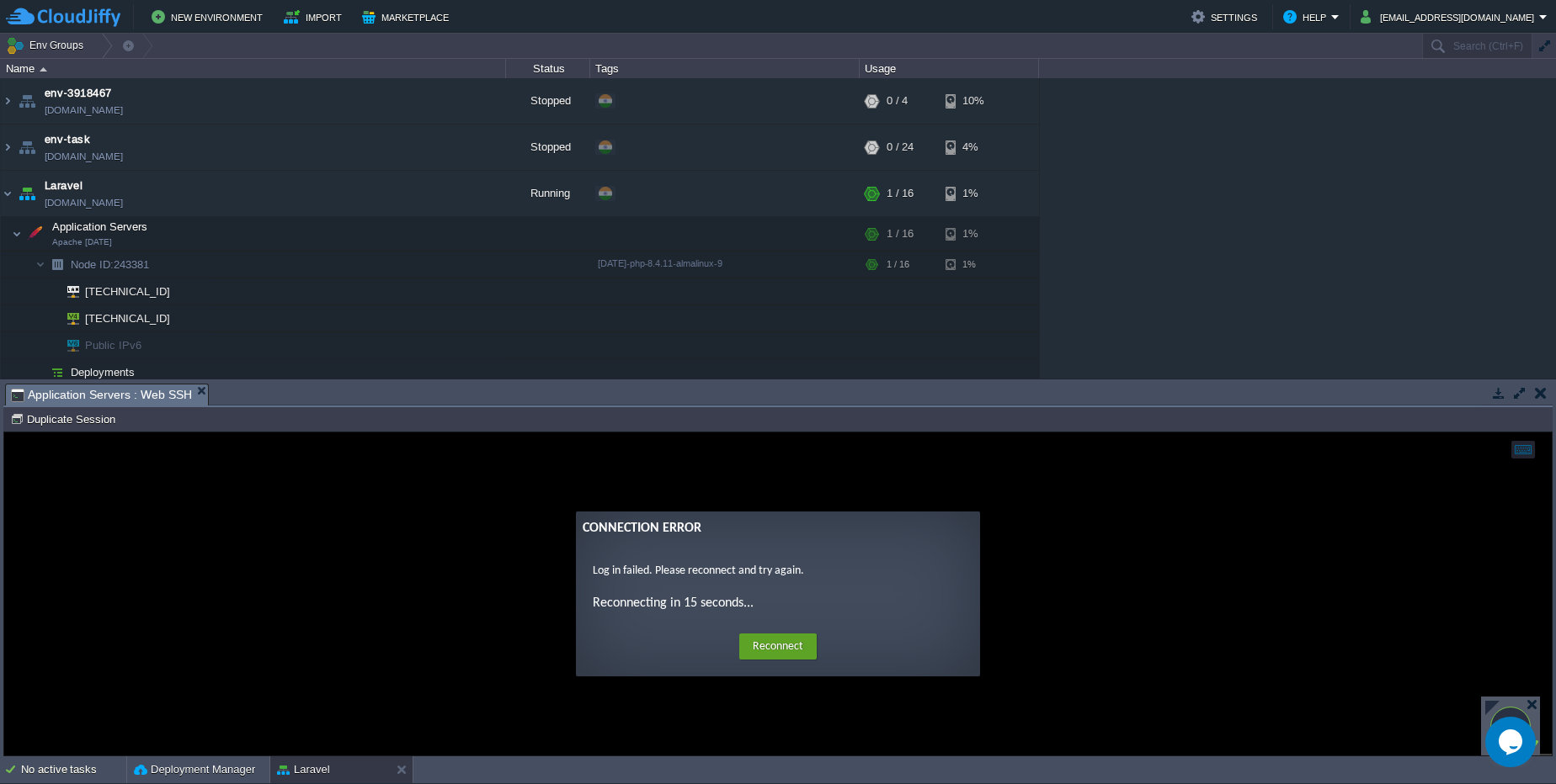
click at [778, 647] on button "Reconnect" at bounding box center [778, 647] width 78 height 27
click at [808, 636] on button "Reconnect" at bounding box center [778, 647] width 78 height 27
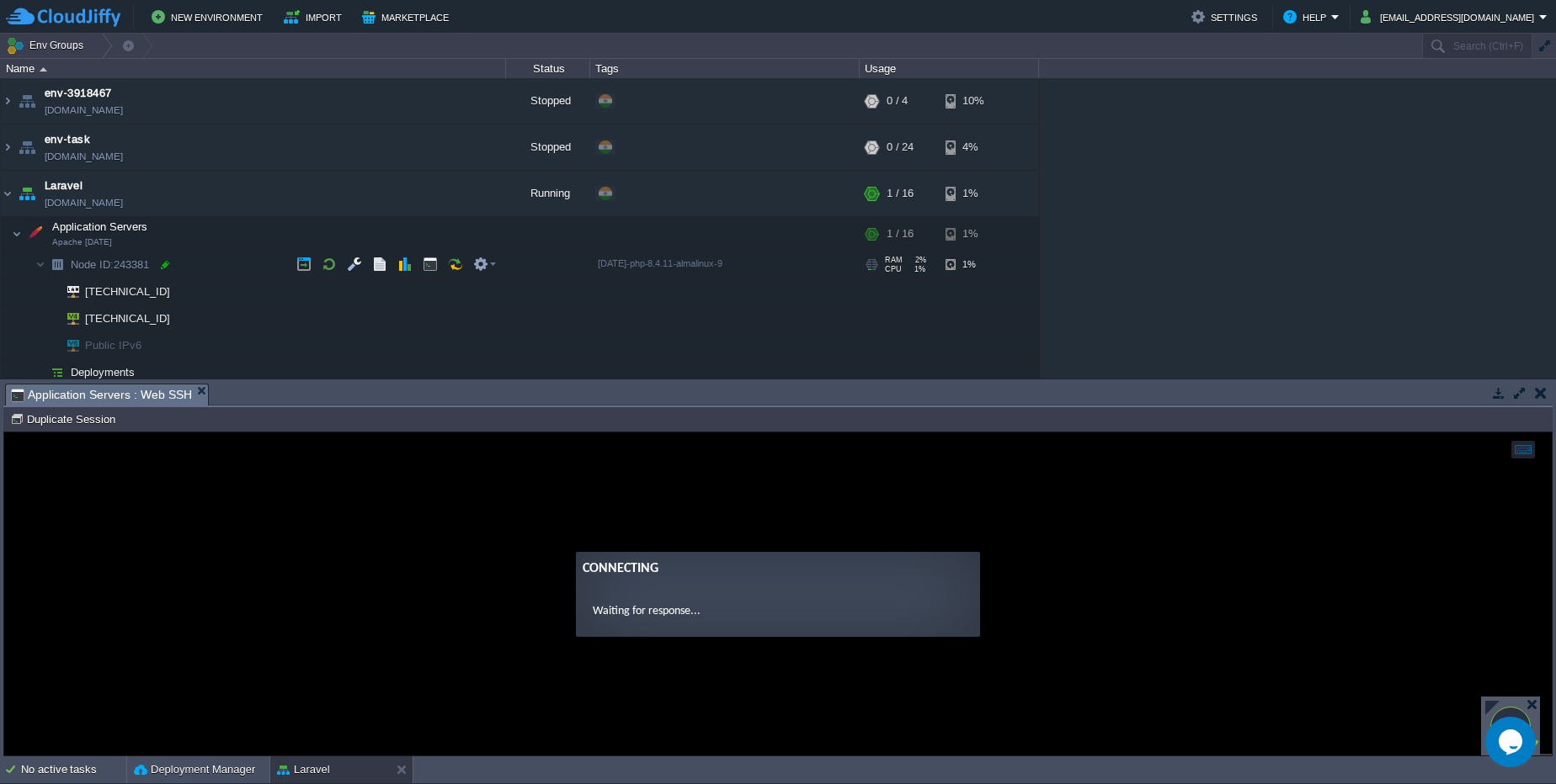
click at [169, 265] on div at bounding box center [165, 266] width 16 height 16
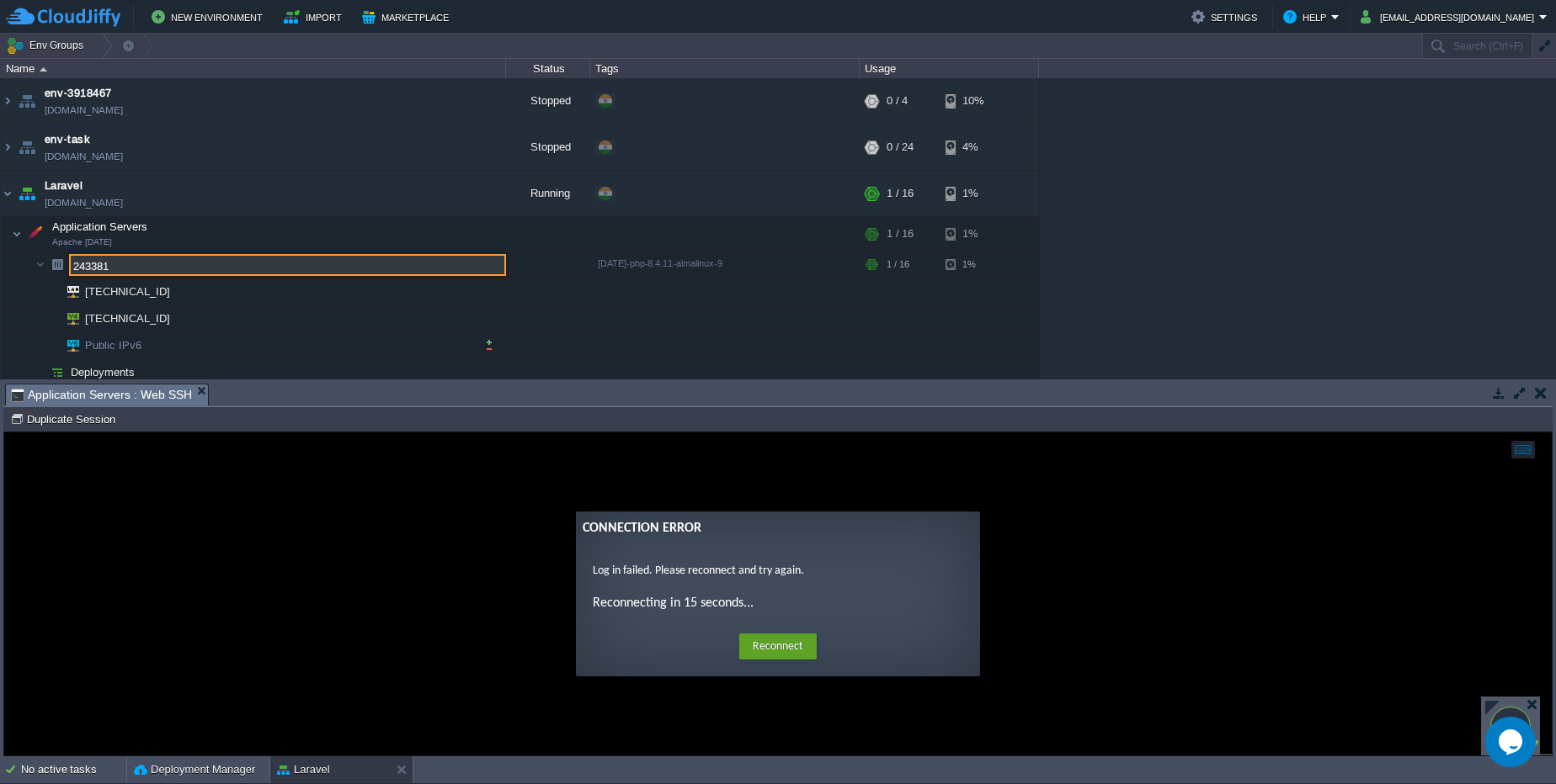
click at [251, 346] on td "Public IPv6" at bounding box center [253, 346] width 505 height 27
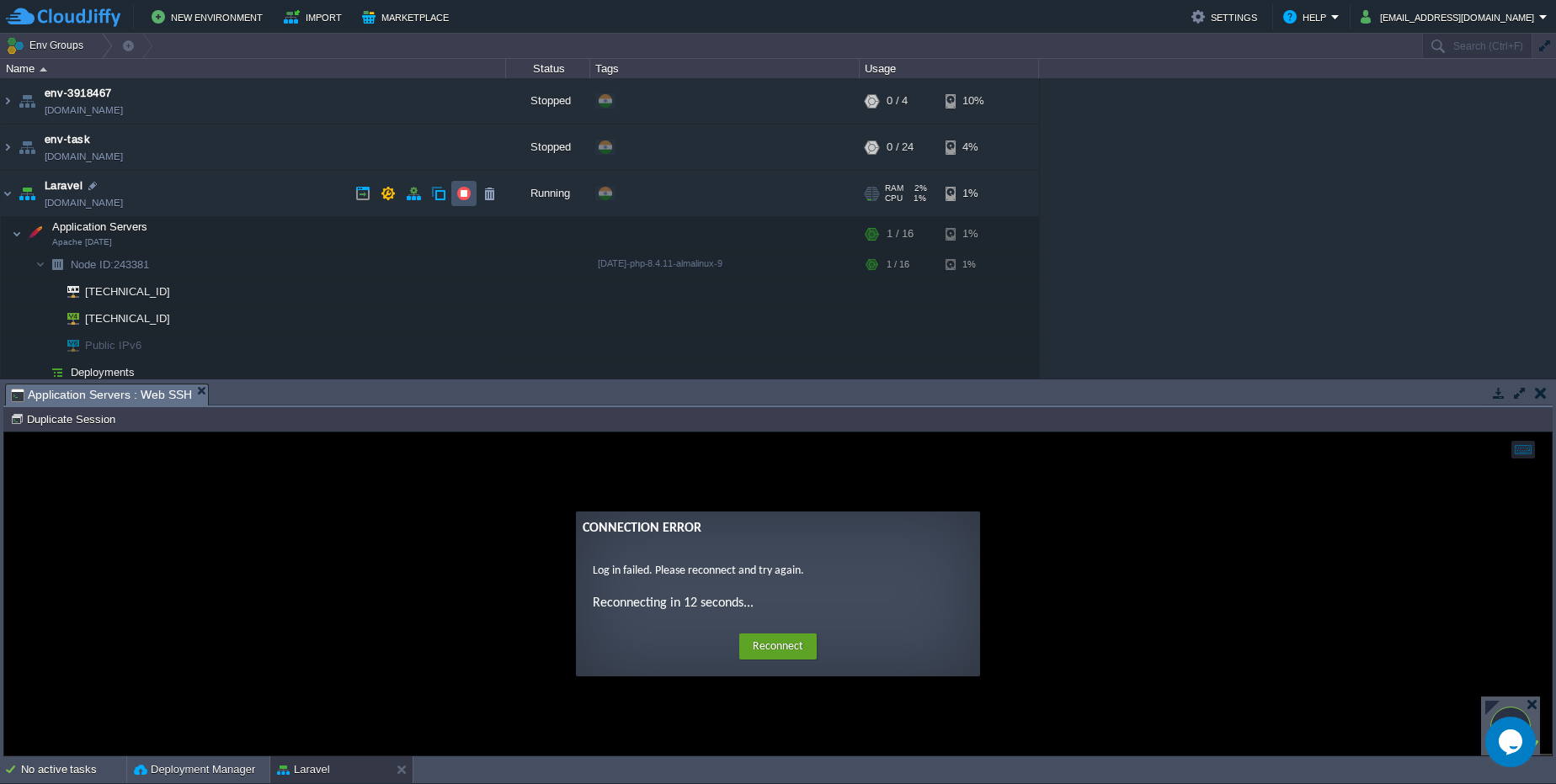
click at [458, 190] on button "button" at bounding box center [464, 194] width 16 height 16
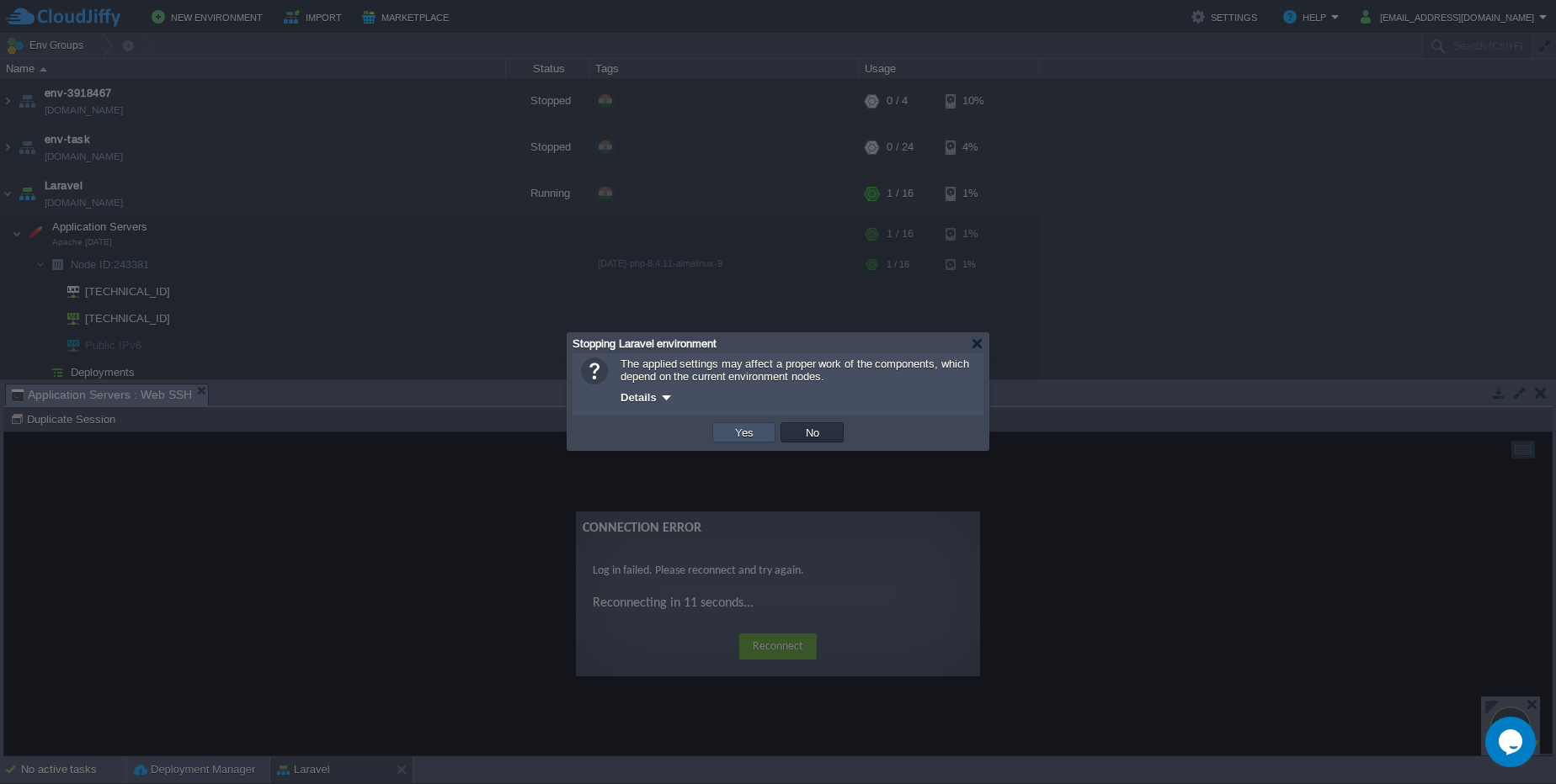
click at [730, 437] on button "Yes" at bounding box center [745, 432] width 29 height 16
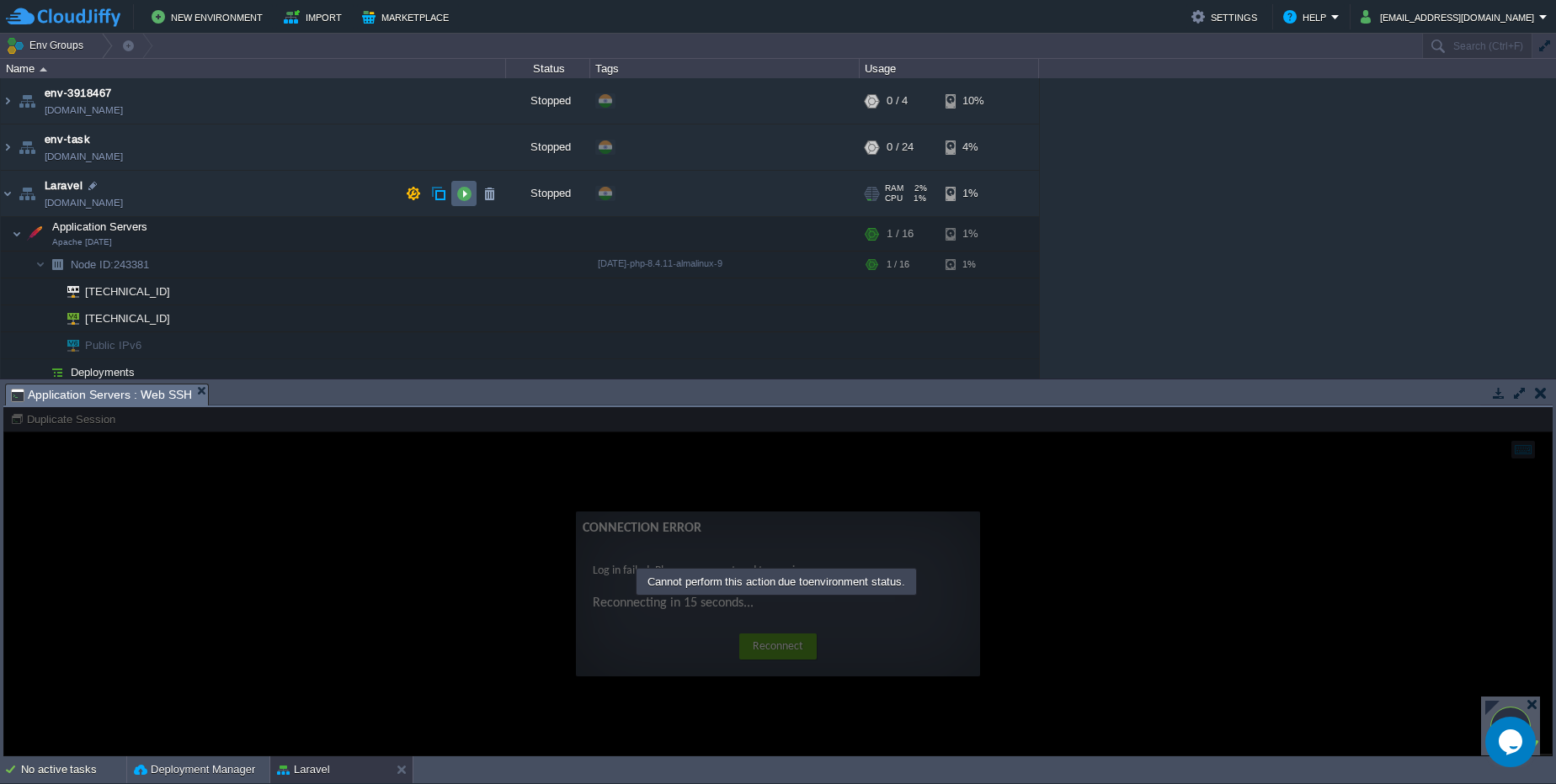
click at [456, 192] on td at bounding box center [463, 194] width 25 height 25
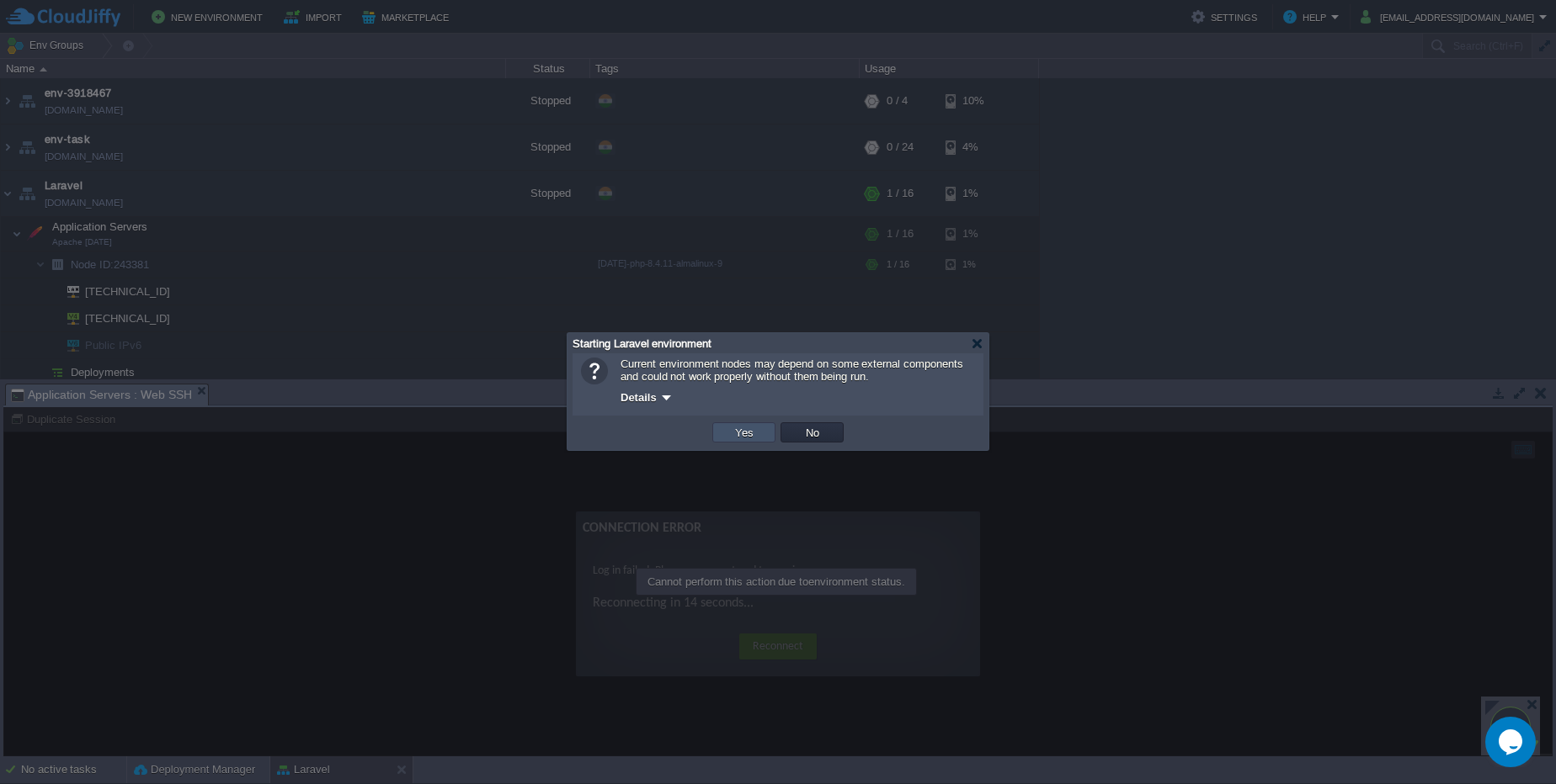
click at [746, 434] on button "Yes" at bounding box center [745, 432] width 29 height 16
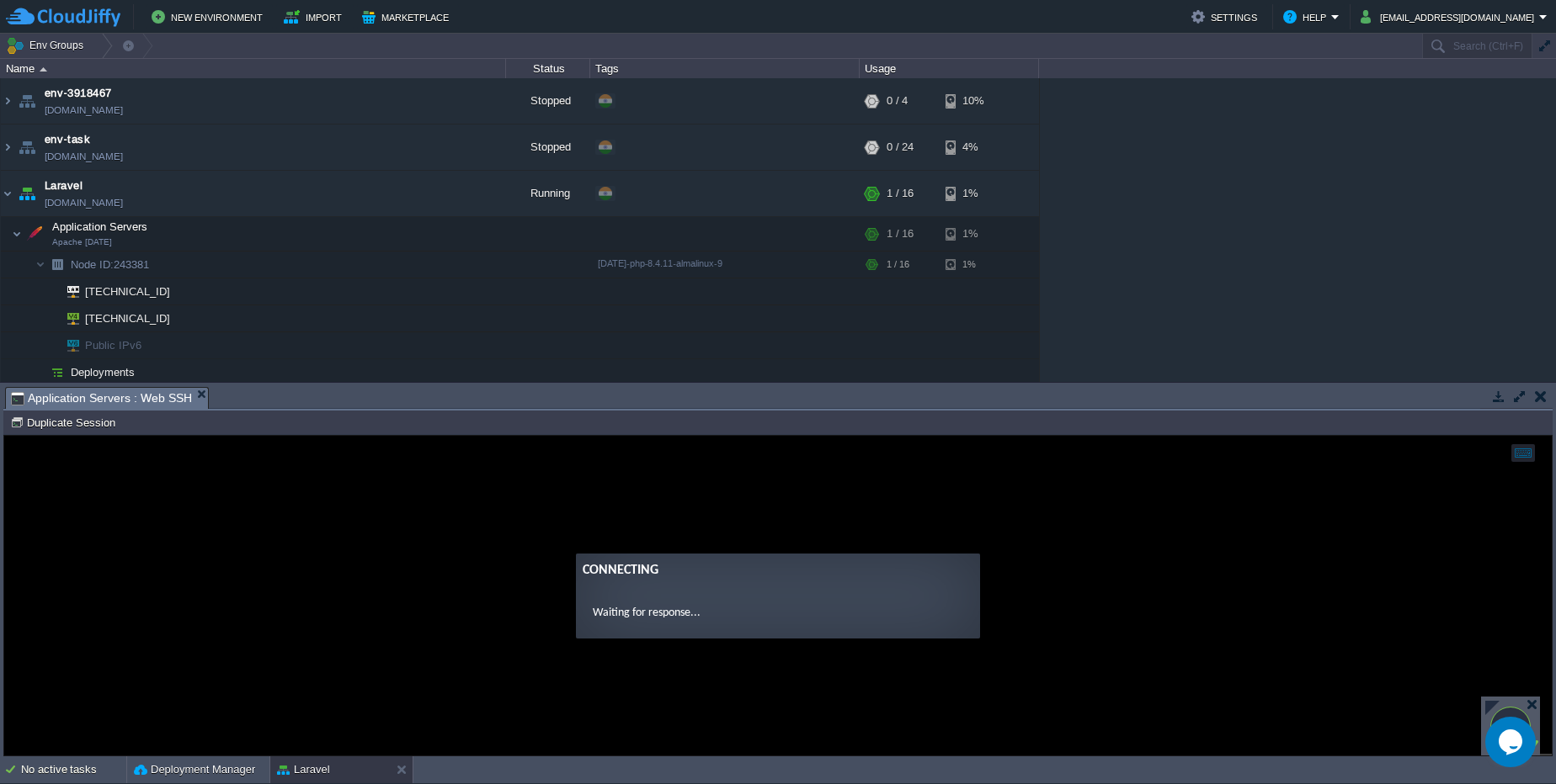
click at [1541, 400] on button "button" at bounding box center [1540, 396] width 12 height 16
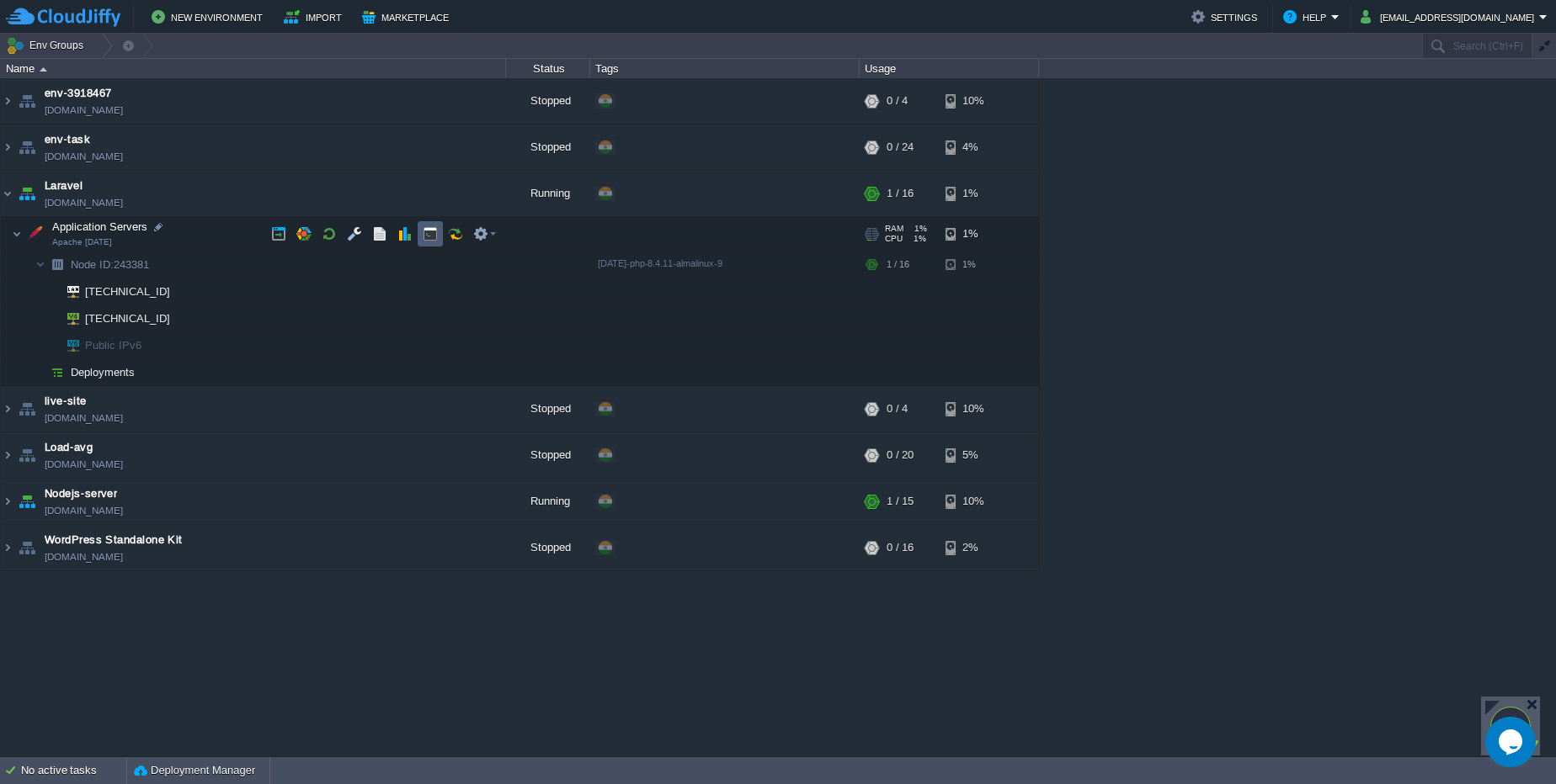
click at [436, 233] on button "button" at bounding box center [430, 235] width 16 height 16
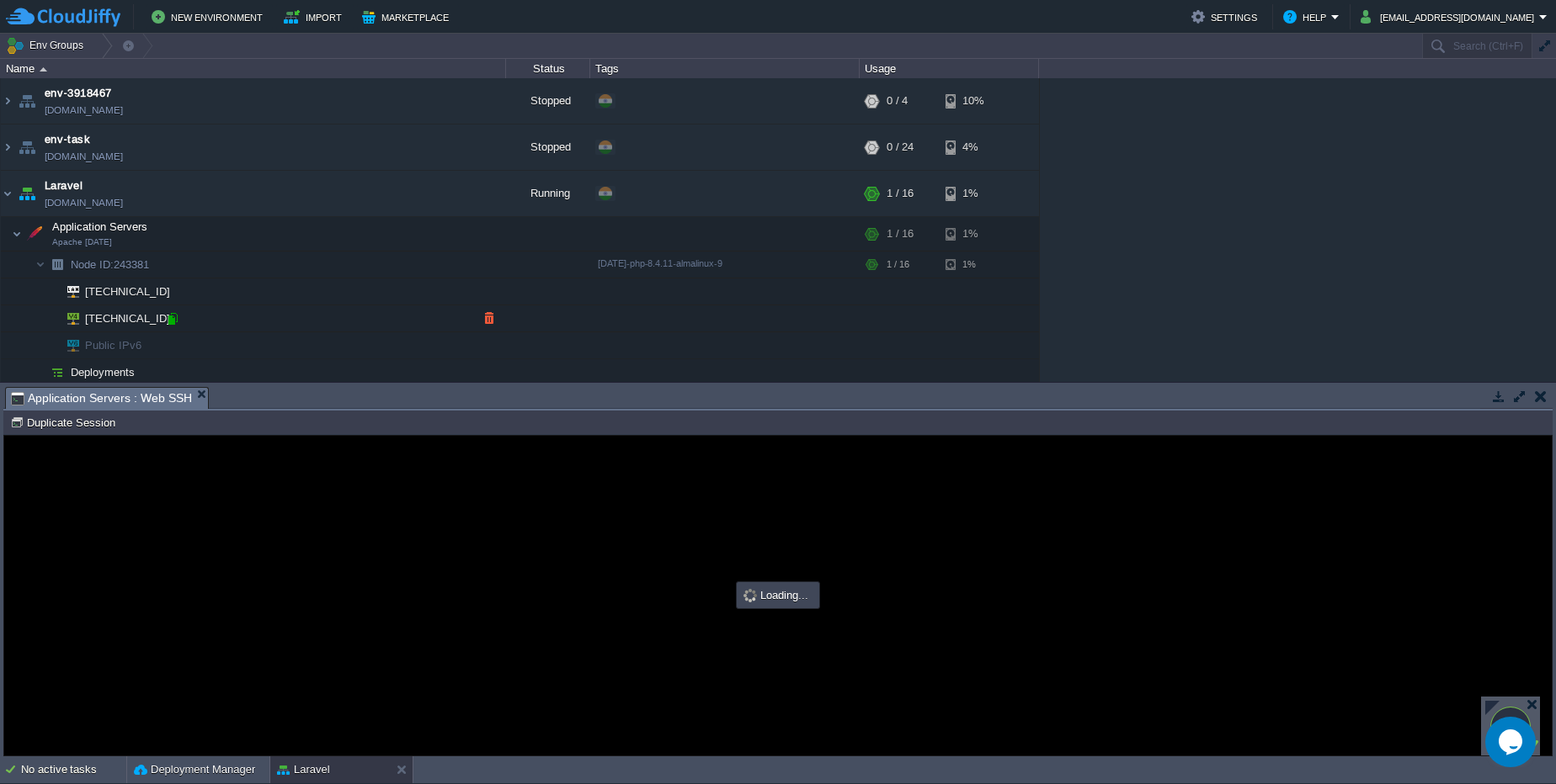
click at [175, 324] on div at bounding box center [173, 319] width 16 height 16
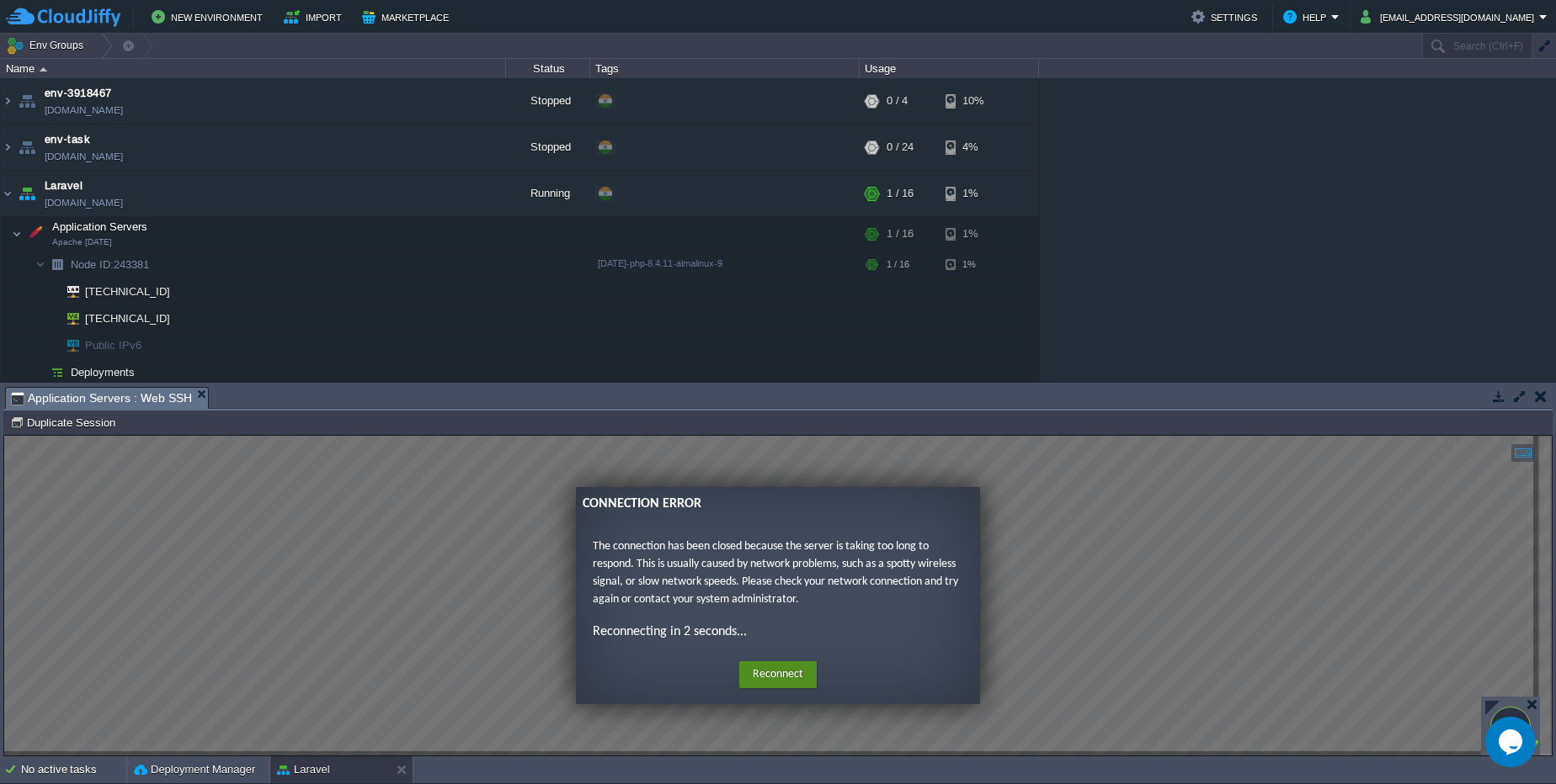
click at [783, 679] on button "Reconnect" at bounding box center [778, 674] width 78 height 27
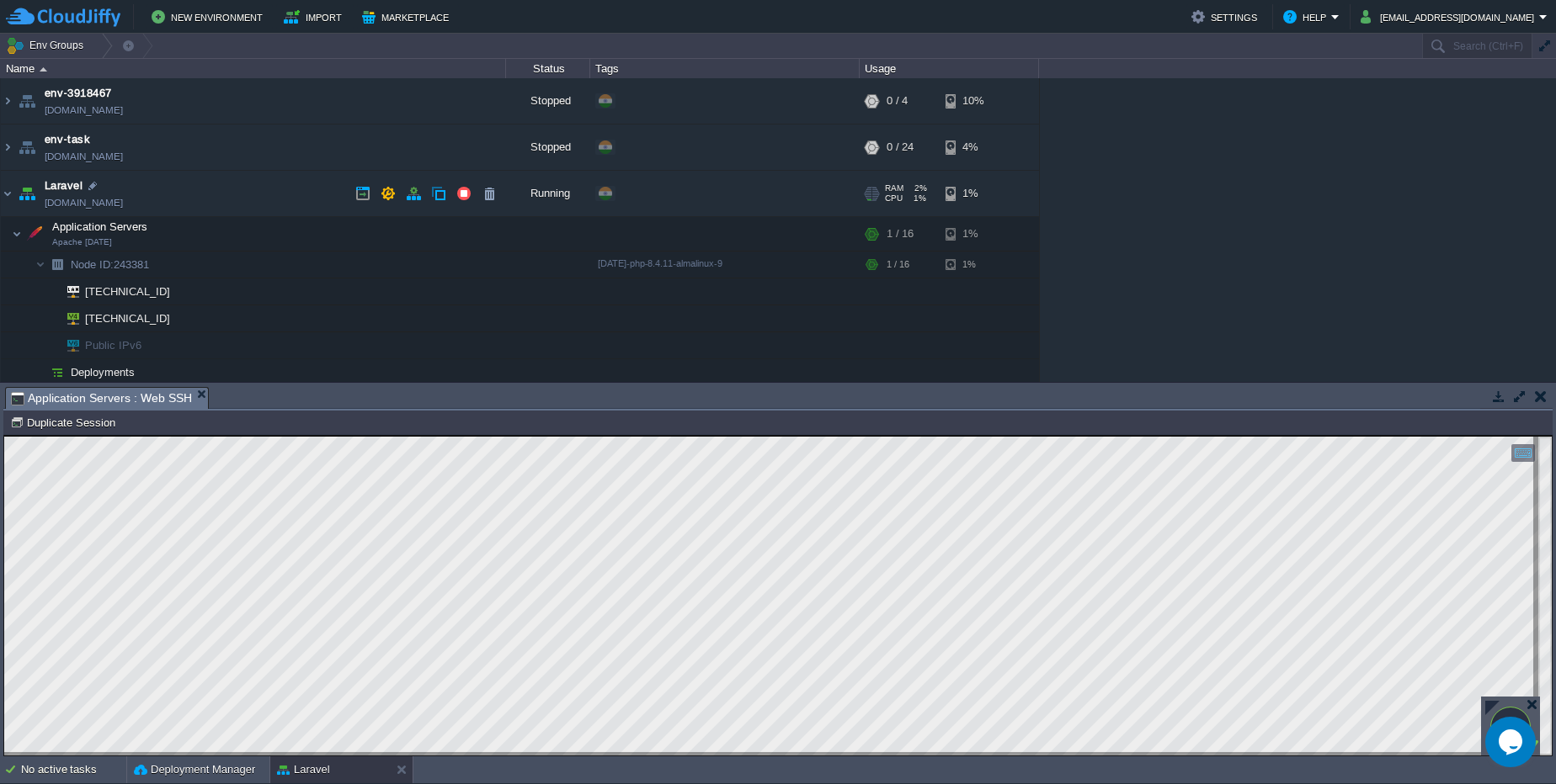
click at [119, 210] on link "env-6850006.cloudjiffy.net" at bounding box center [83, 203] width 79 height 16
click at [123, 202] on link "env-6850006.cloudjiffy.net" at bounding box center [83, 203] width 79 height 16
click at [374, 231] on button "button" at bounding box center [380, 235] width 16 height 16
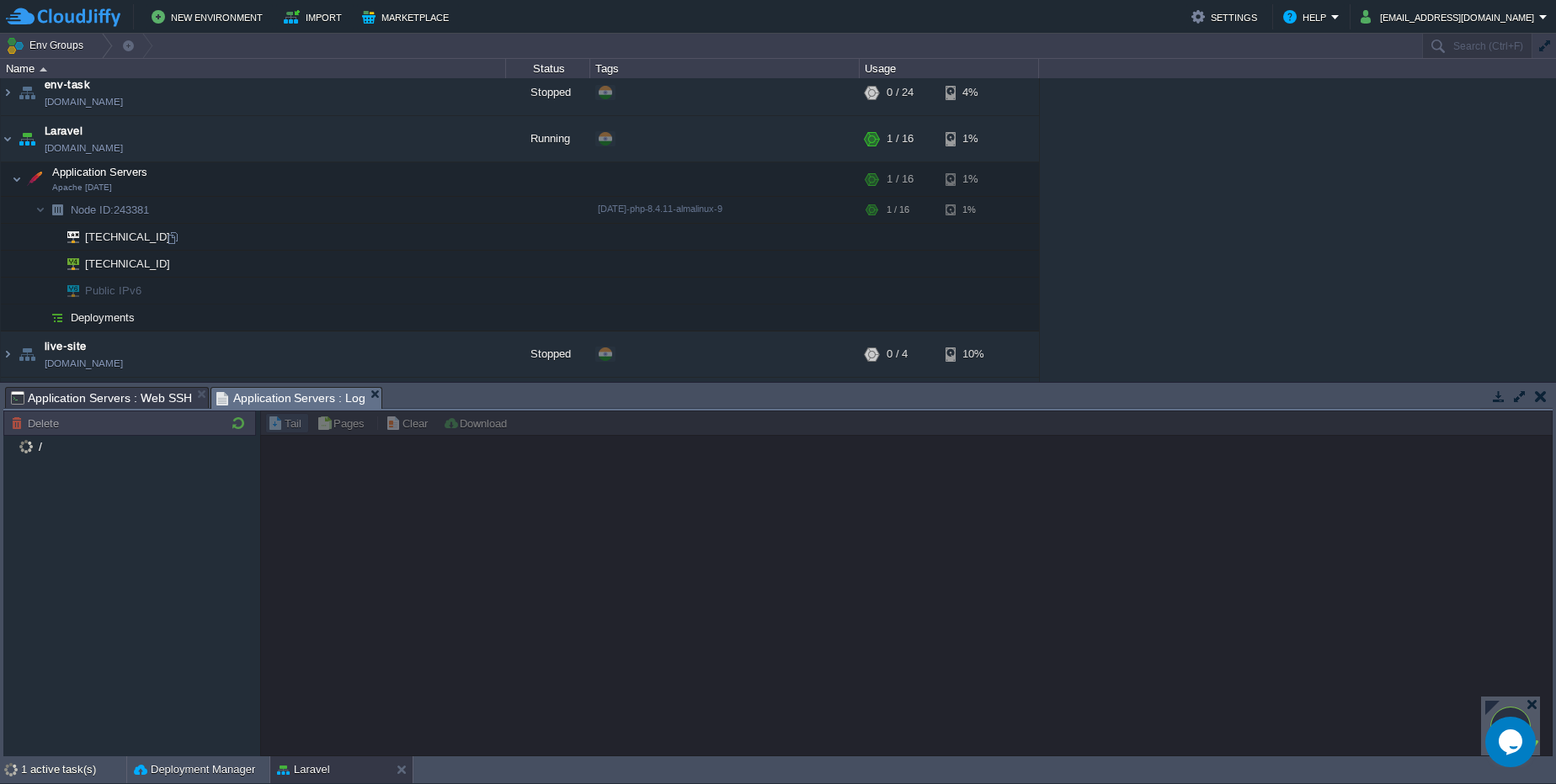
scroll to position [101, 0]
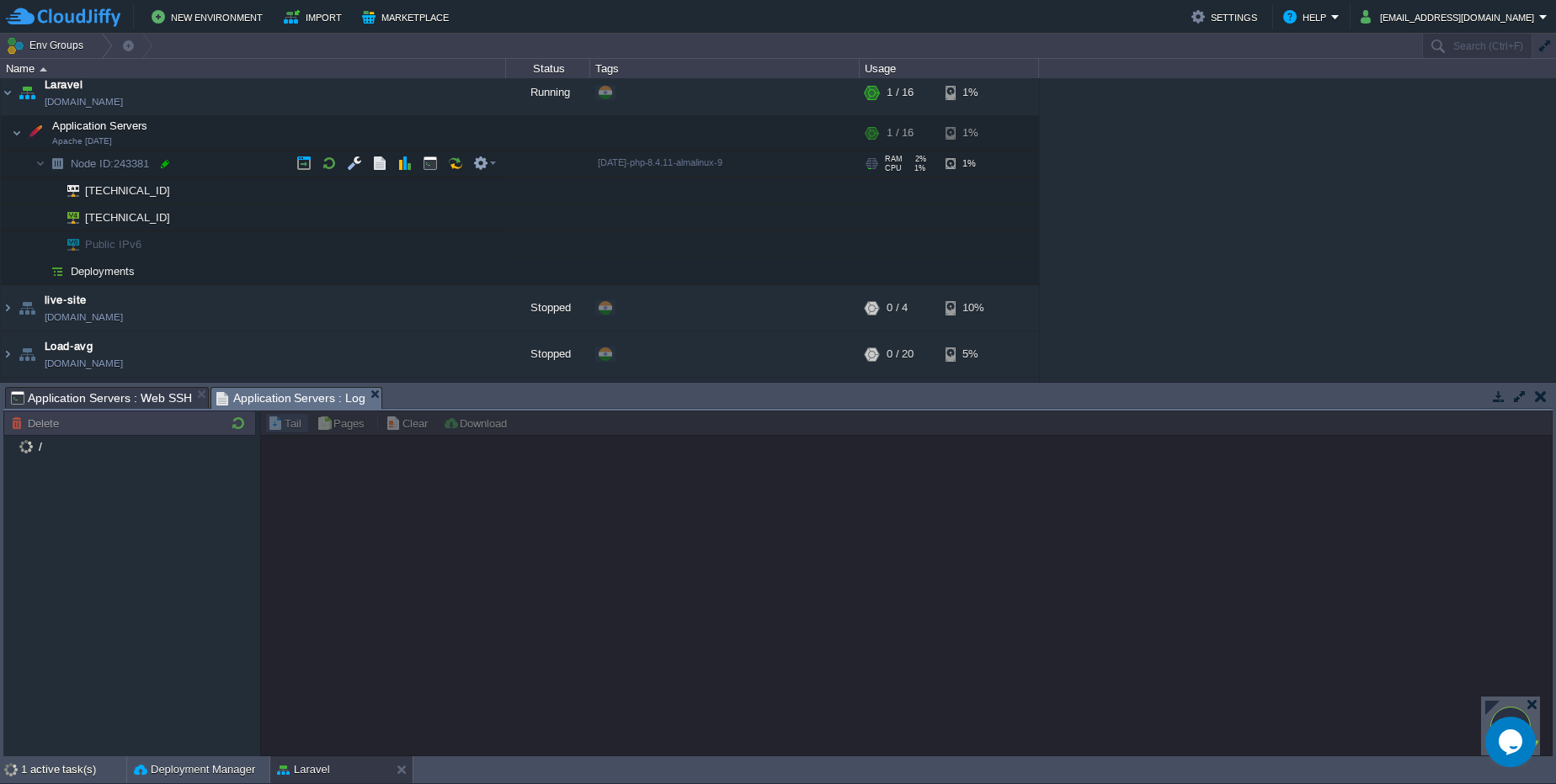
click at [163, 165] on div at bounding box center [165, 164] width 16 height 16
type input "243381"
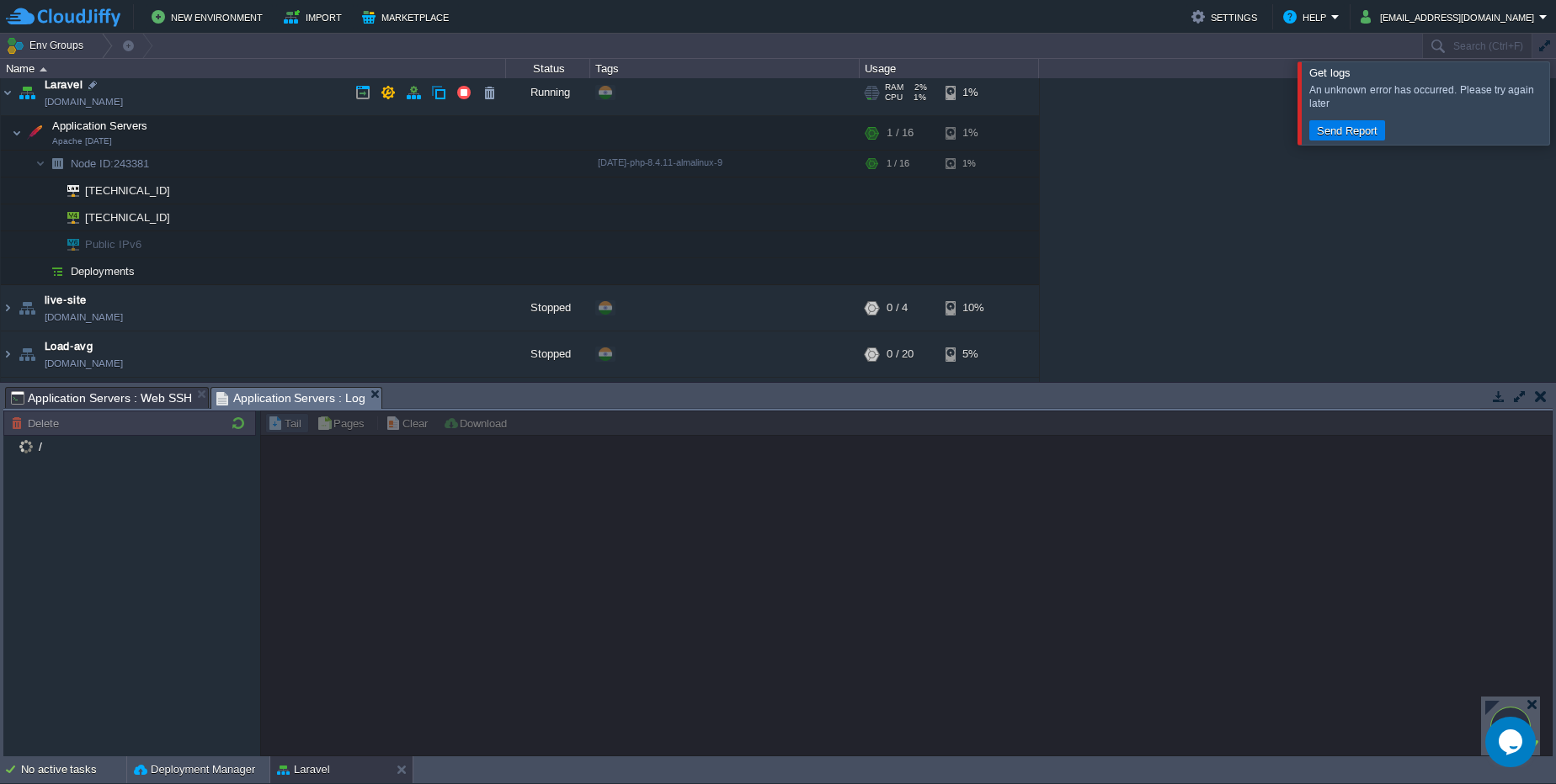
click at [123, 105] on link "env-6850006.cloudjiffy.net" at bounding box center [83, 101] width 79 height 16
click at [941, 465] on div at bounding box center [905, 583] width 1292 height 346
click at [92, 101] on link "env-6850006.cloudjiffy.net" at bounding box center [83, 101] width 79 height 16
click at [431, 158] on button "button" at bounding box center [430, 164] width 16 height 16
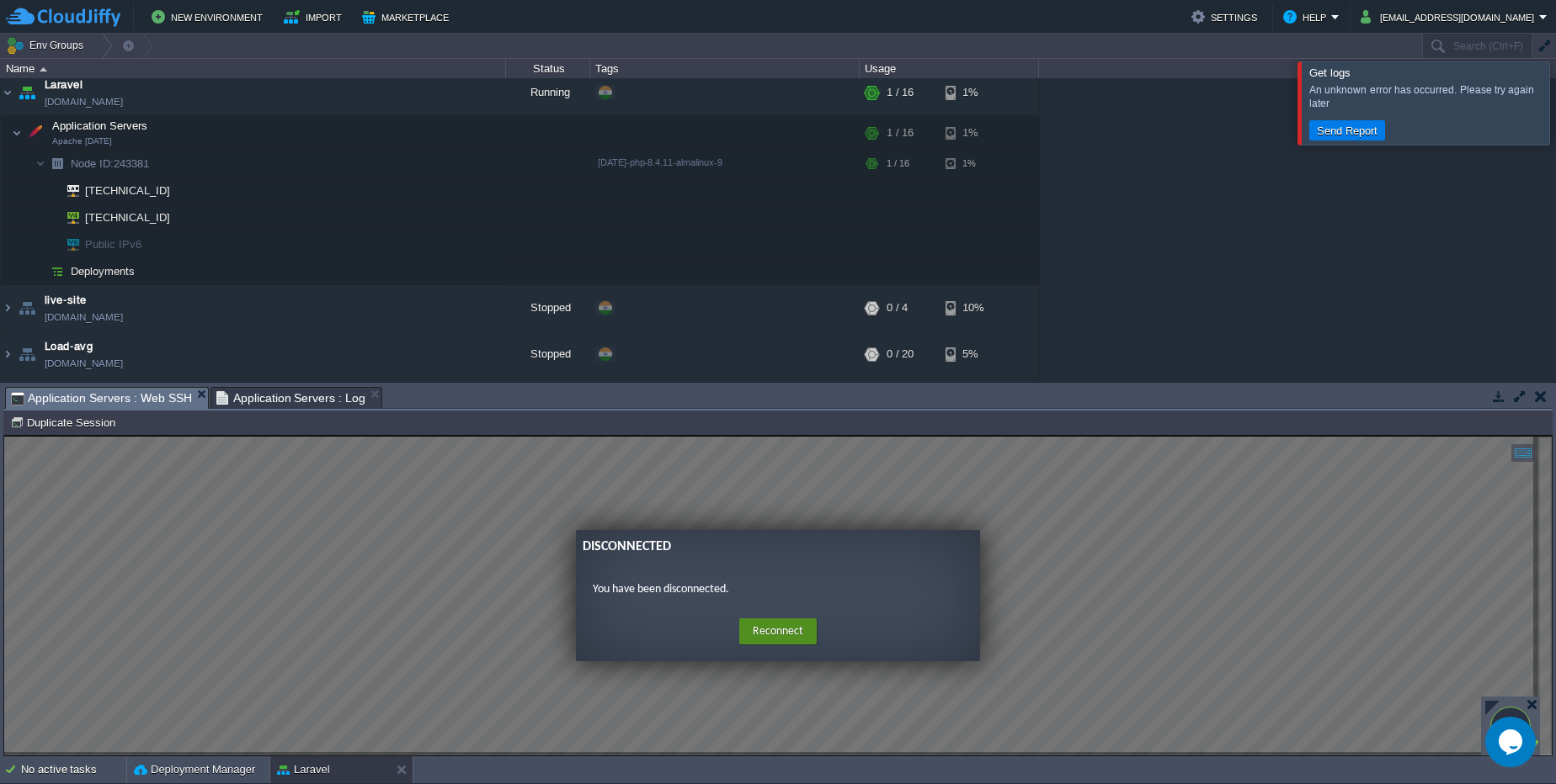
click at [784, 631] on button "Reconnect" at bounding box center [778, 632] width 78 height 27
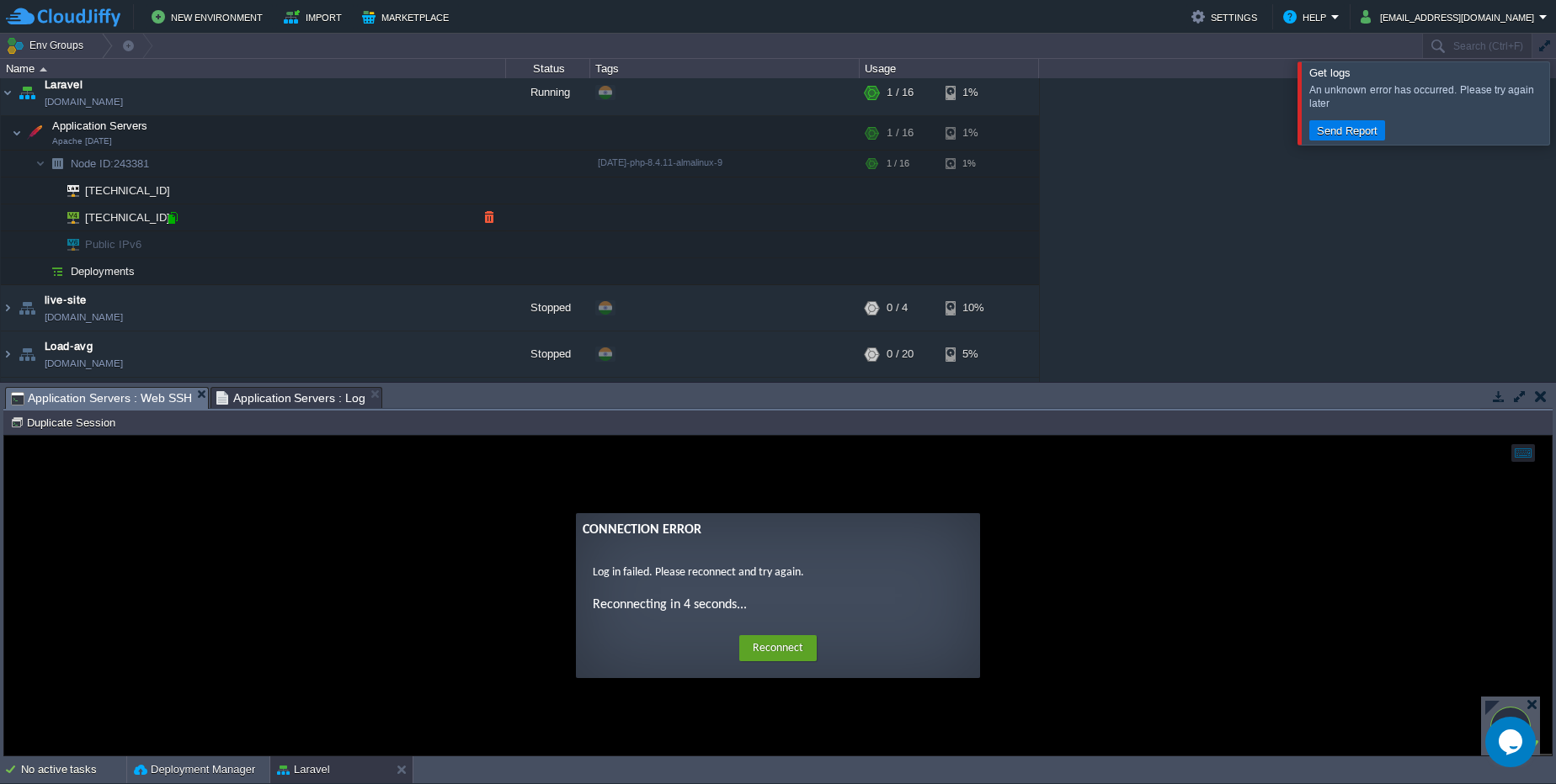
click at [175, 211] on div at bounding box center [173, 218] width 16 height 16
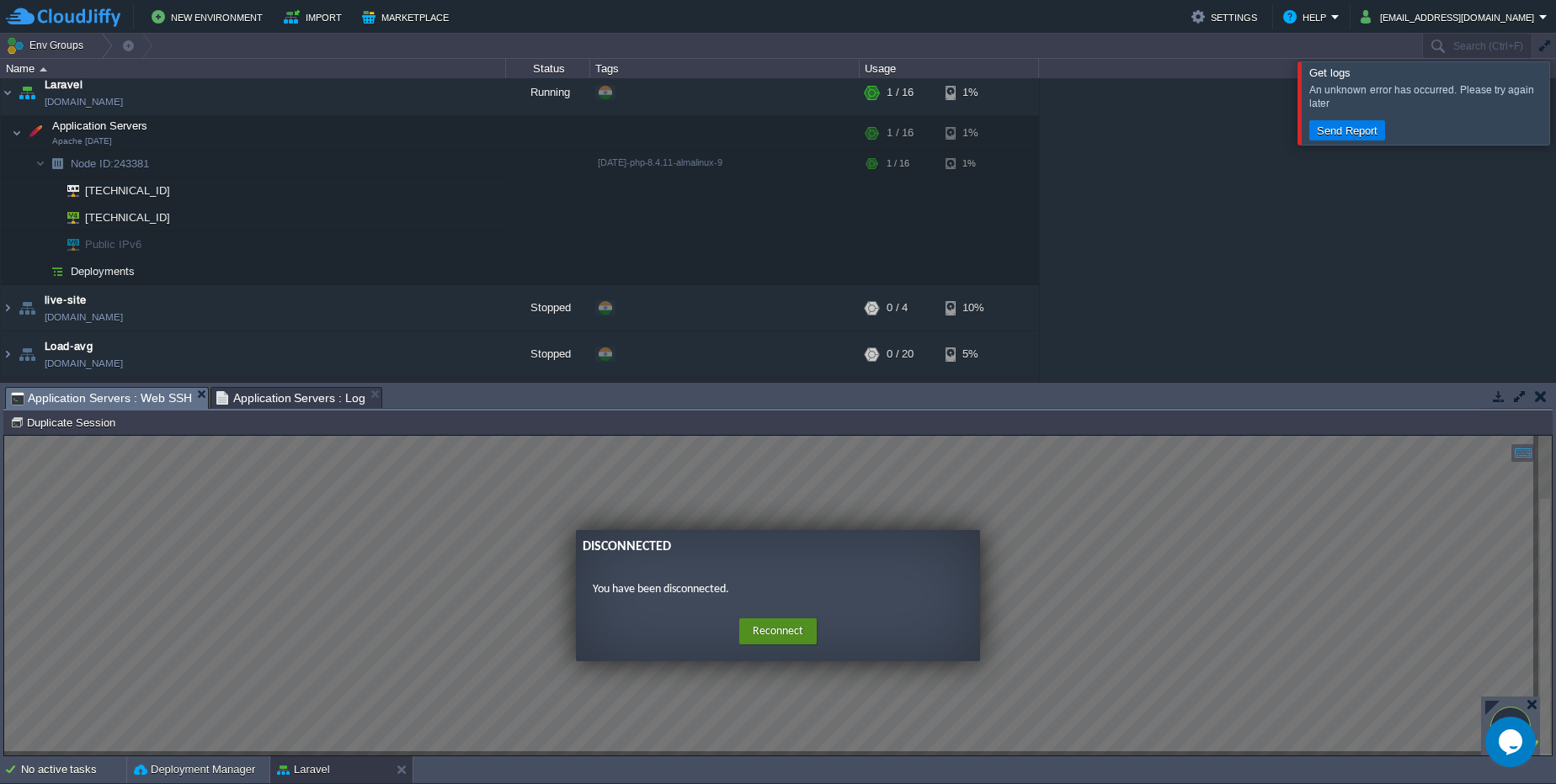
click at [782, 626] on button "Reconnect" at bounding box center [778, 632] width 78 height 27
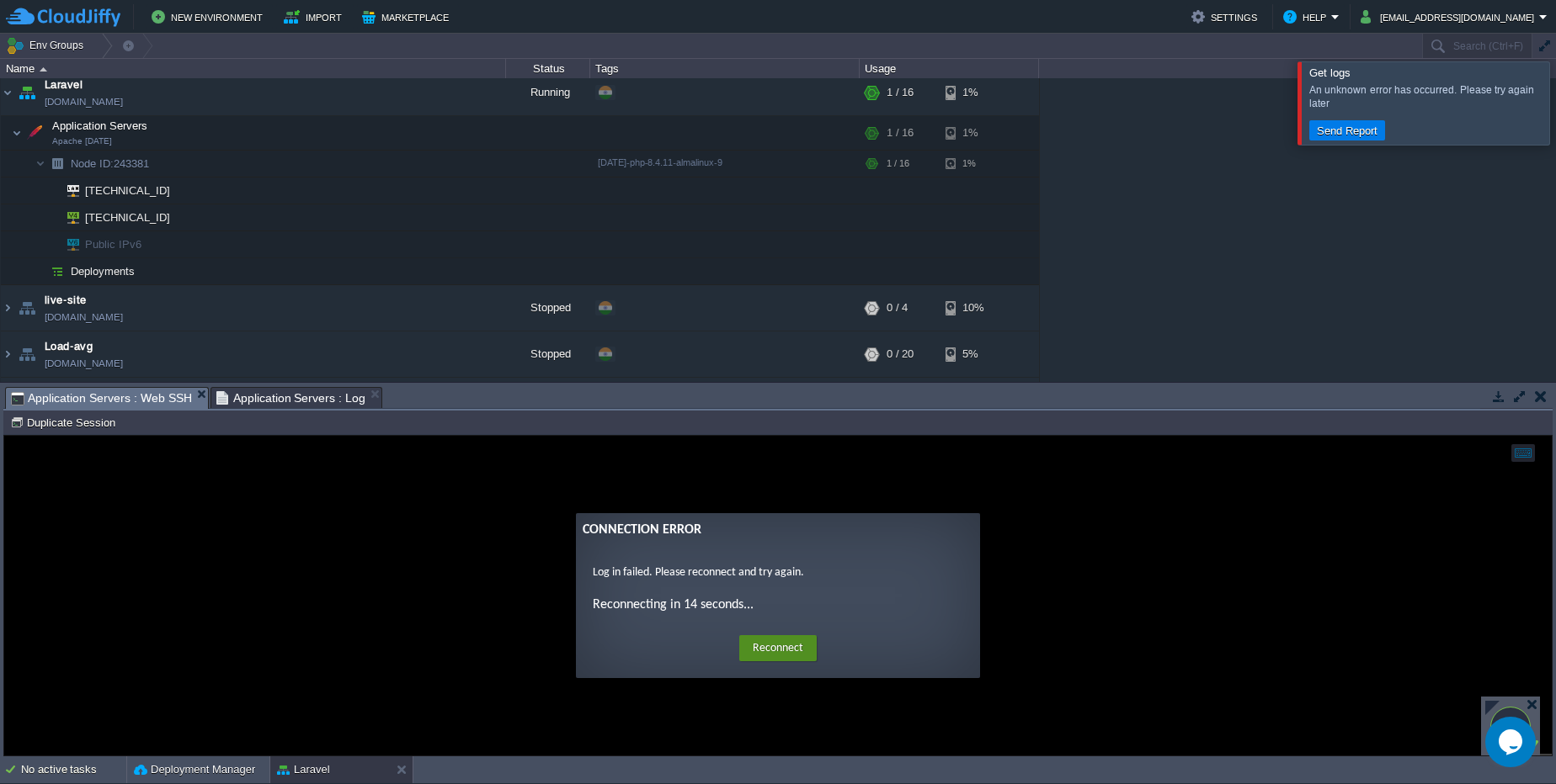
click at [787, 643] on button "Reconnect" at bounding box center [778, 649] width 78 height 27
click at [805, 646] on button "Reconnect" at bounding box center [778, 649] width 78 height 27
click at [791, 652] on button "Reconnect" at bounding box center [778, 649] width 78 height 27
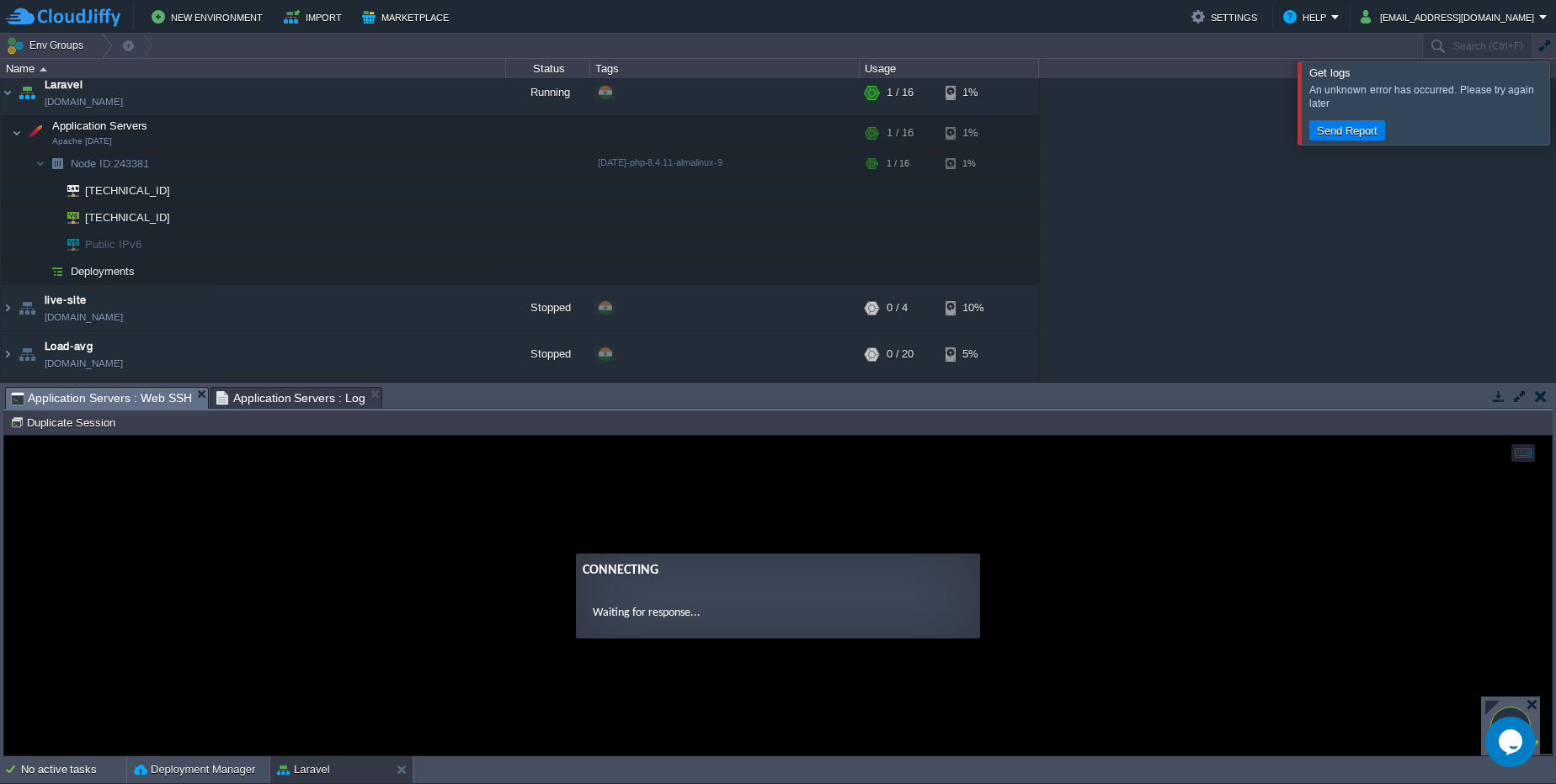
click at [1546, 406] on div at bounding box center [1515, 397] width 73 height 22
click at [1530, 386] on div "Tasks Activity Log Archive Git / SVN Application Servers : Web SSH Application …" at bounding box center [778, 569] width 1556 height 373
click at [1543, 395] on button "button" at bounding box center [1540, 396] width 12 height 16
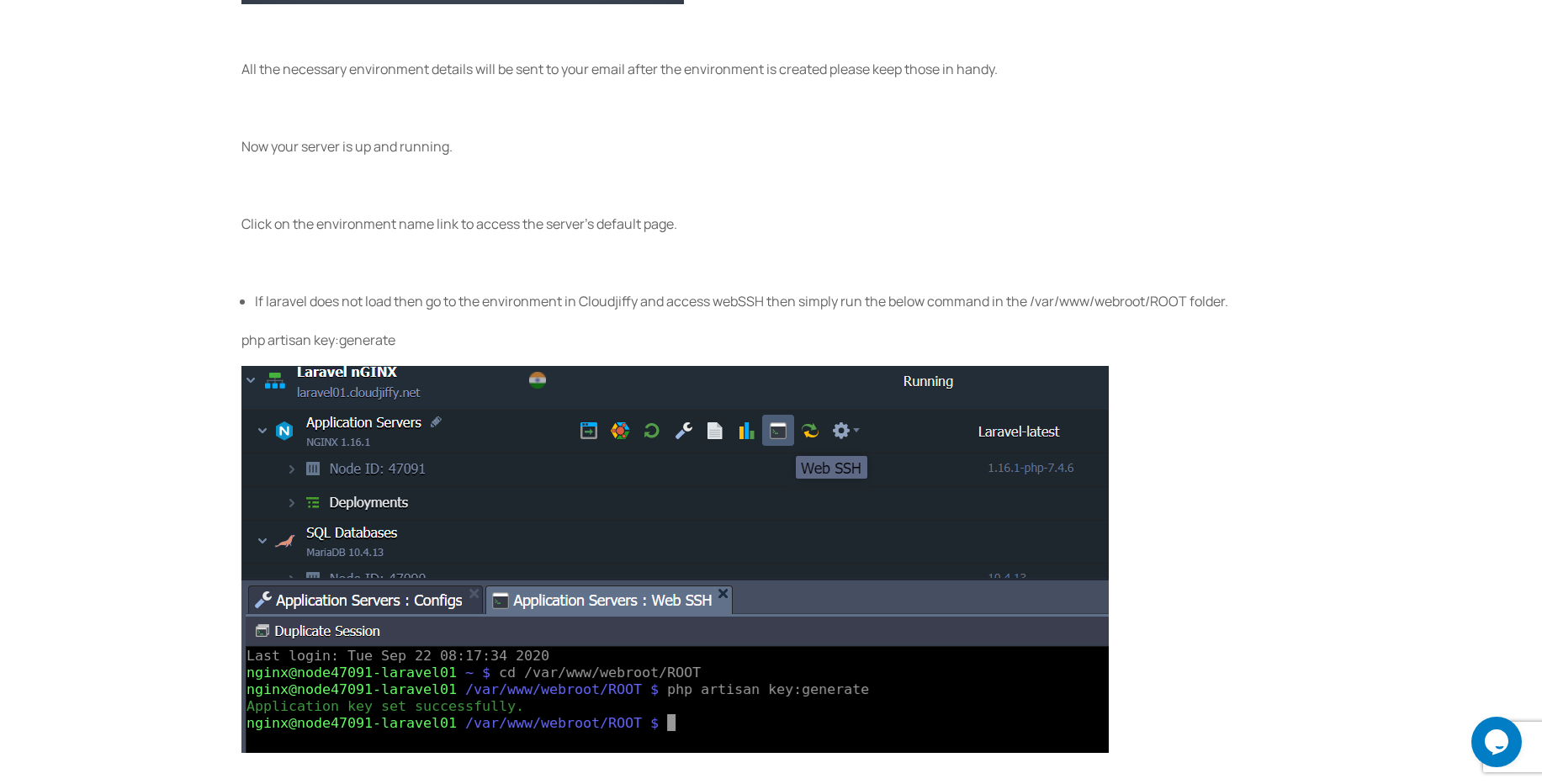
scroll to position [2625, 0]
